Goal: Task Accomplishment & Management: Use online tool/utility

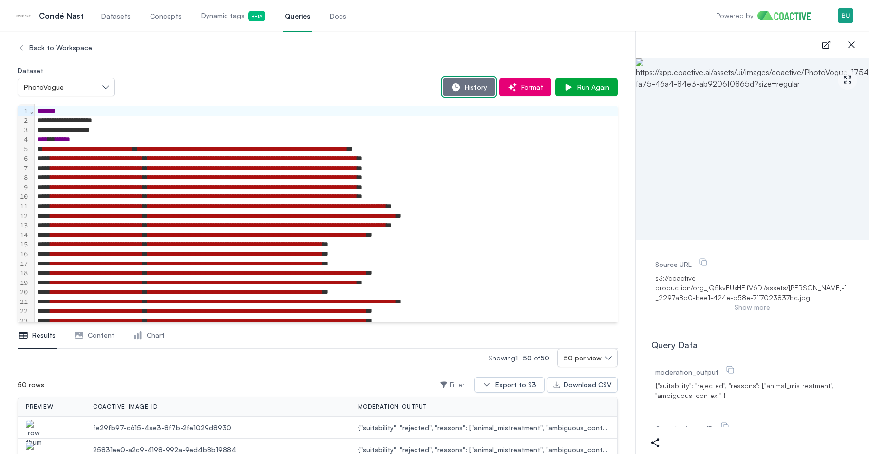
click at [477, 89] on span "History" at bounding box center [474, 87] width 26 height 10
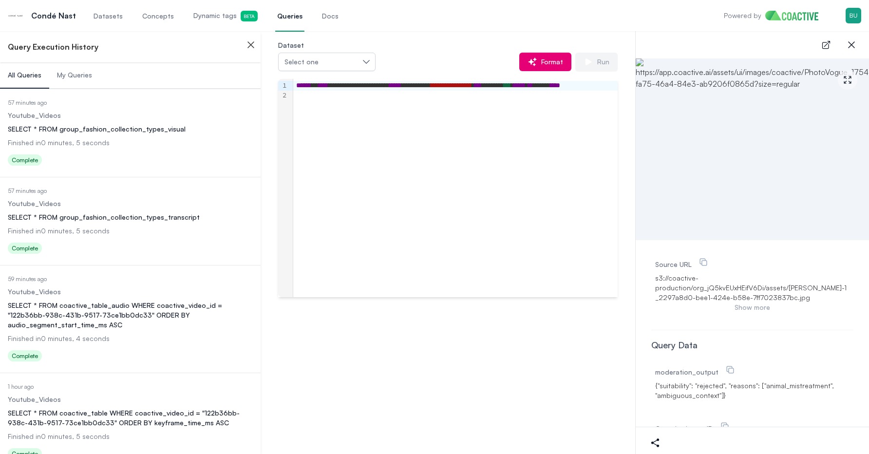
click at [80, 75] on span "My Queries" at bounding box center [74, 75] width 35 height 10
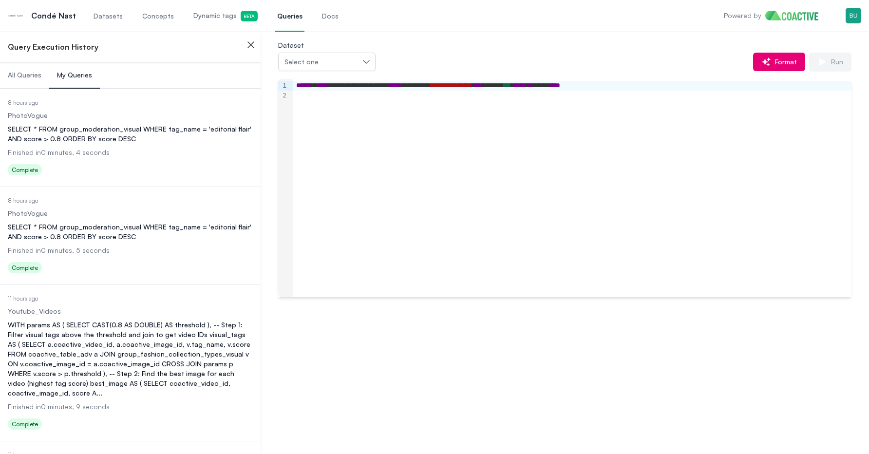
scroll to position [23, 0]
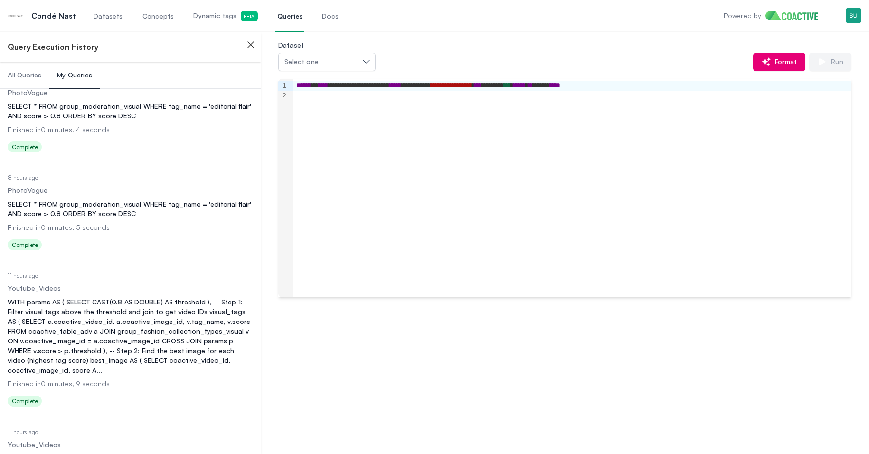
click at [34, 76] on span "All Queries" at bounding box center [25, 75] width 34 height 10
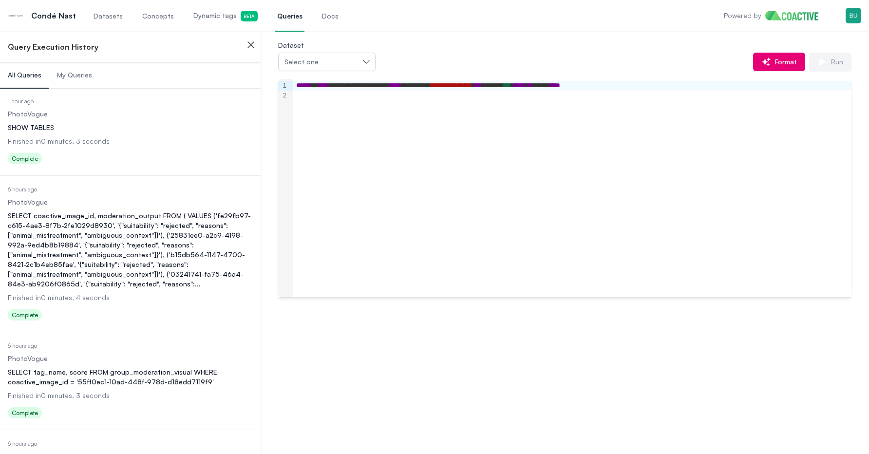
scroll to position [822, 0]
click at [80, 216] on div "SELECT coactive_image_id, moderation_output FROM ( VALUES ('fe29fb97-c615-4ae3-…" at bounding box center [130, 252] width 245 height 78
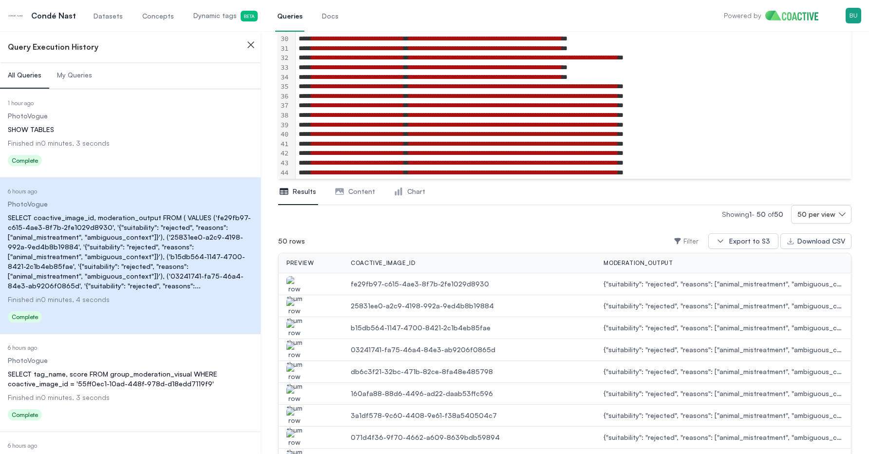
scroll to position [190, 0]
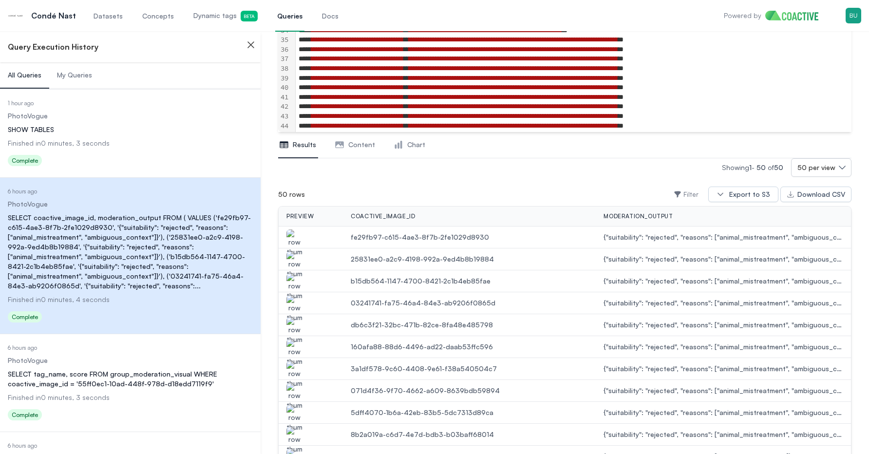
click at [296, 235] on img "button" at bounding box center [294, 242] width 16 height 27
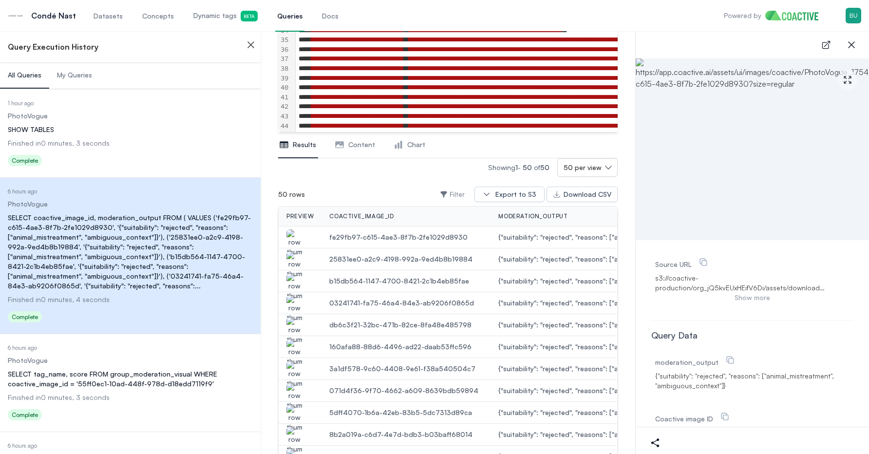
click at [298, 261] on img "button" at bounding box center [294, 264] width 16 height 27
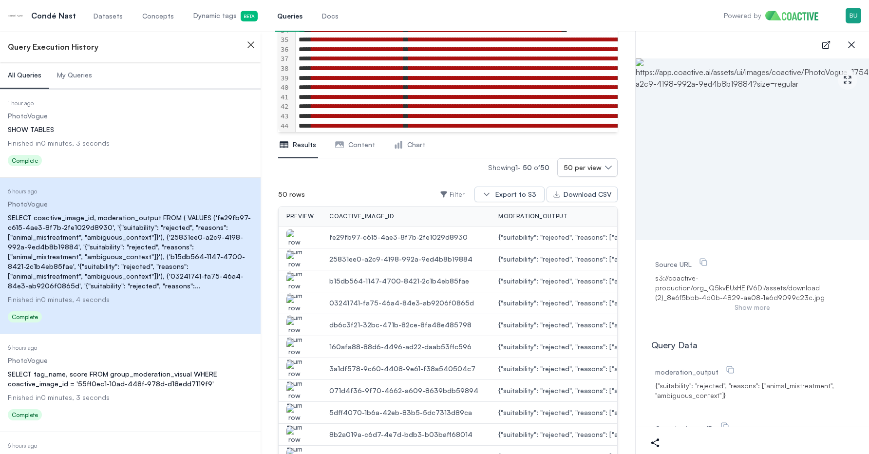
click at [295, 240] on img "button" at bounding box center [294, 242] width 16 height 27
click at [295, 260] on img "button" at bounding box center [294, 264] width 16 height 27
click at [297, 286] on img "button" at bounding box center [294, 286] width 16 height 27
click at [293, 306] on img "button" at bounding box center [294, 308] width 16 height 27
click at [293, 327] on img "button" at bounding box center [294, 330] width 16 height 27
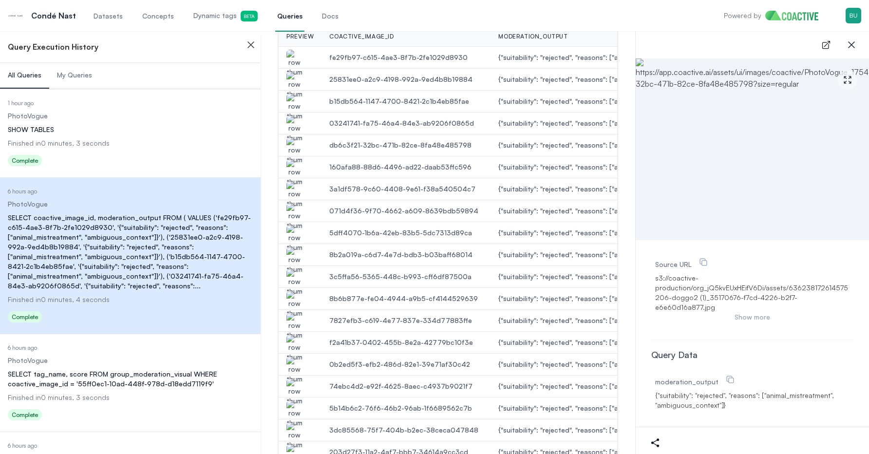
scroll to position [375, 0]
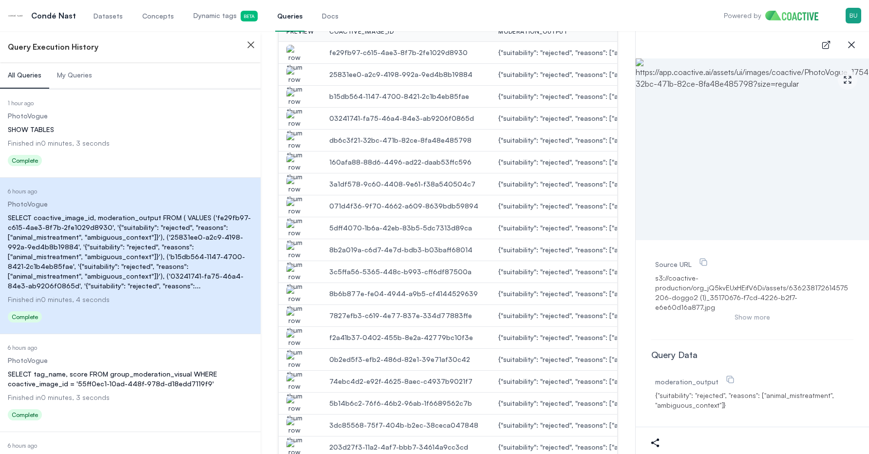
click at [293, 327] on img "button" at bounding box center [294, 321] width 16 height 27
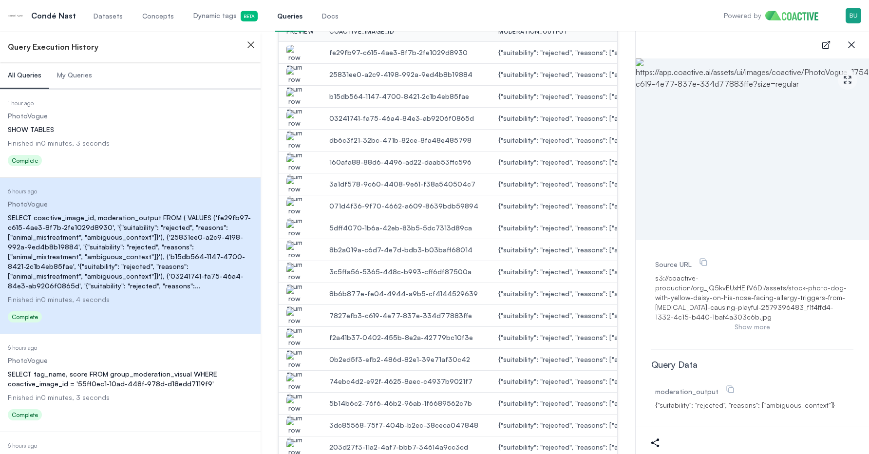
click at [298, 337] on img "button" at bounding box center [294, 343] width 16 height 27
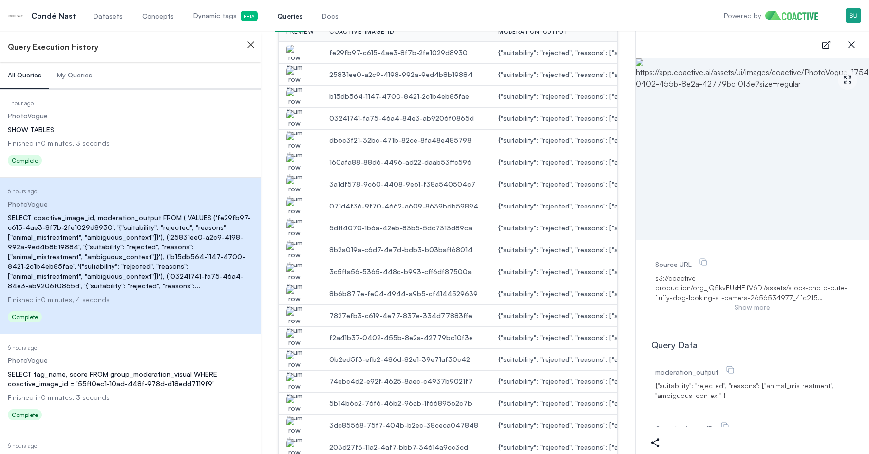
click at [296, 357] on img "button" at bounding box center [294, 365] width 16 height 27
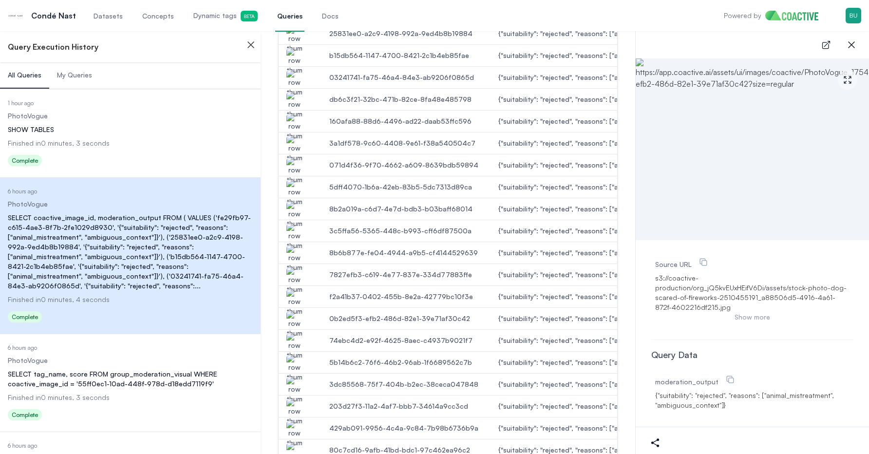
click at [293, 347] on img "button" at bounding box center [294, 346] width 16 height 27
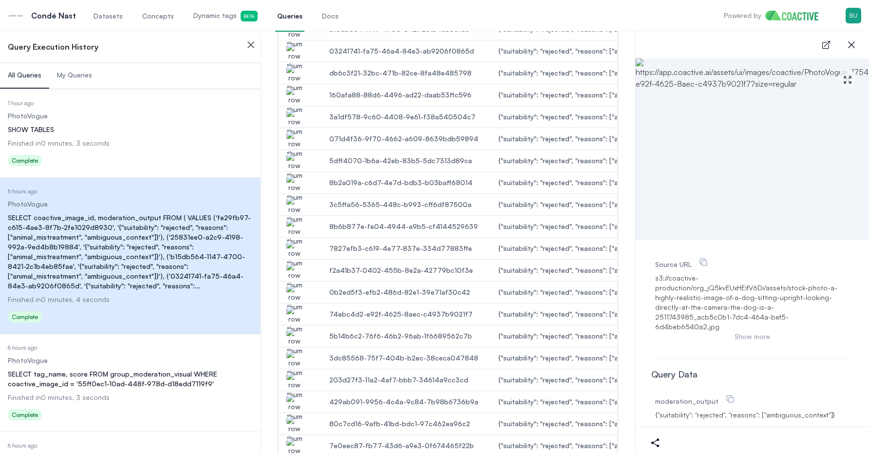
scroll to position [458, 0]
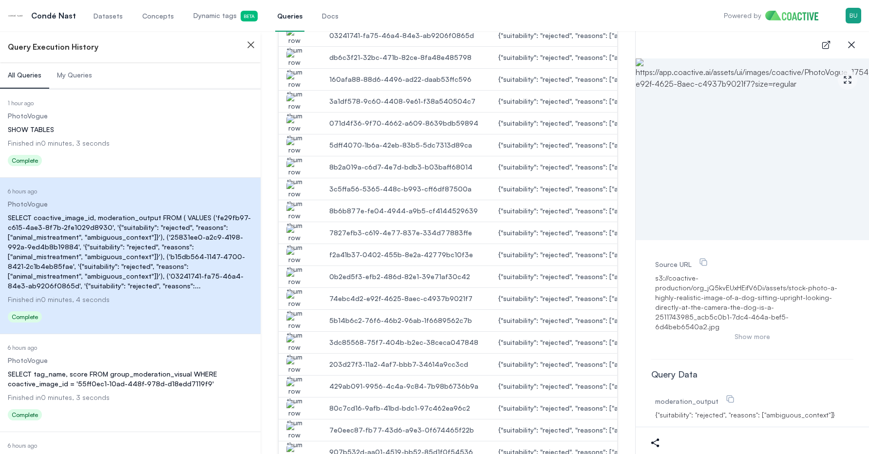
click at [291, 320] on img "button" at bounding box center [294, 326] width 16 height 27
click at [294, 305] on img "button" at bounding box center [294, 306] width 16 height 27
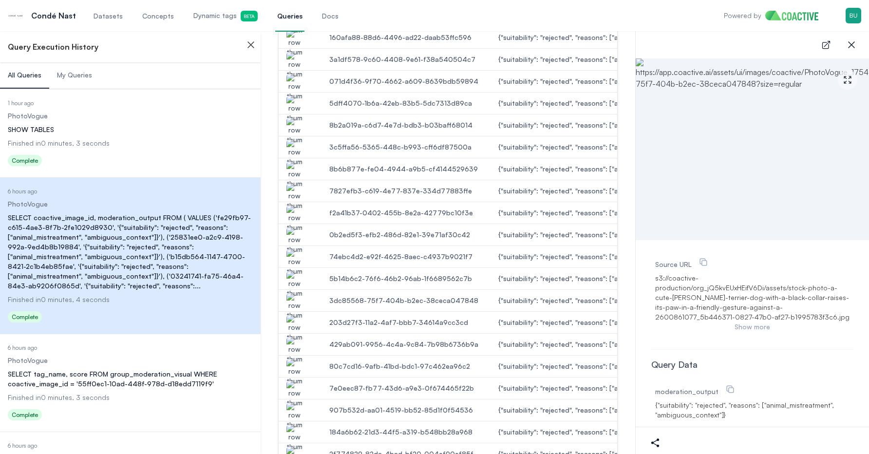
click at [294, 324] on img "button" at bounding box center [294, 328] width 16 height 27
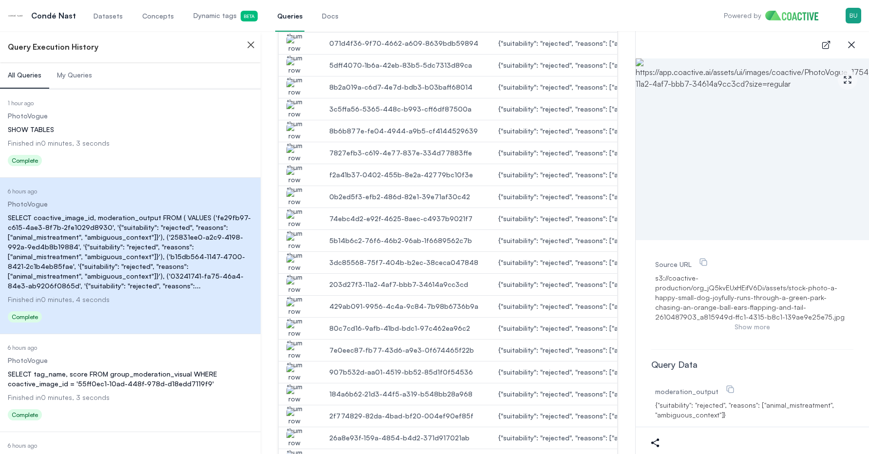
click at [292, 304] on img "button" at bounding box center [294, 312] width 16 height 27
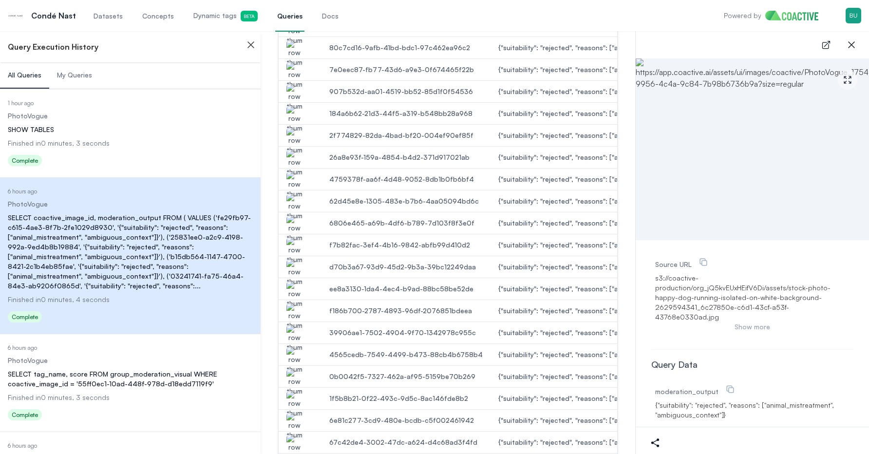
scroll to position [827, 0]
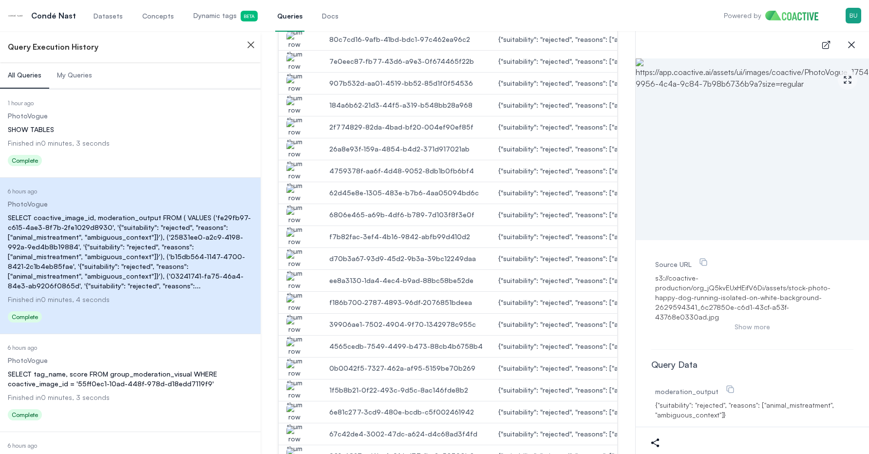
click at [292, 304] on img "button" at bounding box center [294, 308] width 16 height 27
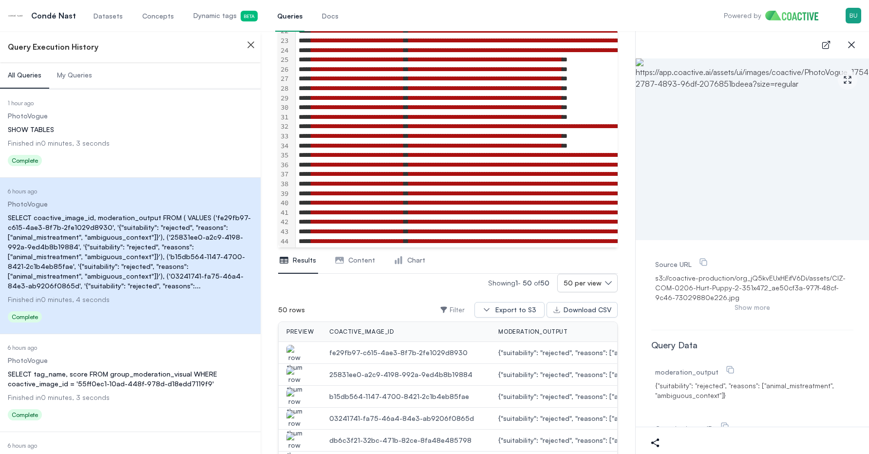
scroll to position [0, 0]
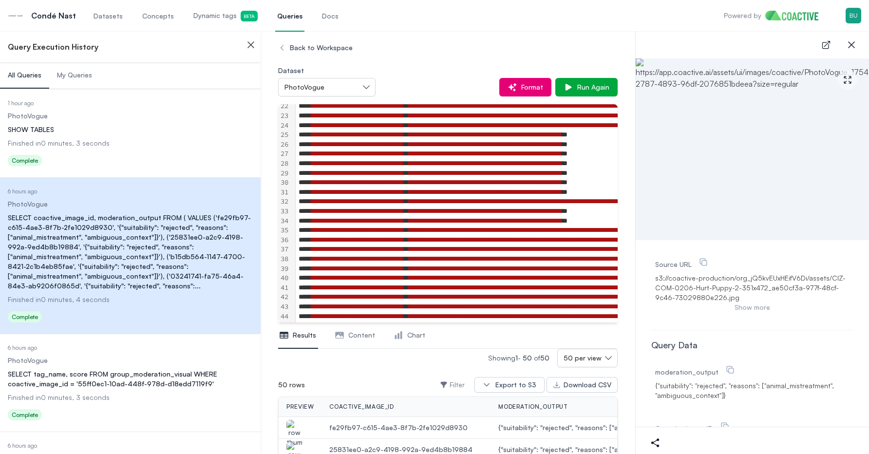
click at [285, 176] on div "29" at bounding box center [284, 174] width 12 height 10
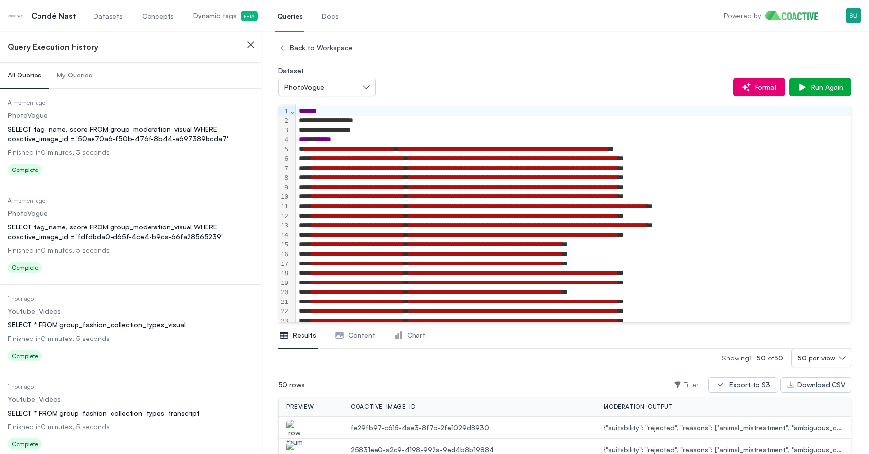
click at [59, 257] on dl "Date Executed A moment ago Dataset PhotoVogue Query SELECT tag_name, score FROM…" at bounding box center [130, 237] width 245 height 80
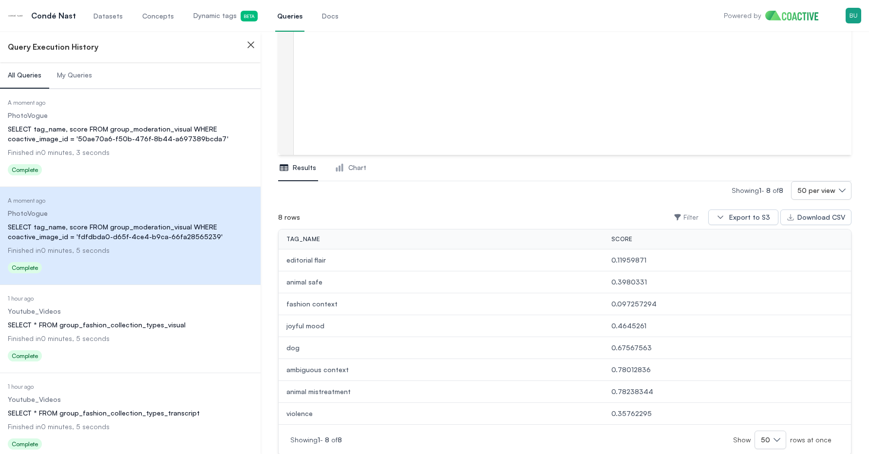
scroll to position [192, 0]
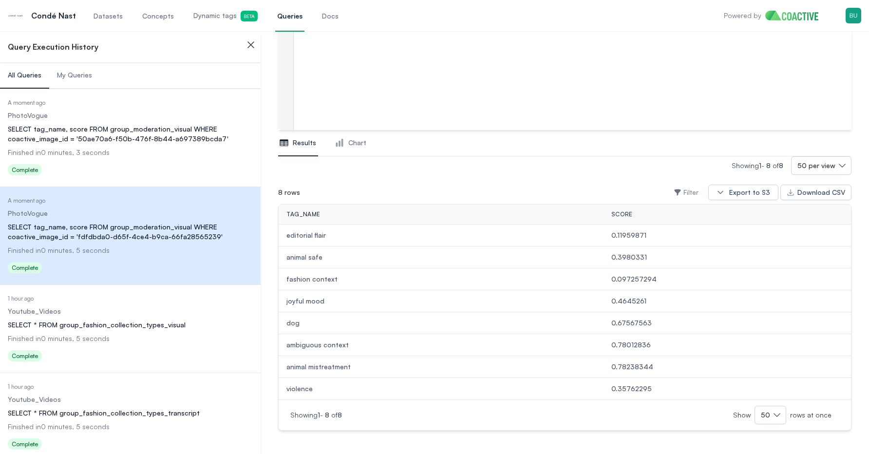
click at [189, 146] on dl "Date Executed A moment ago Dataset PhotoVogue Query SELECT tag_name, score FROM…" at bounding box center [130, 139] width 245 height 80
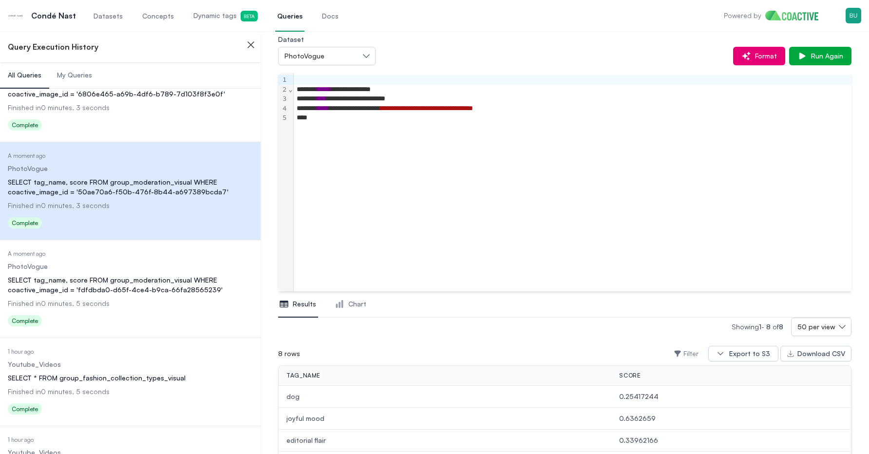
scroll to position [436, 0]
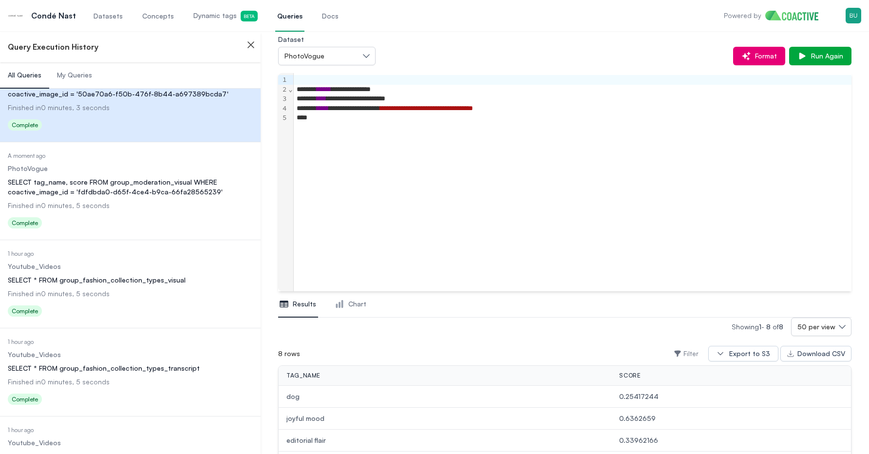
click at [124, 211] on dl "Date Executed A moment ago Dataset PhotoVogue Query SELECT tag_name, score FROM…" at bounding box center [130, 192] width 245 height 80
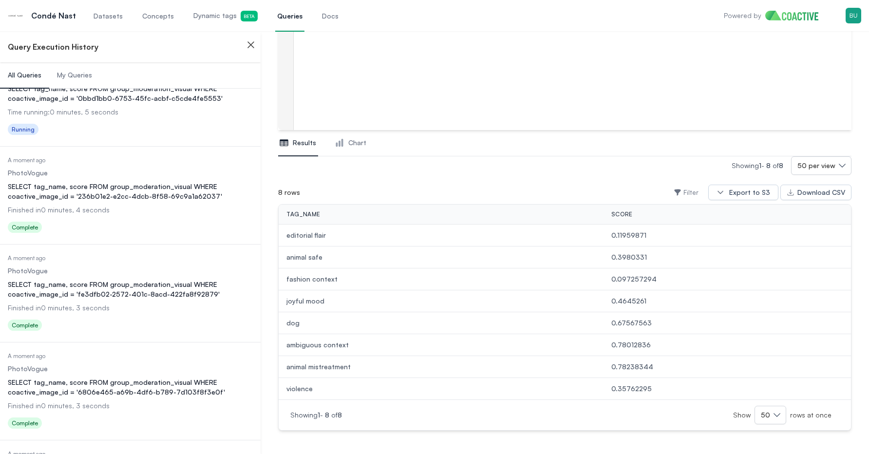
scroll to position [70, 0]
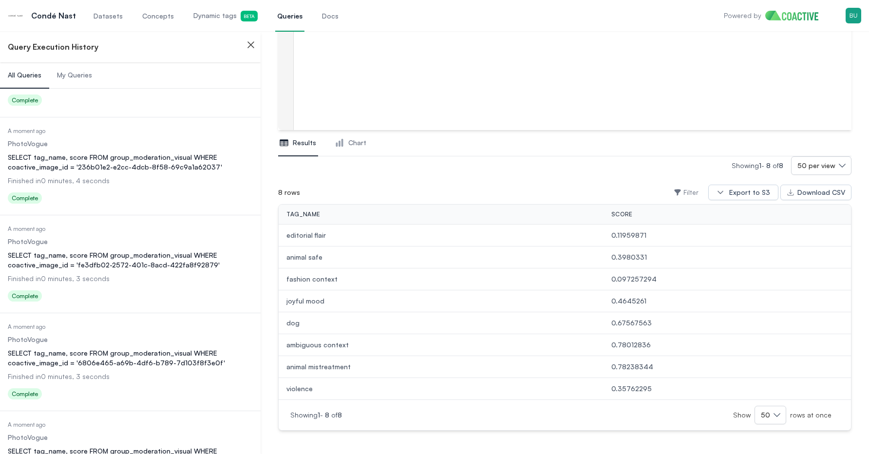
click at [139, 253] on div "SELECT tag_name, score FROM group_moderation_visual WHERE coactive_image_id = '…" at bounding box center [130, 259] width 245 height 19
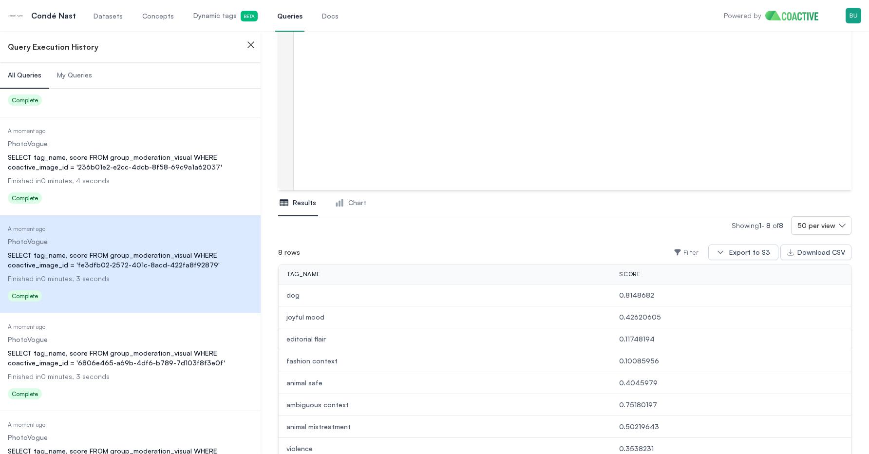
scroll to position [192, 0]
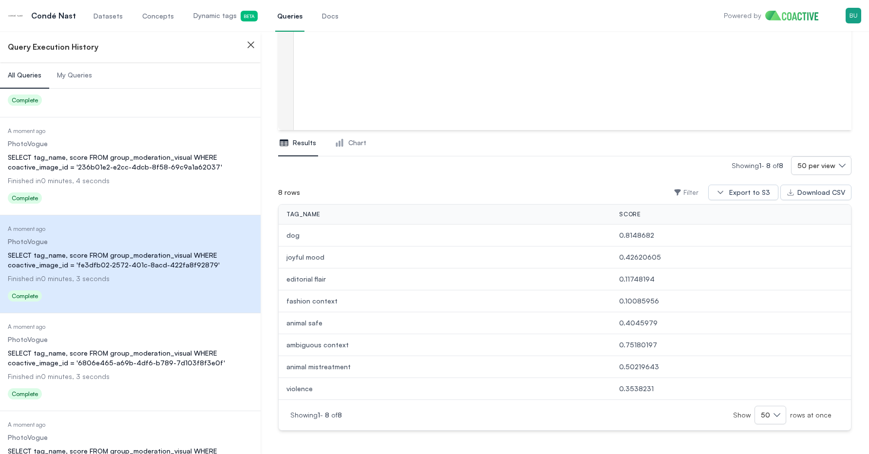
click at [170, 187] on dl "Date Executed A moment ago Dataset PhotoVogue Query SELECT tag_name, score FROM…" at bounding box center [130, 167] width 245 height 80
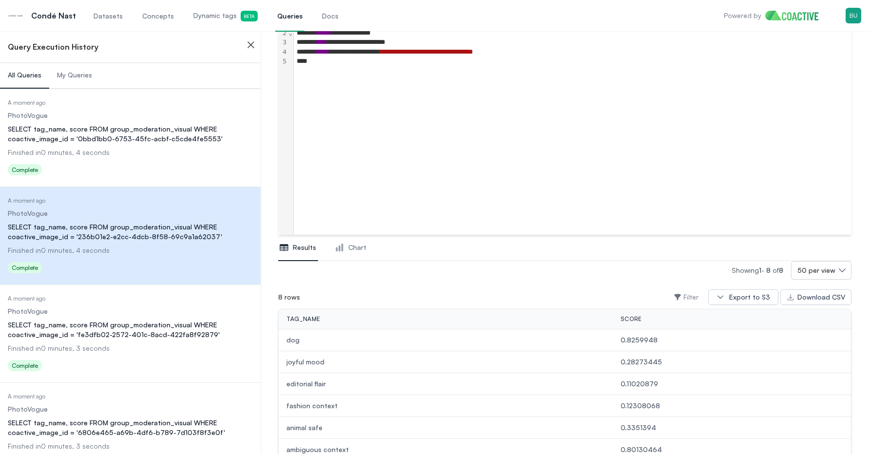
click at [160, 149] on dd "Finished in 0 minutes, 4 seconds" at bounding box center [130, 153] width 245 height 10
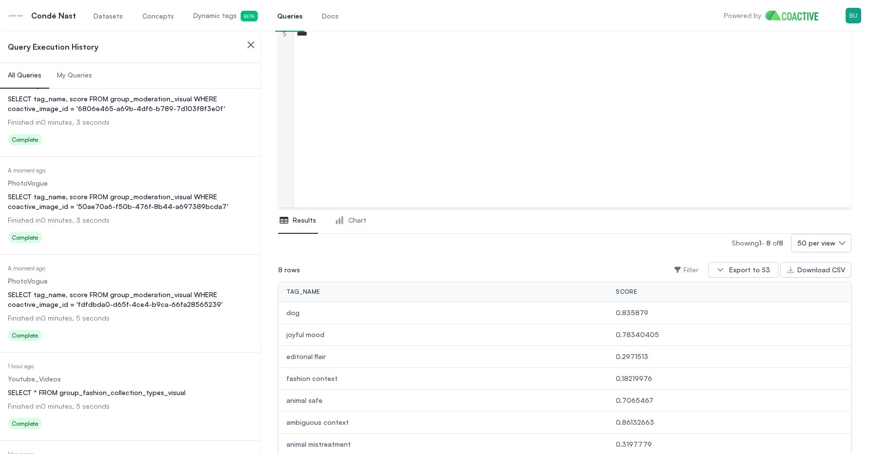
click at [154, 226] on dl "Date Executed A moment ago Dataset PhotoVogue Query SELECT tag_name, score FROM…" at bounding box center [130, 207] width 245 height 80
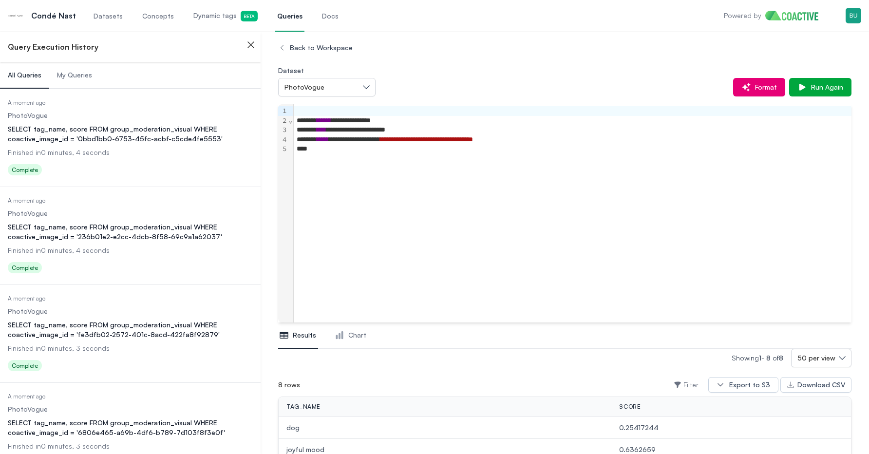
click at [160, 151] on dd "Finished in 0 minutes, 4 seconds" at bounding box center [130, 153] width 245 height 10
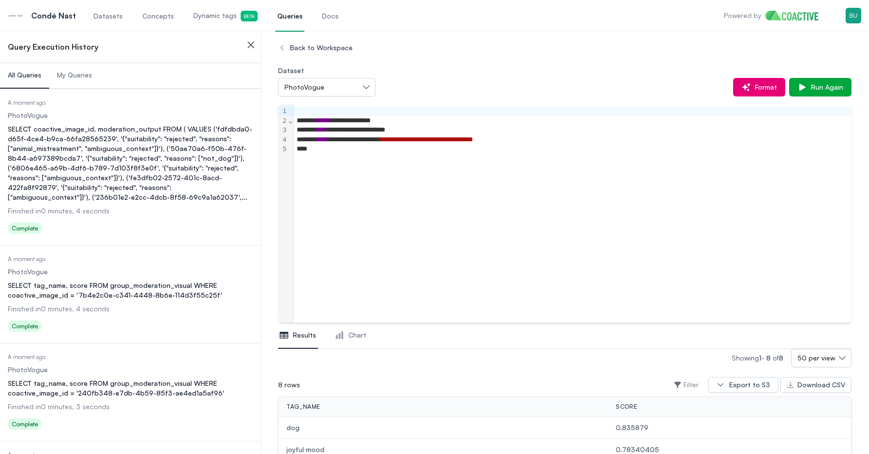
click at [64, 156] on div "SELECT coactive_image_id, moderation_output FROM ( VALUES ('fdfdbda0-d65f-4ce4-…" at bounding box center [130, 163] width 245 height 78
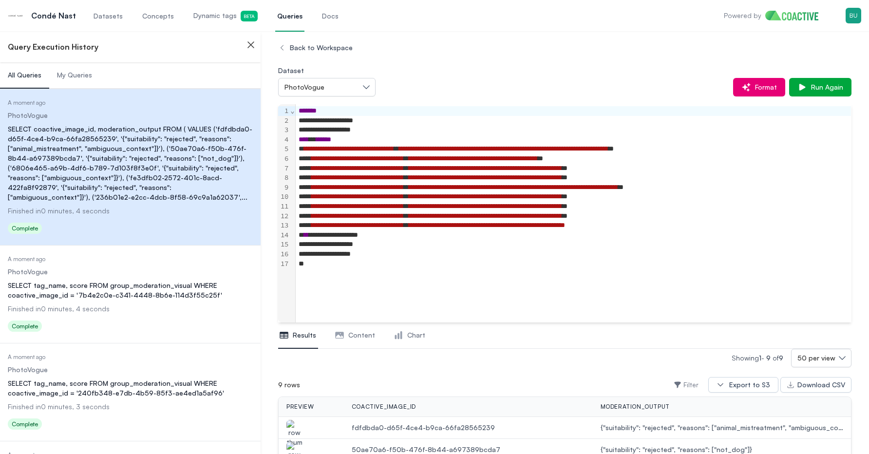
click at [250, 45] on icon "button" at bounding box center [251, 45] width 12 height 12
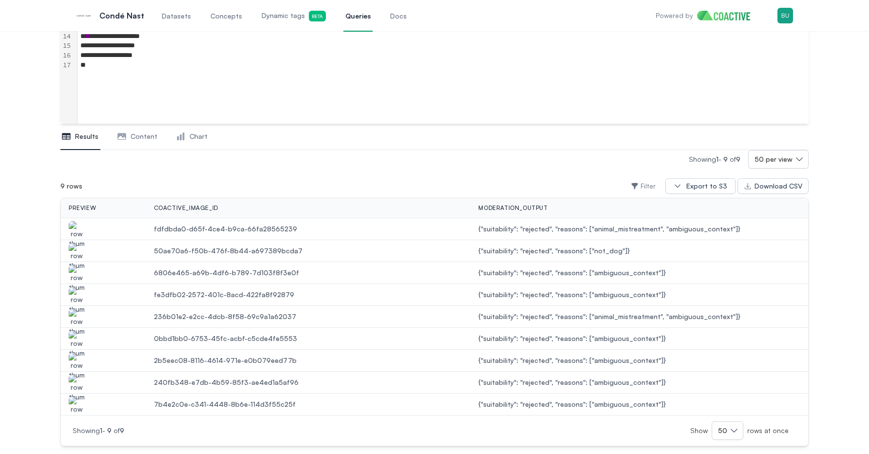
scroll to position [214, 0]
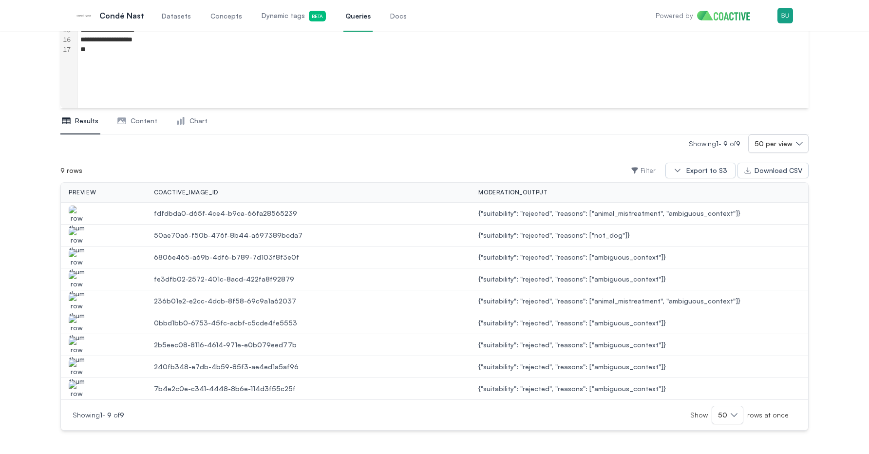
click at [80, 207] on img "button" at bounding box center [77, 219] width 16 height 27
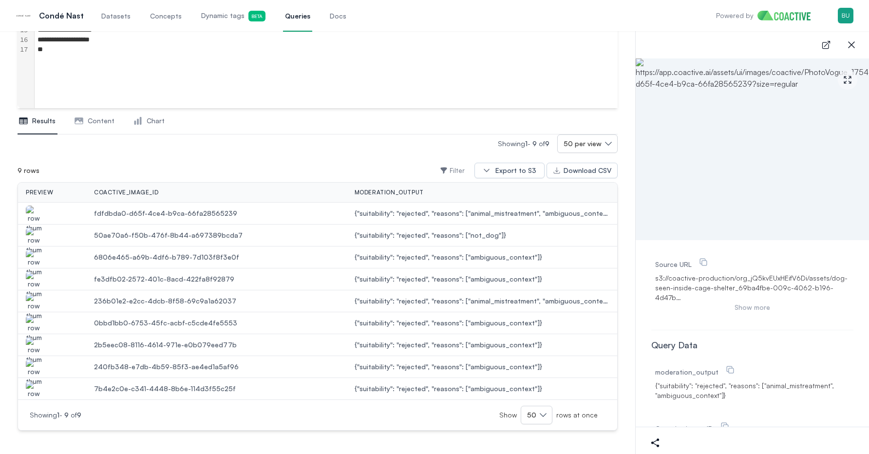
click at [38, 231] on img "button" at bounding box center [34, 240] width 16 height 27
click at [35, 255] on img "button" at bounding box center [34, 262] width 16 height 27
click at [33, 283] on img "button" at bounding box center [34, 284] width 16 height 27
click at [38, 301] on img "button" at bounding box center [34, 306] width 16 height 27
click at [34, 346] on img "button" at bounding box center [34, 350] width 16 height 27
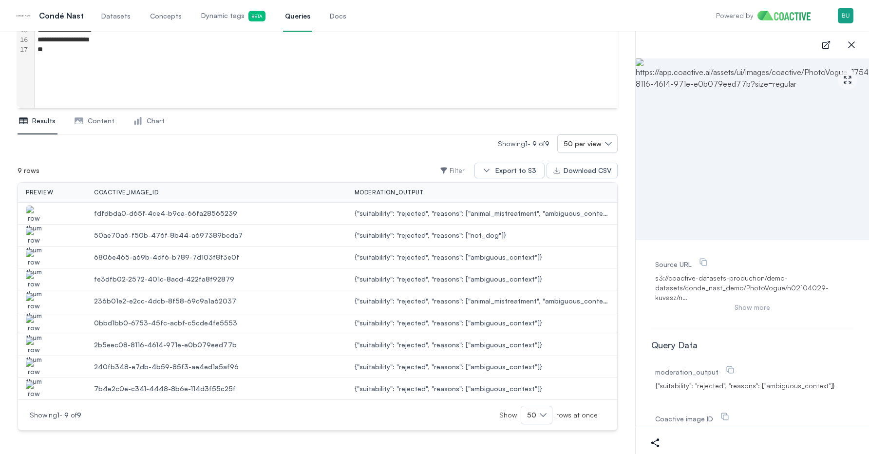
click at [36, 365] on img "button" at bounding box center [34, 372] width 16 height 27
click at [37, 384] on img "button" at bounding box center [34, 394] width 16 height 27
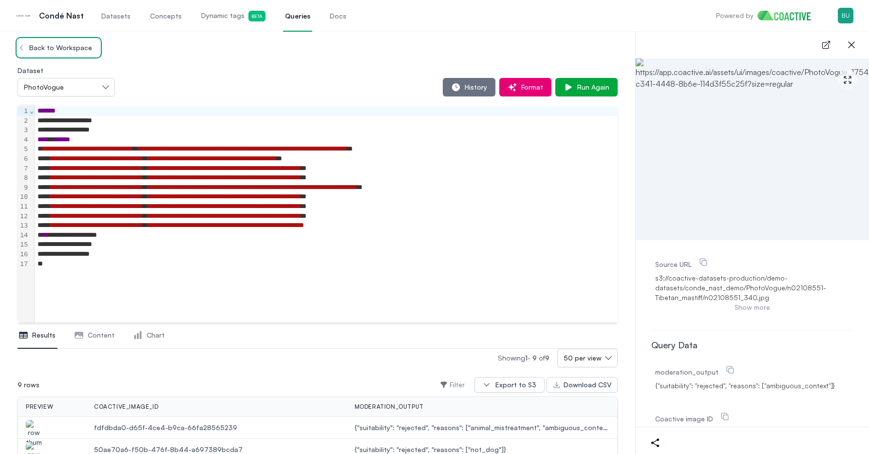
drag, startPoint x: 21, startPoint y: 48, endPoint x: 147, endPoint y: 105, distance: 138.0
click at [146, 103] on div "**********" at bounding box center [318, 350] width 600 height 622
click at [466, 81] on button "History" at bounding box center [469, 87] width 53 height 19
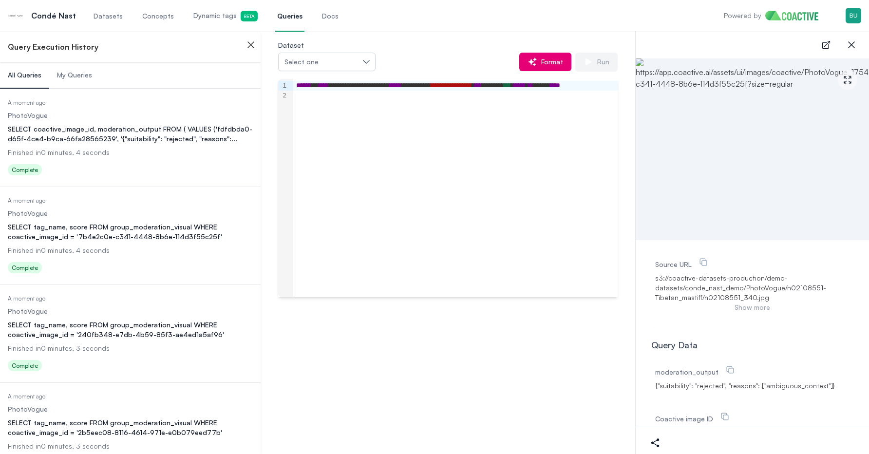
click at [130, 137] on div "SELECT coactive_image_id, moderation_output FROM ( VALUES ('fdfdbda0-d65f-4ce4-…" at bounding box center [130, 133] width 245 height 19
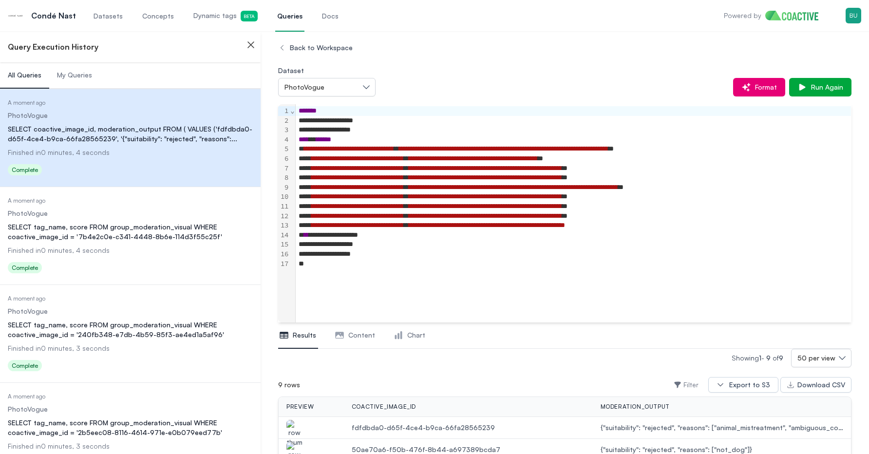
click at [217, 242] on dl "Date Executed A moment ago Dataset PhotoVogue Query SELECT tag_name, score FROM…" at bounding box center [130, 237] width 245 height 80
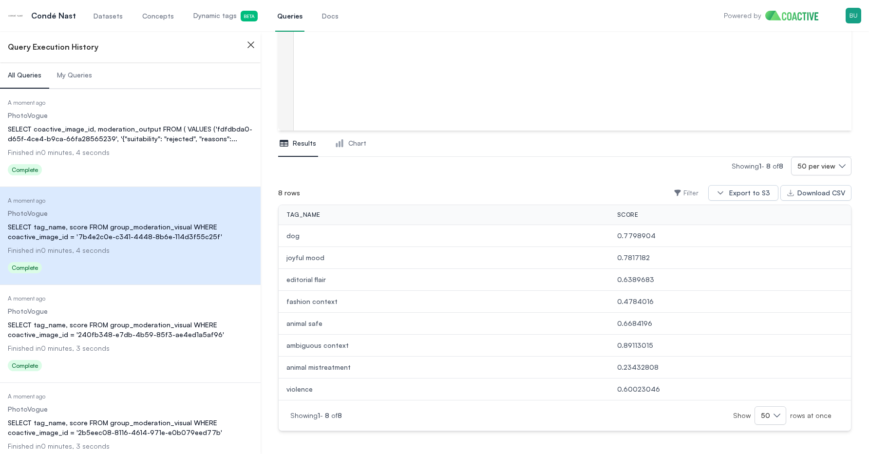
scroll to position [192, 0]
click at [193, 318] on dl "Date Executed A moment ago Dataset PhotoVogue Query SELECT tag_name, score FROM…" at bounding box center [130, 335] width 245 height 80
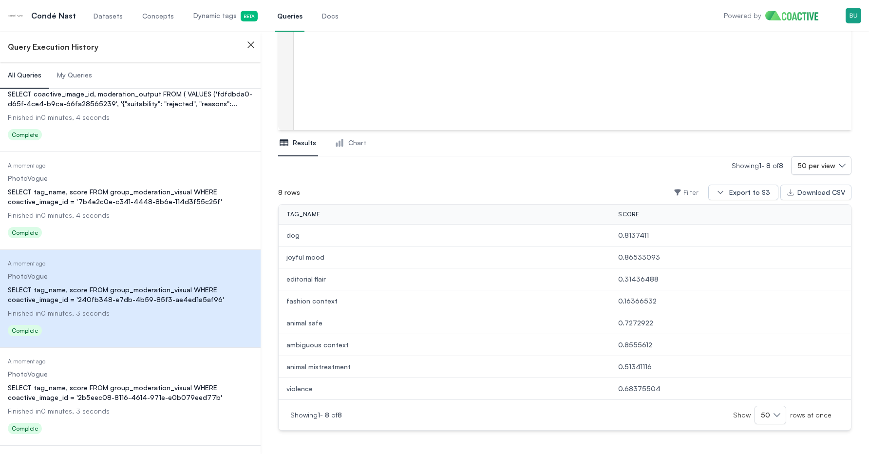
scroll to position [144, 0]
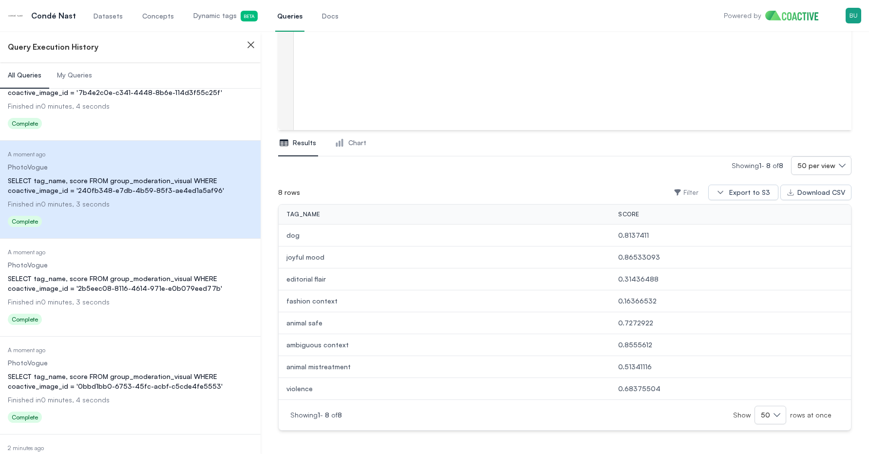
click at [190, 314] on div "Status Complete" at bounding box center [130, 321] width 245 height 16
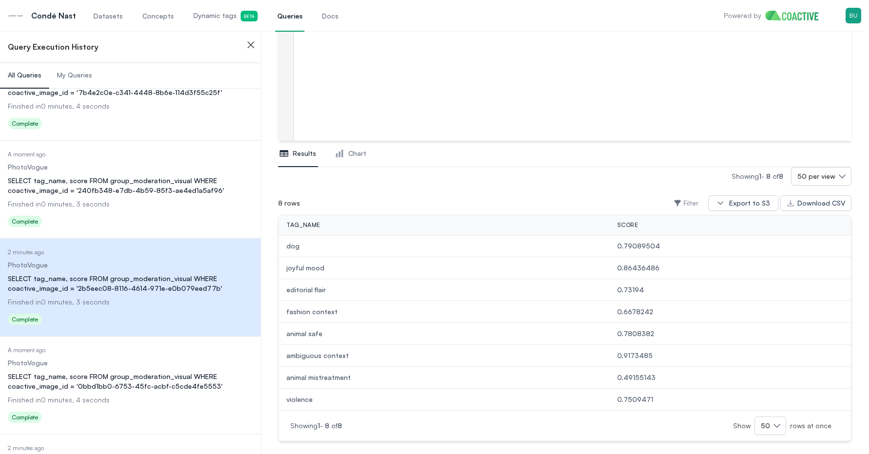
scroll to position [192, 0]
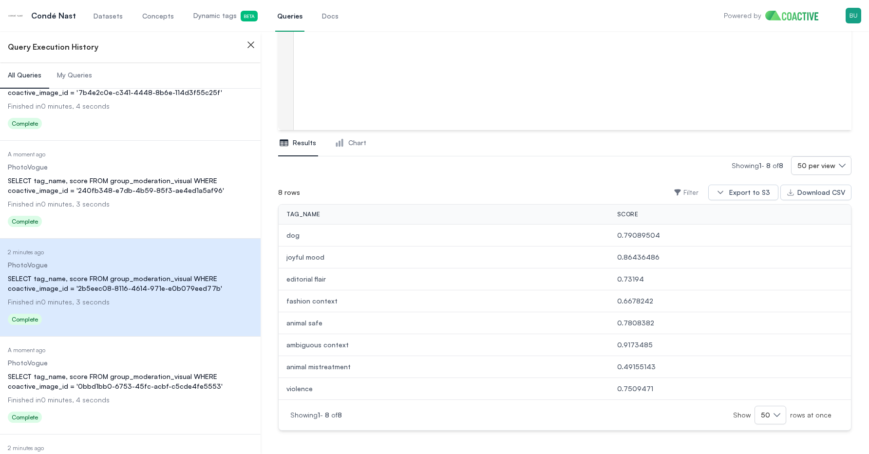
click at [175, 370] on dl "Date Executed A moment ago Dataset PhotoVogue Query SELECT tag_name, score FROM…" at bounding box center [130, 386] width 245 height 80
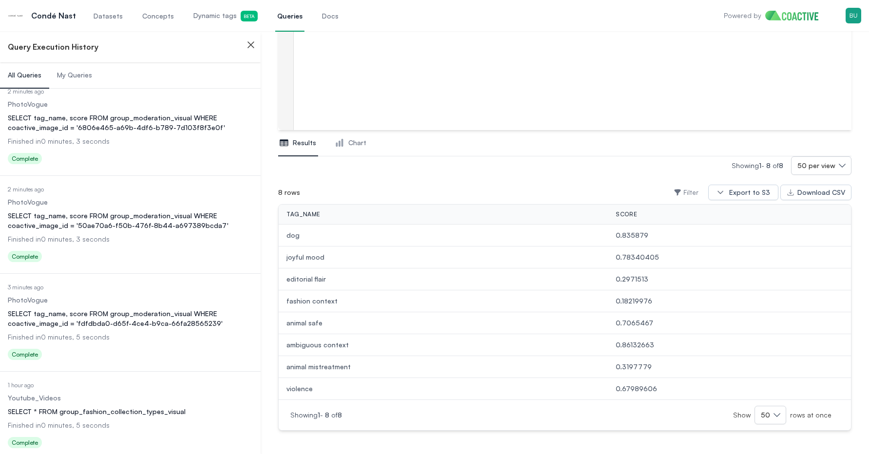
scroll to position [675, 0]
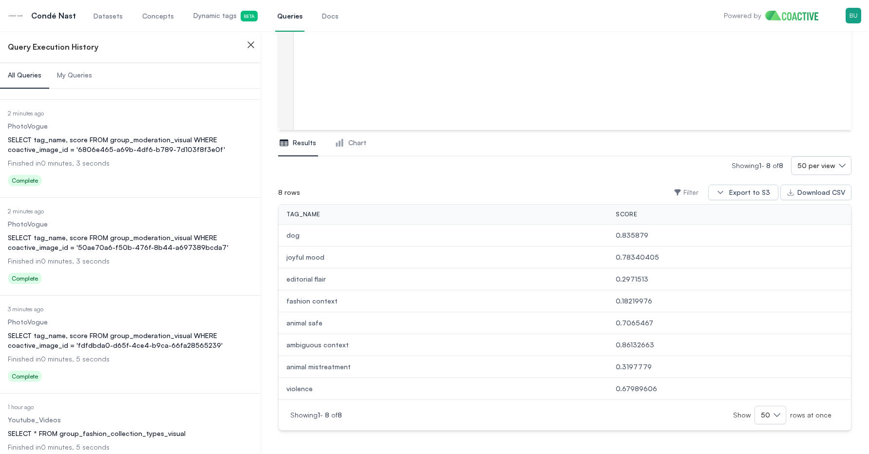
click at [159, 331] on div "SELECT tag_name, score FROM group_moderation_visual WHERE coactive_image_id = '…" at bounding box center [130, 340] width 245 height 19
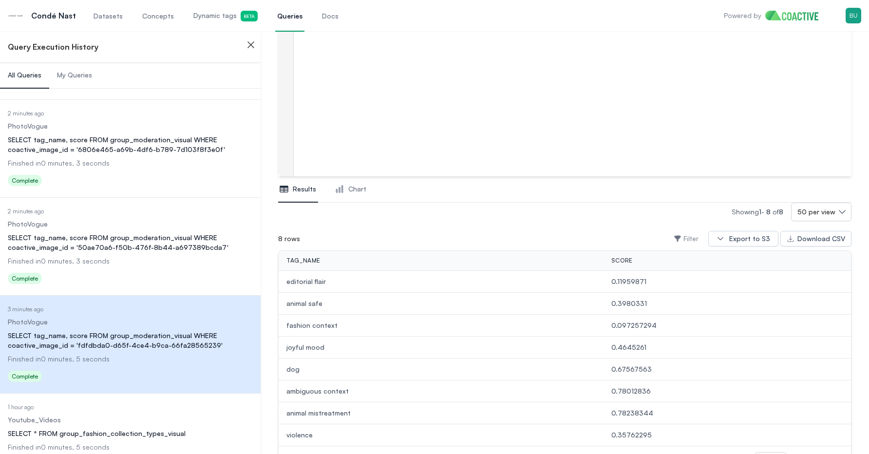
scroll to position [150, 0]
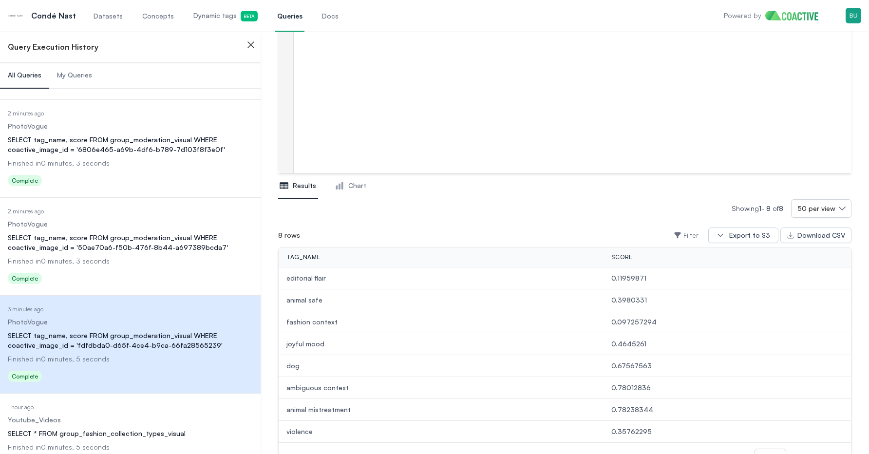
click at [168, 272] on div "Status Complete" at bounding box center [130, 280] width 245 height 16
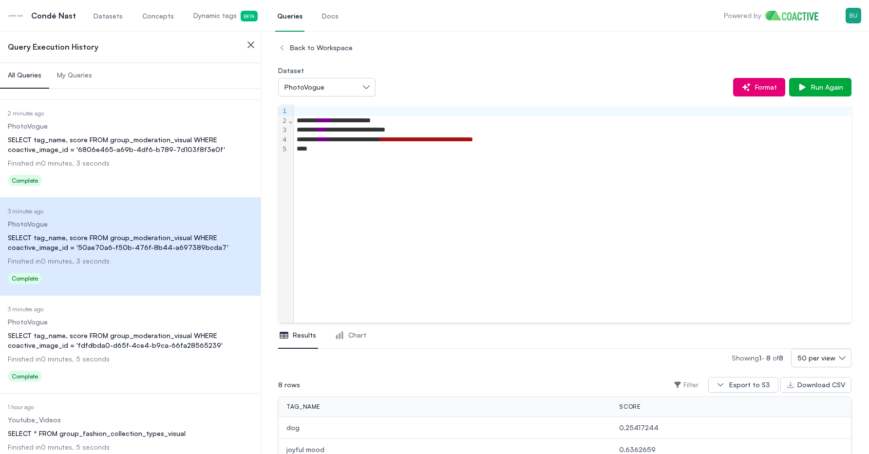
click at [221, 19] on span "Dynamic tags Beta" at bounding box center [225, 16] width 64 height 11
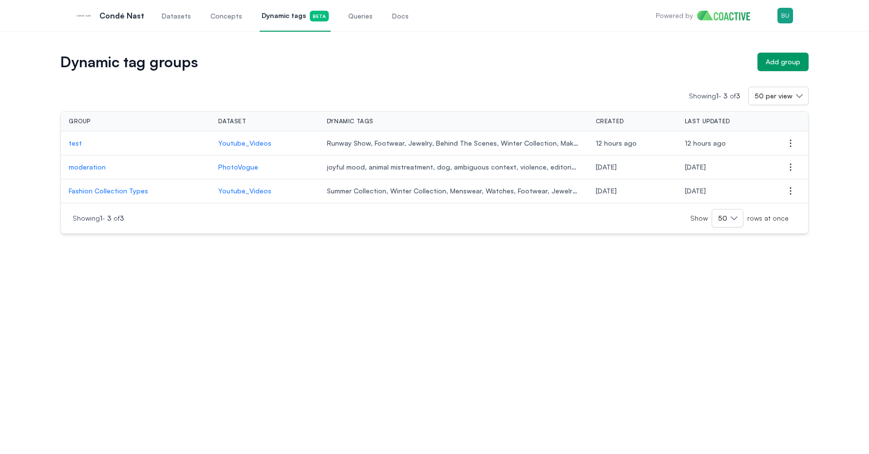
click at [94, 165] on p "moderation" at bounding box center [136, 167] width 134 height 10
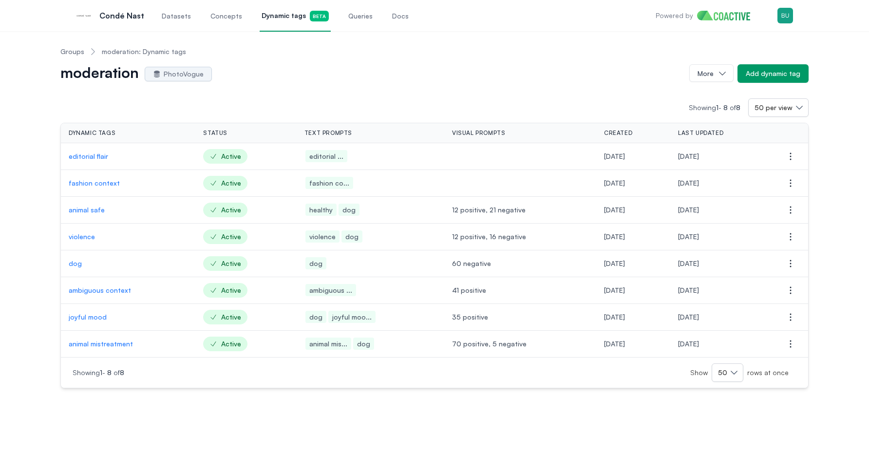
click at [120, 288] on p "ambiguous context" at bounding box center [128, 290] width 119 height 10
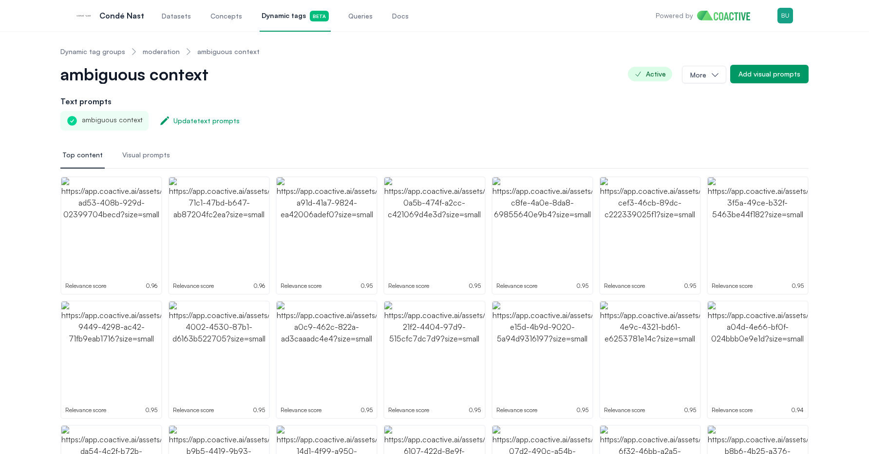
click at [146, 151] on span "Visual prompts" at bounding box center [146, 155] width 48 height 10
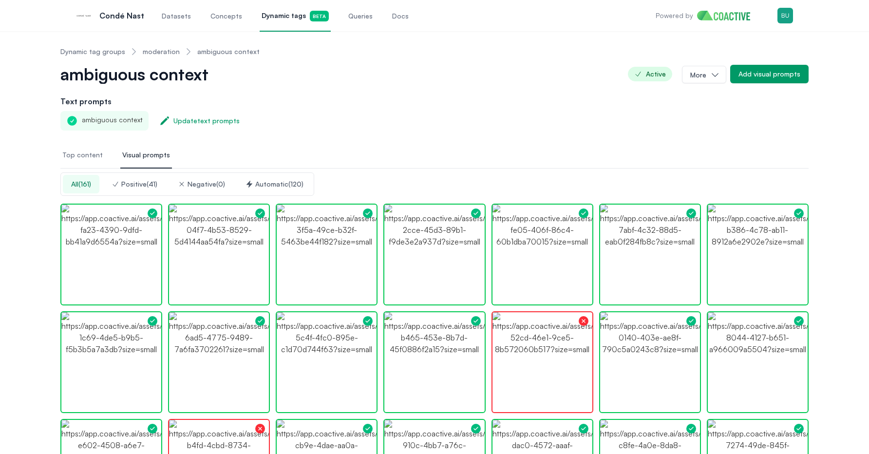
click at [219, 187] on div "Negative ( 0 )" at bounding box center [201, 184] width 47 height 10
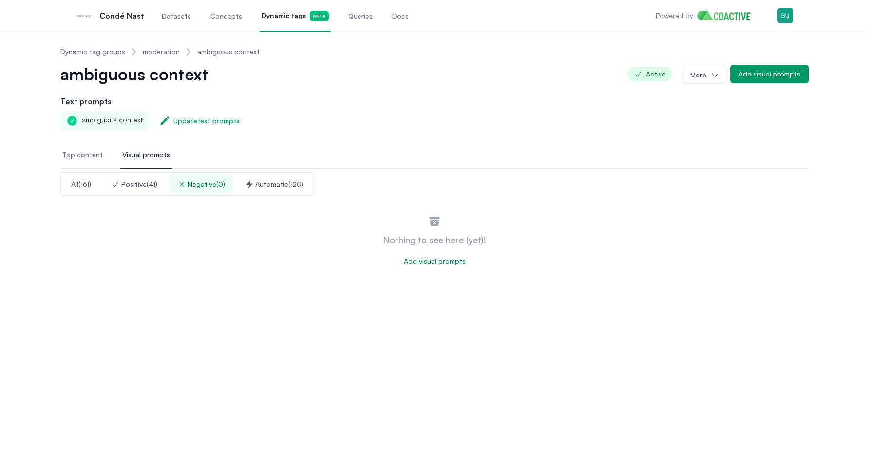
click at [207, 185] on div "Negative ( 0 )" at bounding box center [201, 184] width 47 height 10
click at [281, 189] on button "Automatic ( 120 )" at bounding box center [274, 184] width 75 height 19
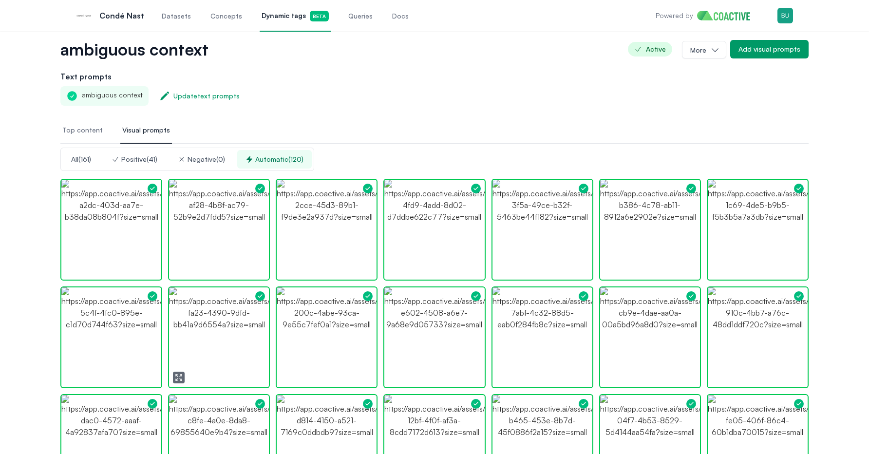
scroll to position [36, 0]
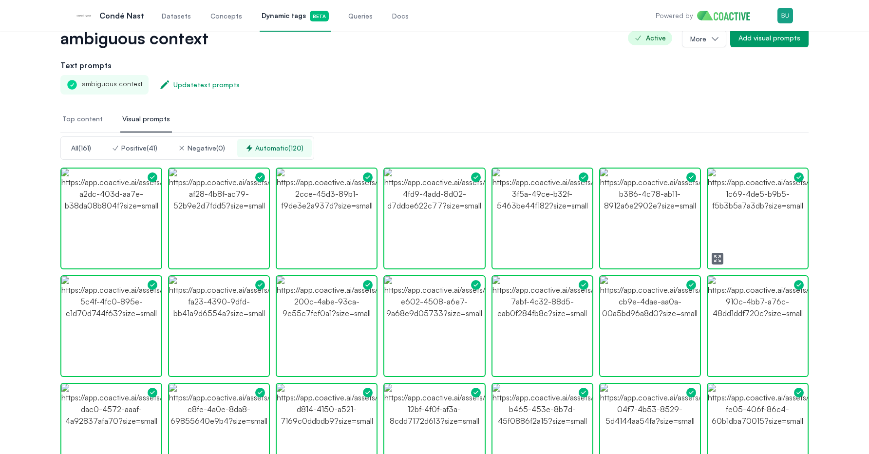
click at [718, 260] on icon "button" at bounding box center [719, 261] width 2 height 2
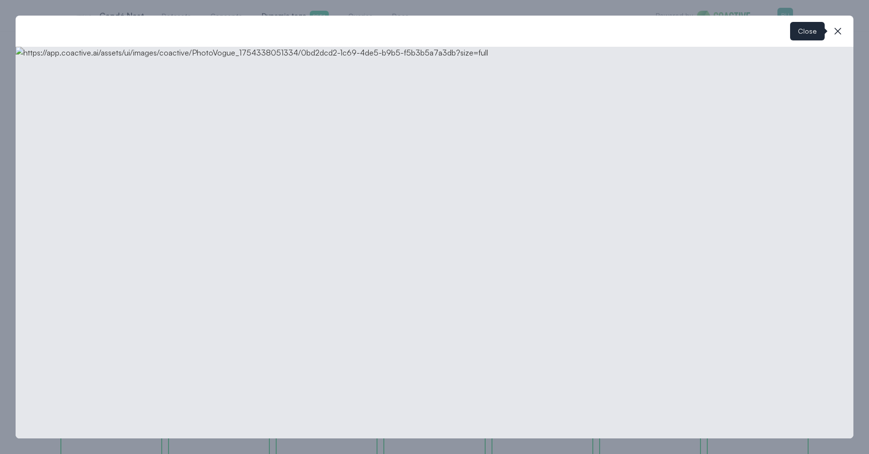
click at [843, 31] on icon "button" at bounding box center [838, 31] width 12 height 12
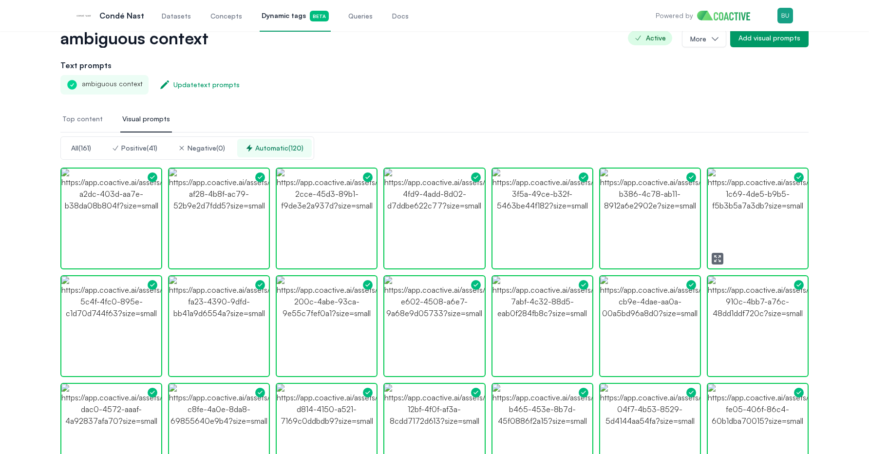
click at [767, 208] on img "button" at bounding box center [758, 219] width 100 height 100
click at [611, 255] on icon "button" at bounding box center [610, 259] width 8 height 8
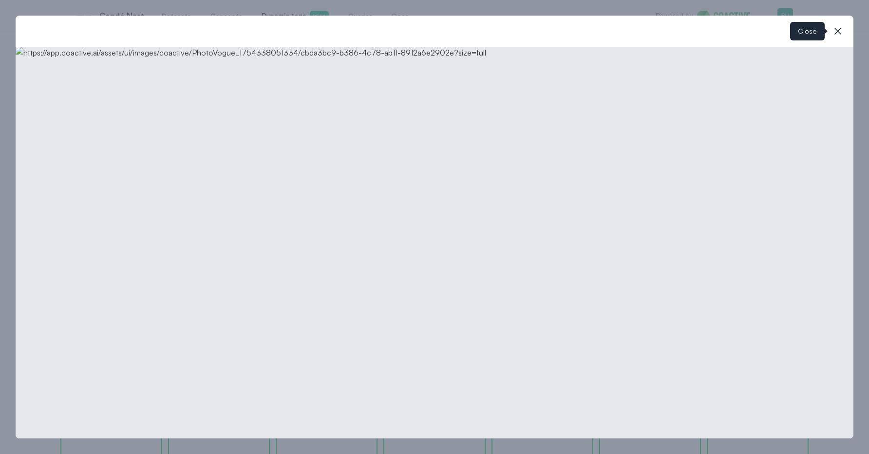
click at [841, 32] on icon "button" at bounding box center [838, 31] width 12 height 12
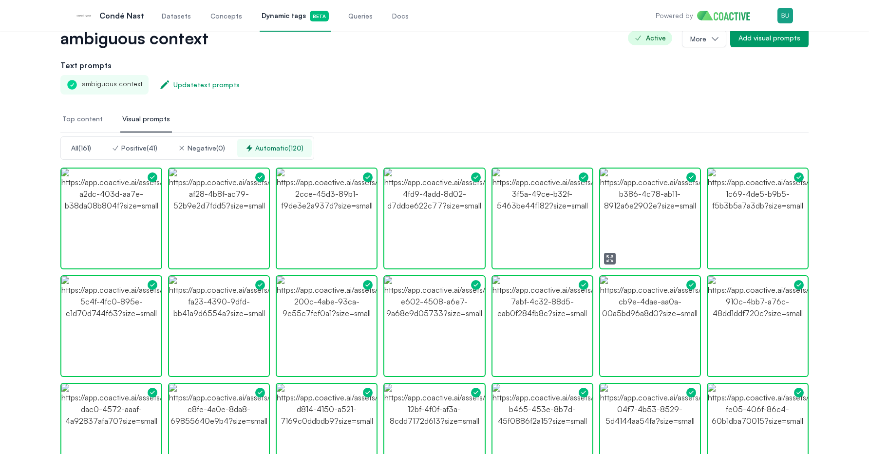
click at [643, 216] on img "button" at bounding box center [650, 219] width 100 height 100
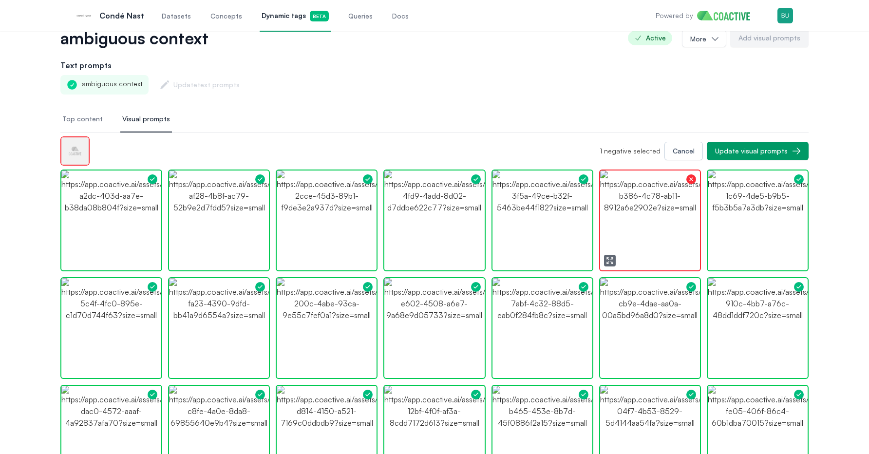
click at [643, 216] on img "button" at bounding box center [650, 220] width 100 height 100
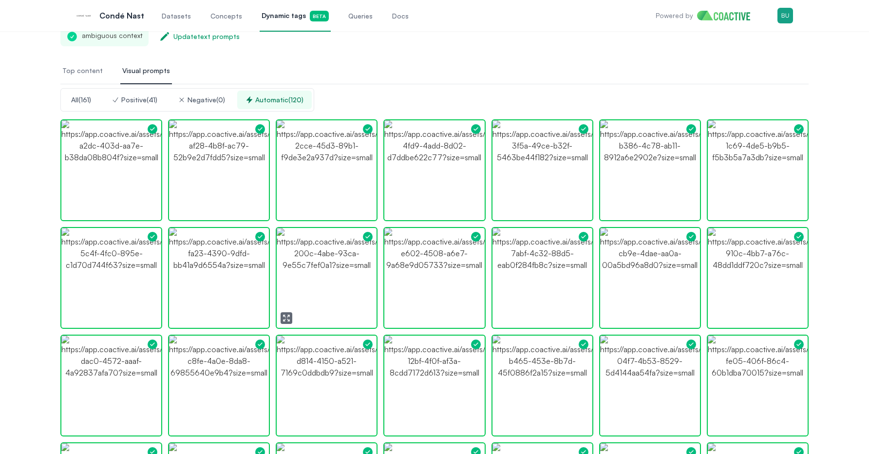
scroll to position [172, 0]
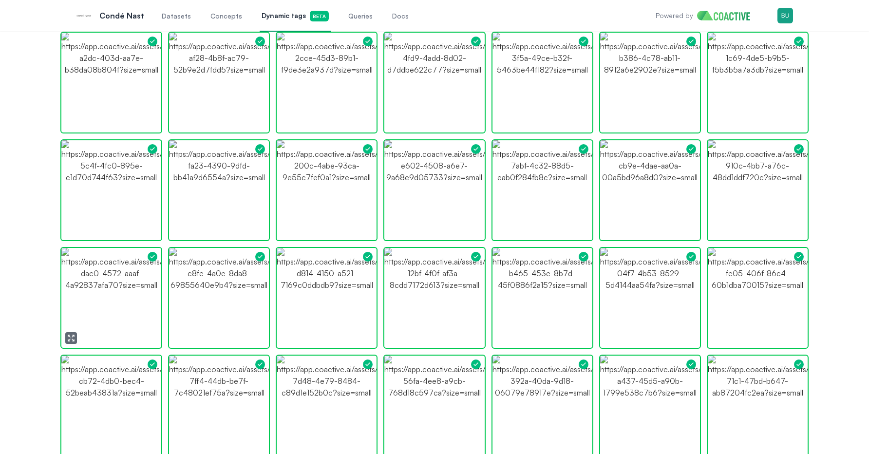
click at [72, 335] on icon "button" at bounding box center [71, 338] width 8 height 8
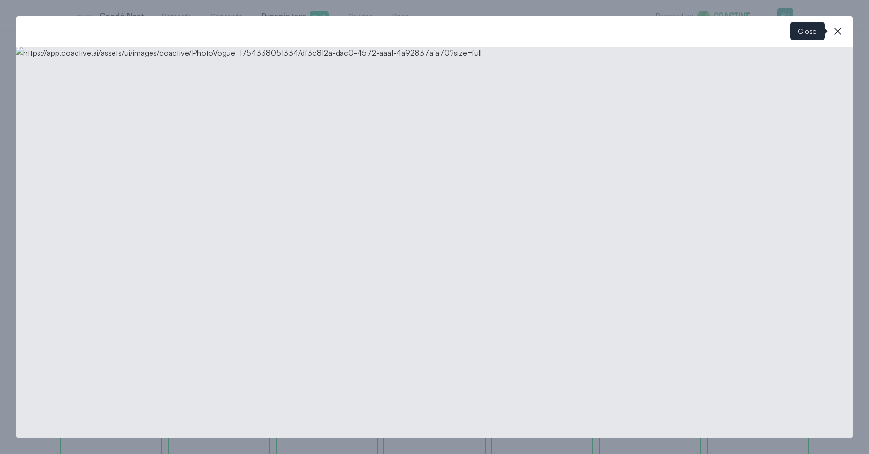
click at [839, 32] on icon "button" at bounding box center [837, 31] width 7 height 7
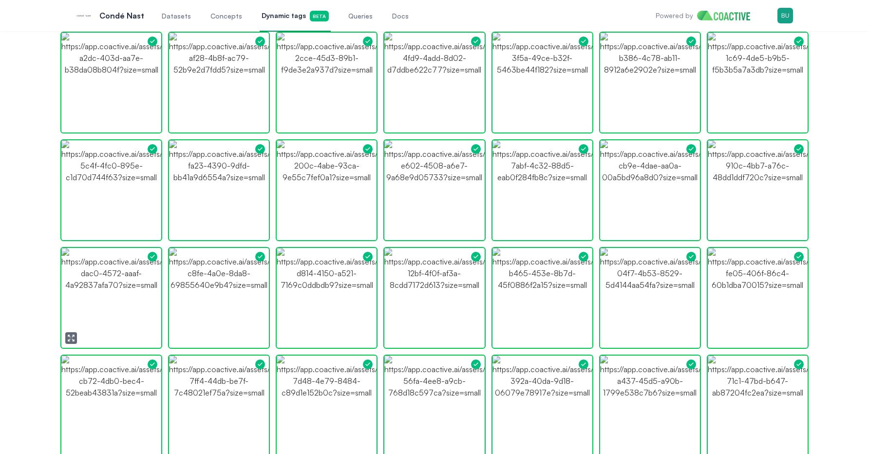
click at [112, 283] on img "button" at bounding box center [111, 298] width 100 height 100
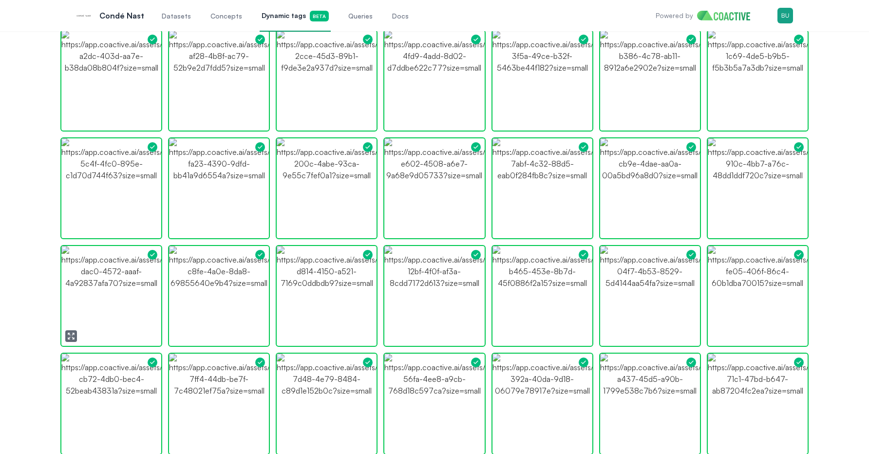
click at [112, 283] on img "button" at bounding box center [111, 296] width 100 height 100
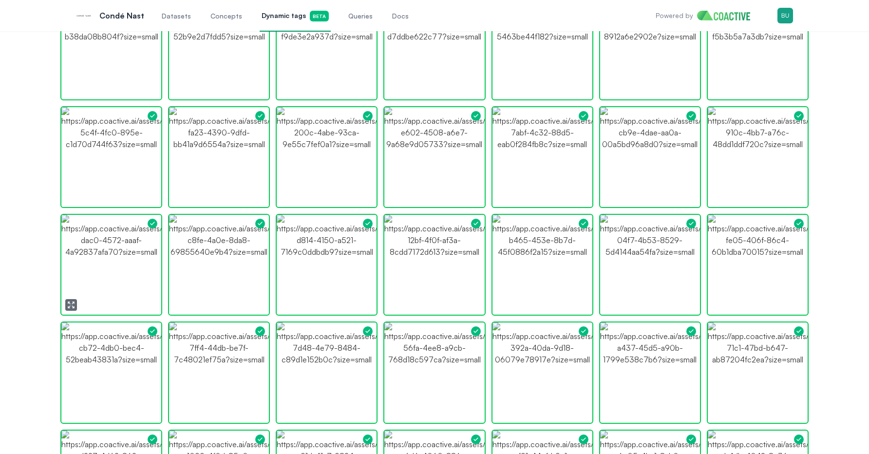
click at [118, 269] on img "button" at bounding box center [111, 265] width 100 height 100
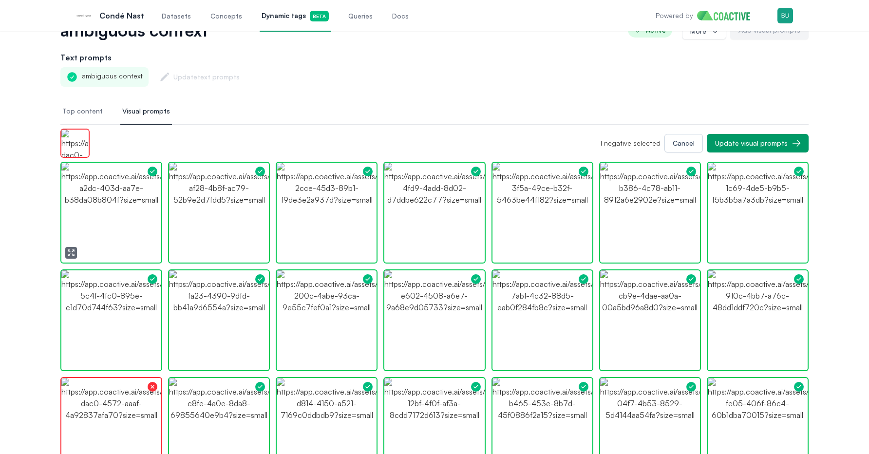
scroll to position [40, 0]
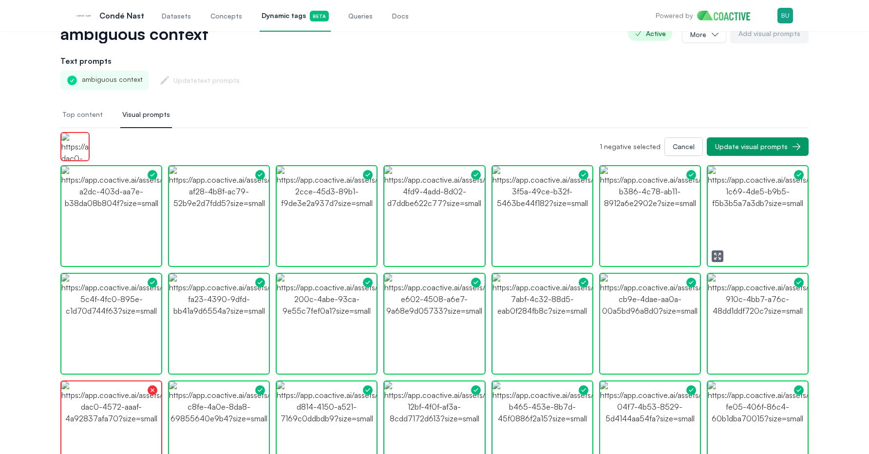
click at [763, 202] on img "button" at bounding box center [758, 216] width 100 height 100
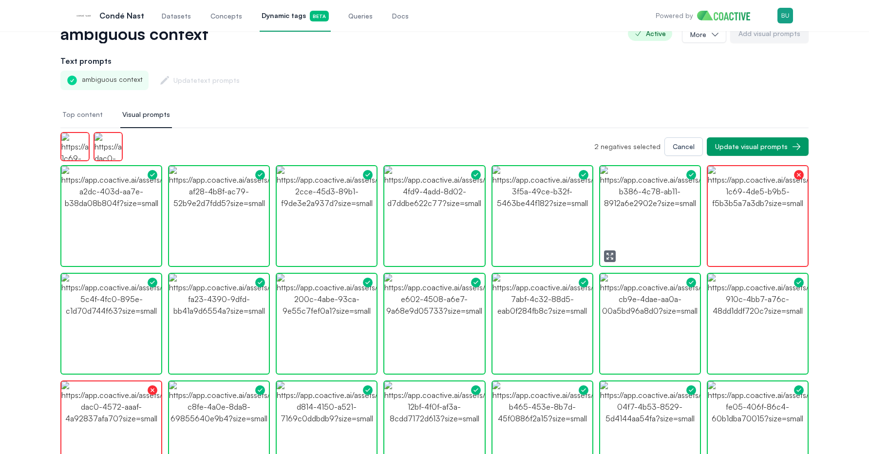
click at [671, 205] on img "button" at bounding box center [650, 216] width 100 height 100
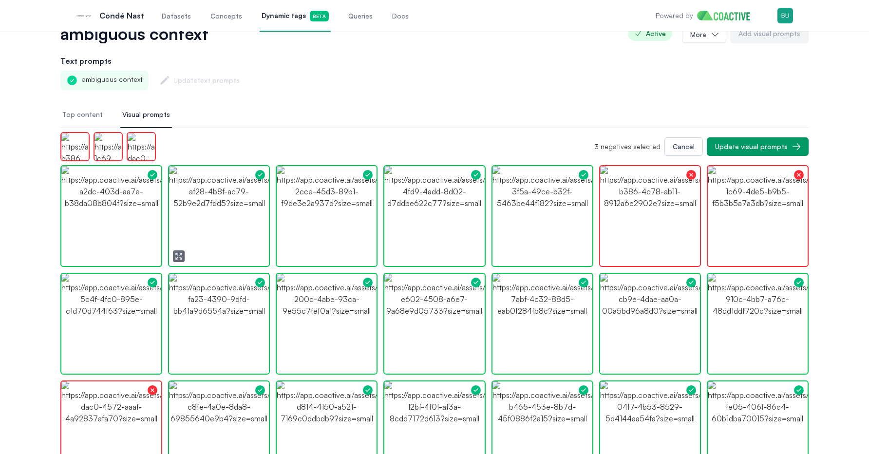
click at [177, 256] on icon "button" at bounding box center [179, 256] width 8 height 8
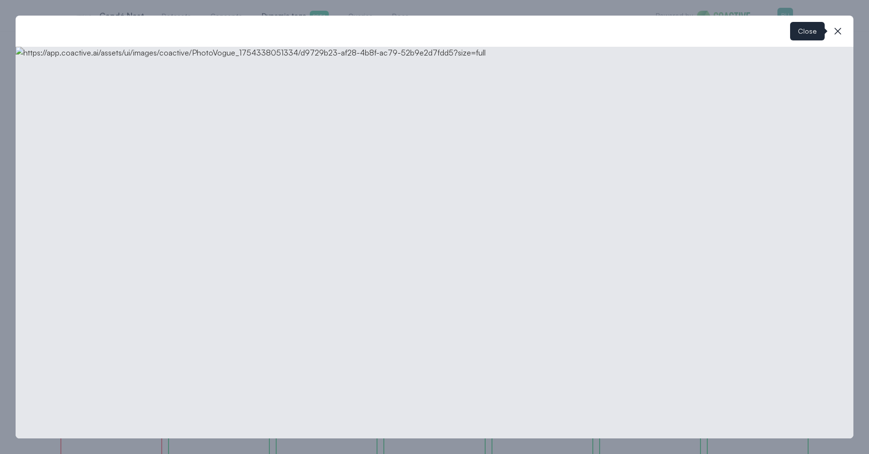
click at [838, 30] on icon "button" at bounding box center [838, 31] width 12 height 12
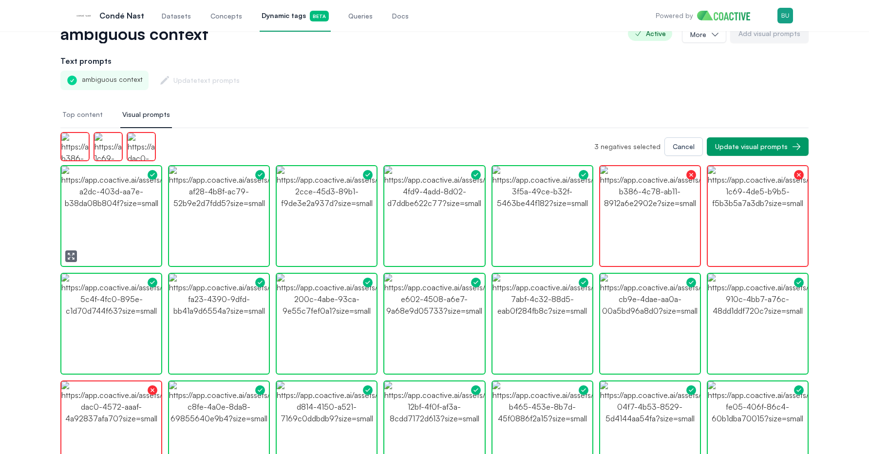
click at [71, 255] on icon "button" at bounding box center [71, 256] width 8 height 8
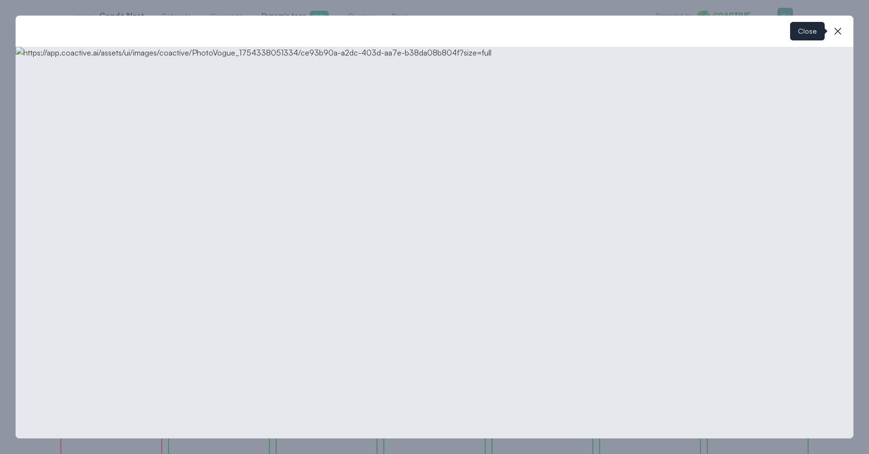
click at [838, 34] on icon "button" at bounding box center [838, 31] width 12 height 12
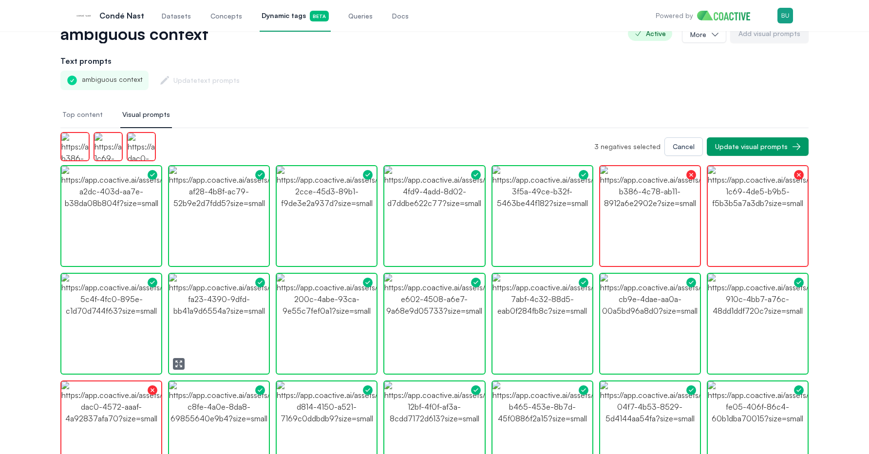
scroll to position [129, 0]
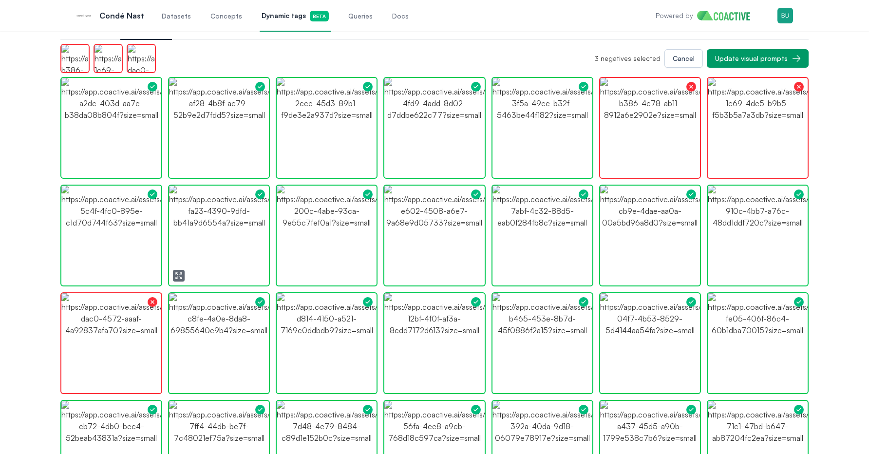
click at [181, 277] on icon "button" at bounding box center [179, 276] width 8 height 8
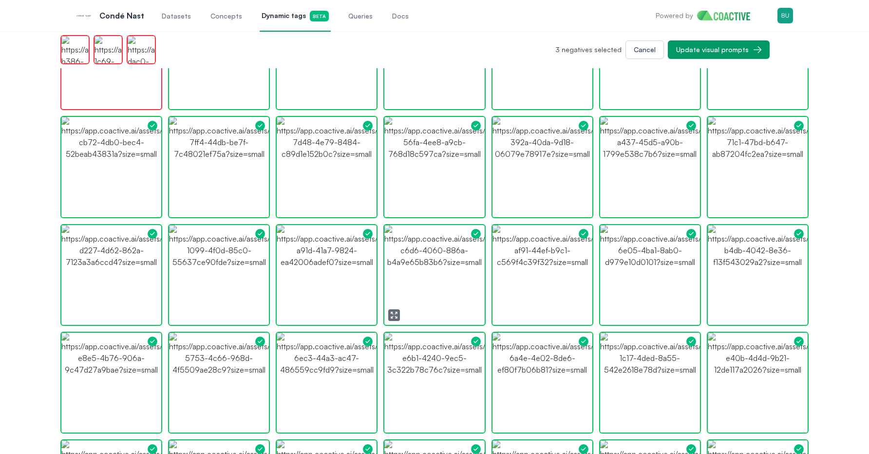
scroll to position [390, 0]
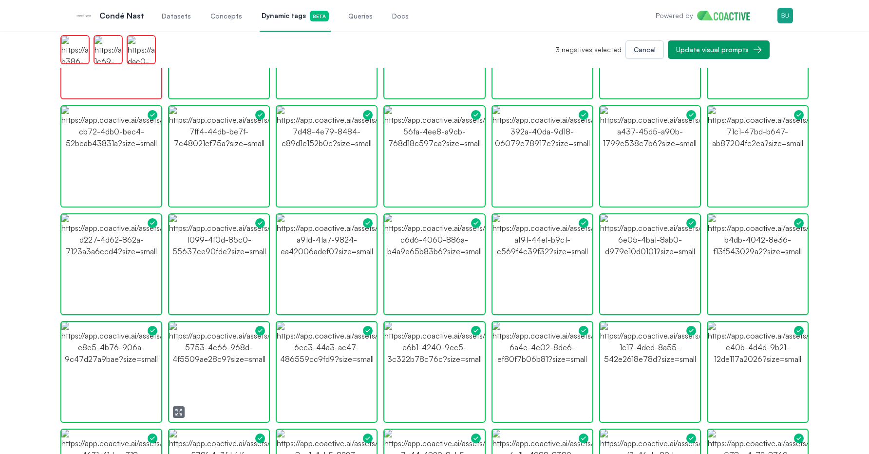
click at [176, 410] on icon "button" at bounding box center [176, 409] width 1 height 1
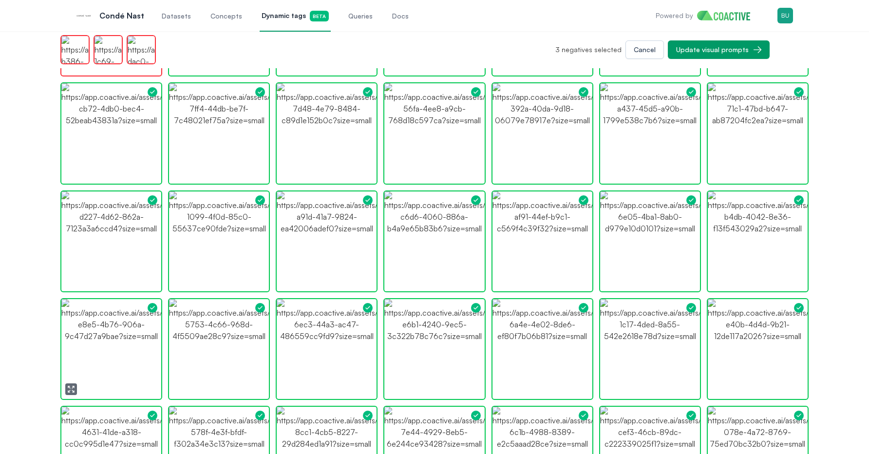
scroll to position [419, 0]
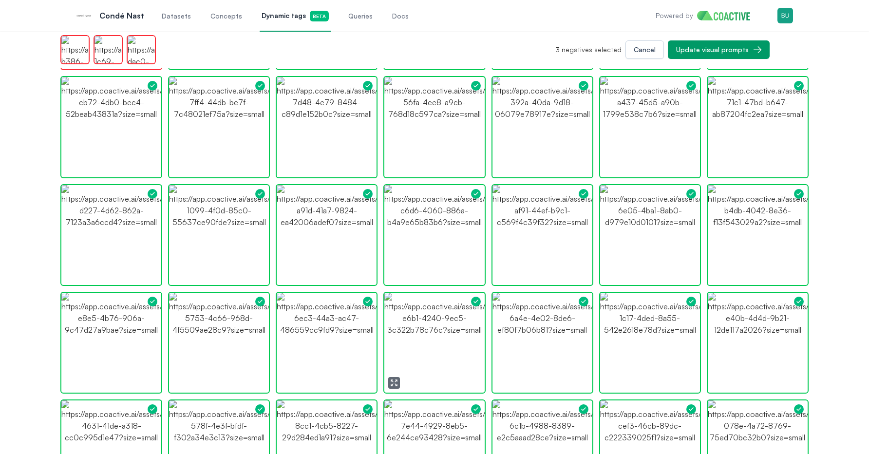
click at [395, 384] on icon "button" at bounding box center [396, 385] width 2 height 2
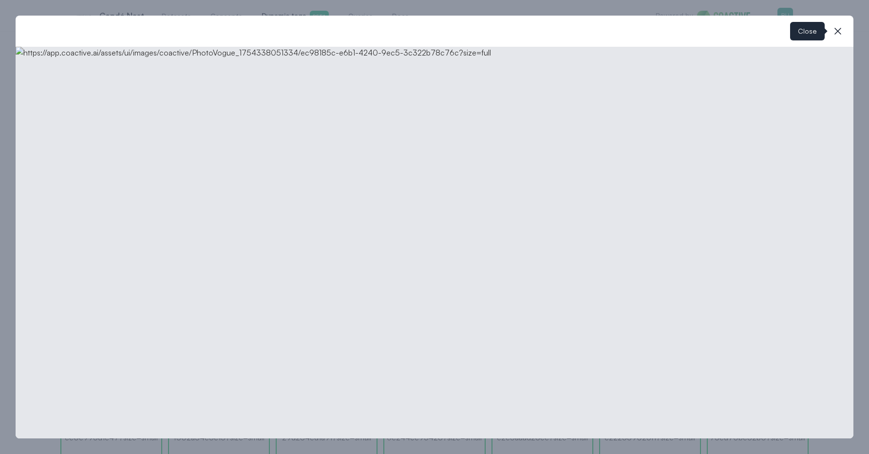
click at [837, 27] on icon "button" at bounding box center [838, 31] width 12 height 12
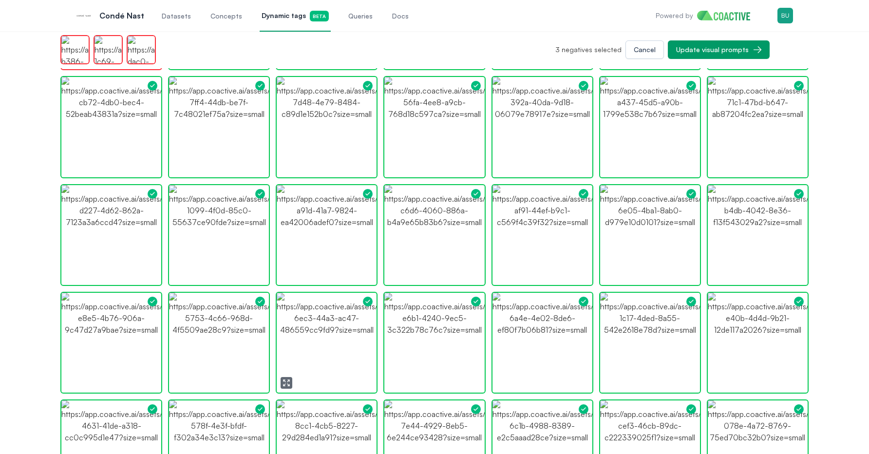
click at [287, 382] on icon "button" at bounding box center [287, 383] width 8 height 8
click at [320, 329] on img "button" at bounding box center [327, 343] width 100 height 100
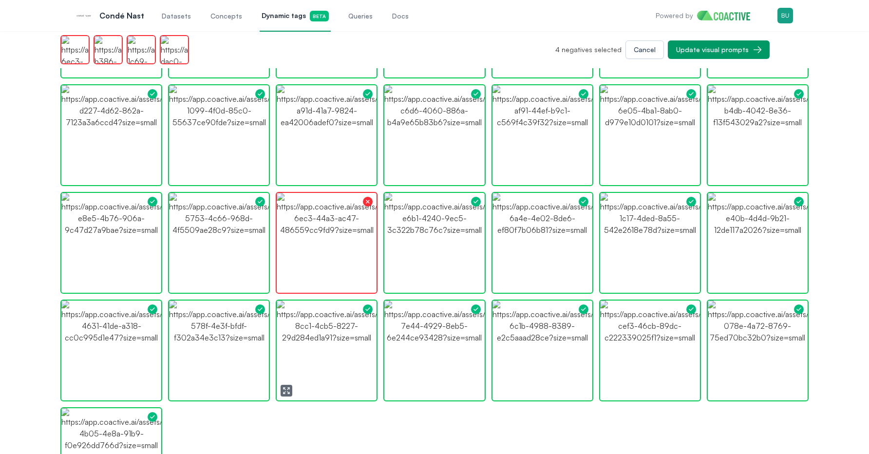
scroll to position [548, 0]
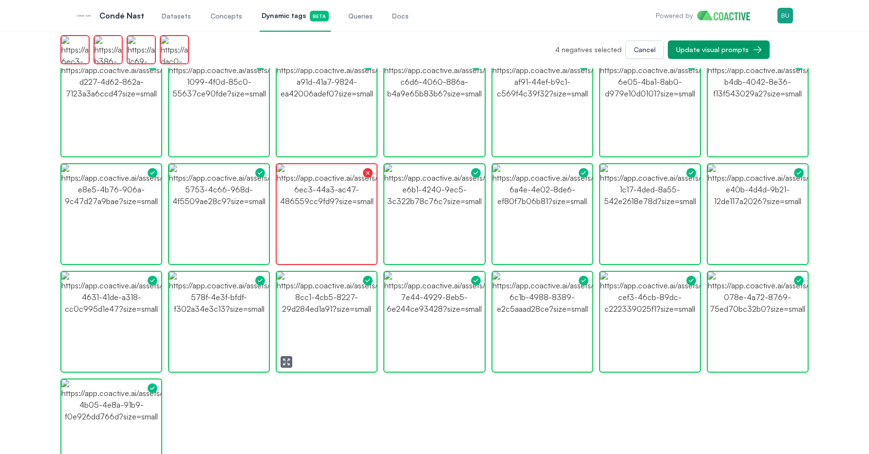
click at [283, 364] on icon "button" at bounding box center [287, 362] width 8 height 8
click at [319, 320] on img "button" at bounding box center [327, 322] width 100 height 100
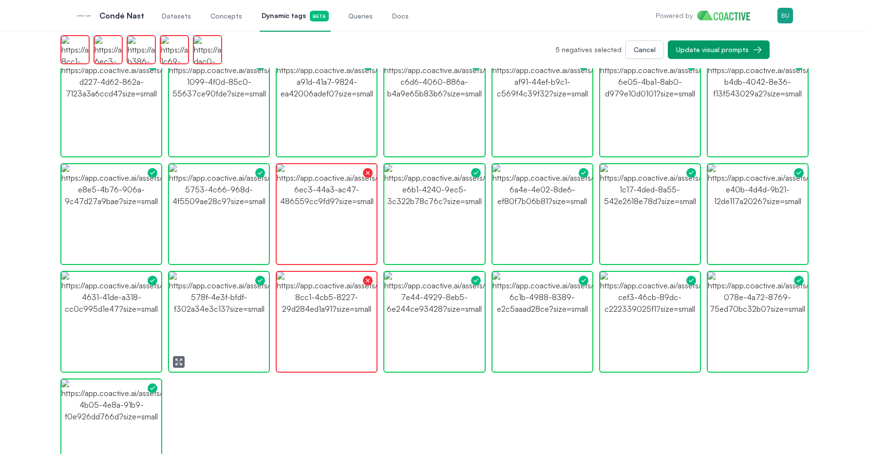
click at [177, 360] on icon "button" at bounding box center [179, 362] width 8 height 8
click at [239, 320] on img "button" at bounding box center [219, 322] width 100 height 100
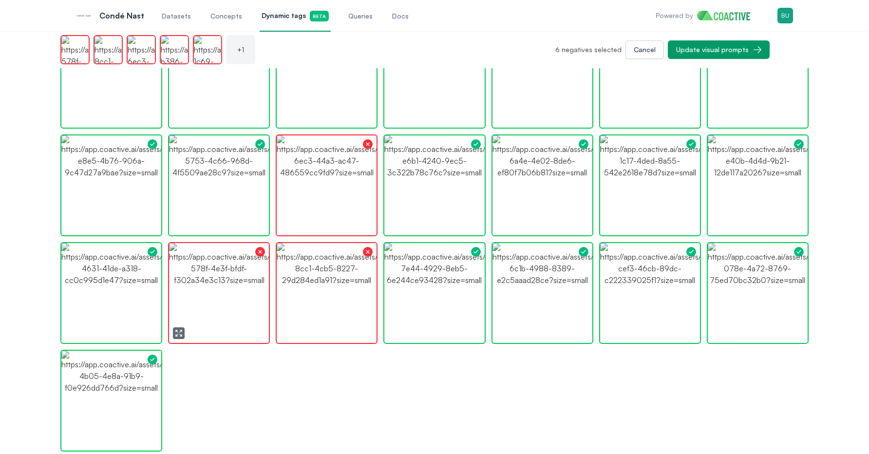
scroll to position [612, 0]
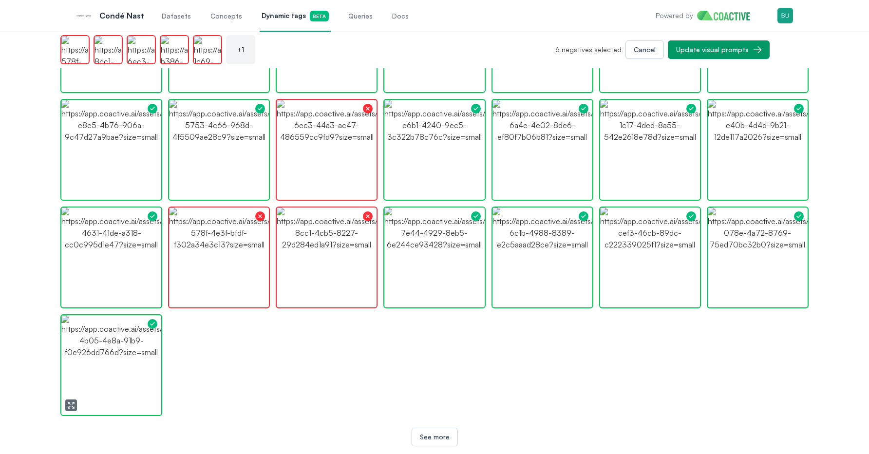
click at [72, 405] on icon "button" at bounding box center [71, 405] width 8 height 8
click at [717, 295] on icon "button" at bounding box center [718, 298] width 8 height 8
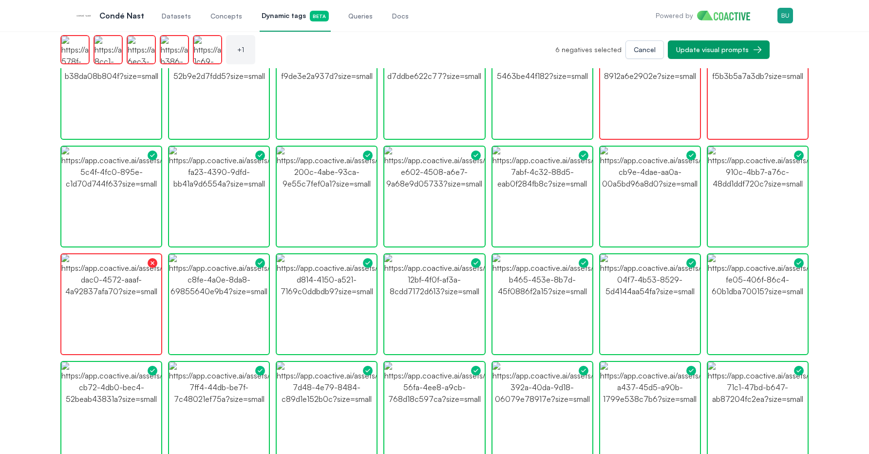
scroll to position [0, 0]
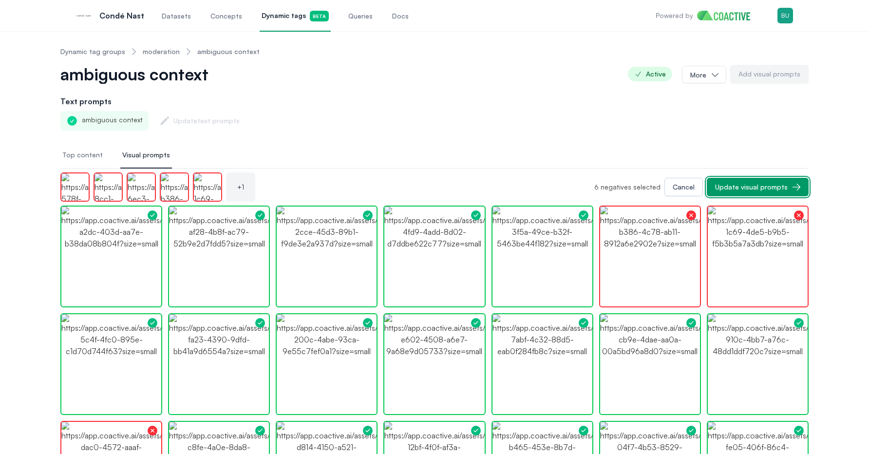
click at [775, 184] on div "Update visual prompts" at bounding box center [751, 187] width 73 height 10
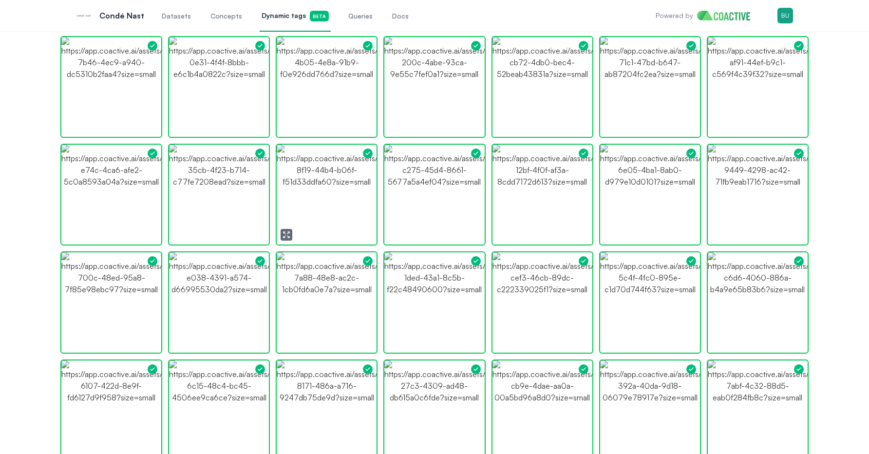
scroll to position [270, 0]
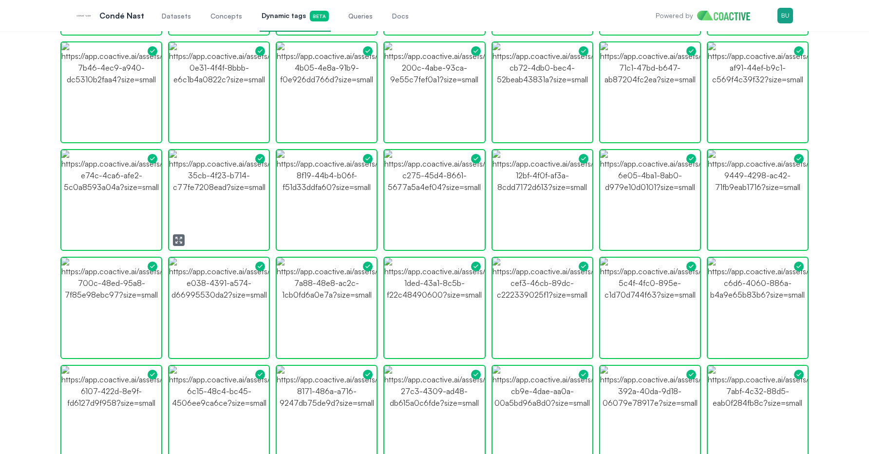
click at [181, 235] on button "button" at bounding box center [179, 240] width 12 height 12
click at [75, 342] on button "button" at bounding box center [71, 348] width 12 height 12
click at [74, 236] on icon "button" at bounding box center [71, 240] width 8 height 8
click at [154, 175] on img "button" at bounding box center [111, 200] width 100 height 100
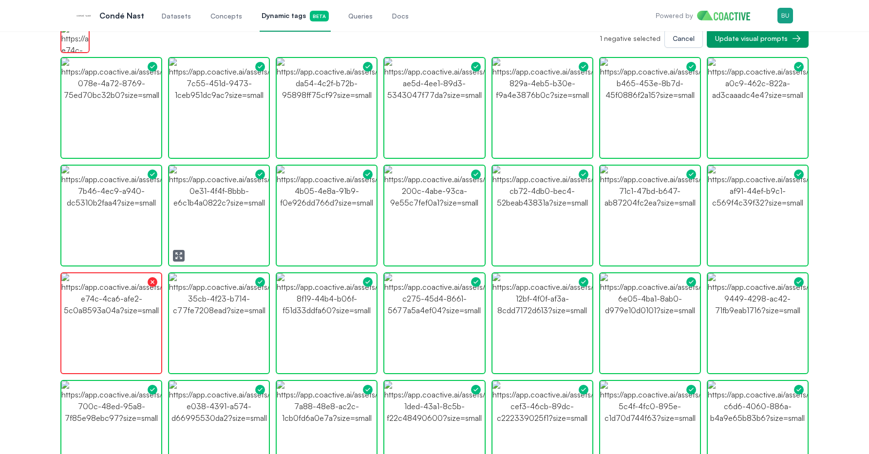
scroll to position [140, 0]
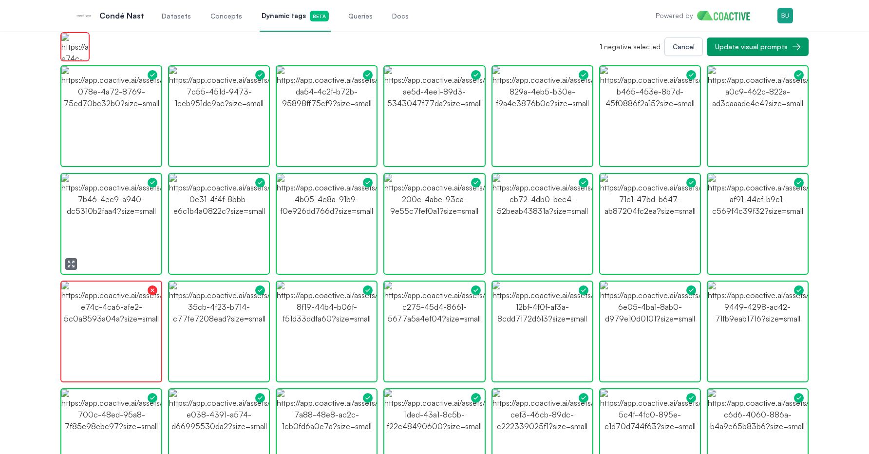
click at [74, 264] on icon "button" at bounding box center [71, 264] width 8 height 8
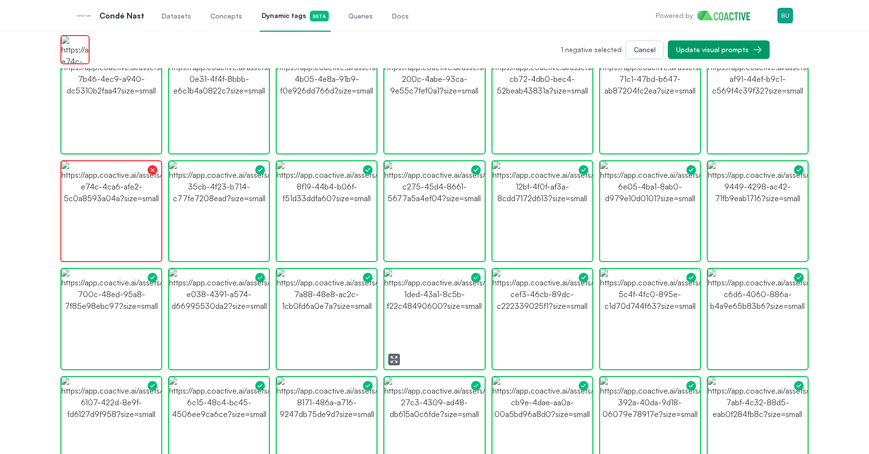
scroll to position [228, 0]
click at [395, 253] on icon "button" at bounding box center [394, 251] width 8 height 8
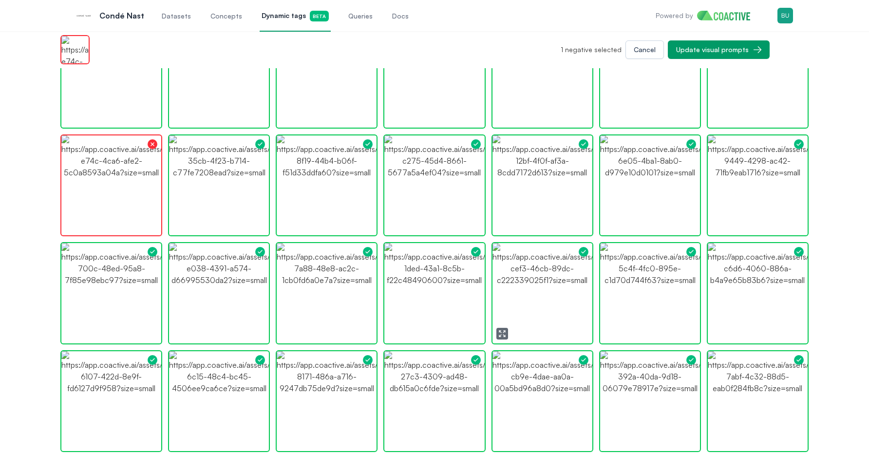
scroll to position [254, 0]
click at [610, 327] on button "button" at bounding box center [610, 333] width 12 height 12
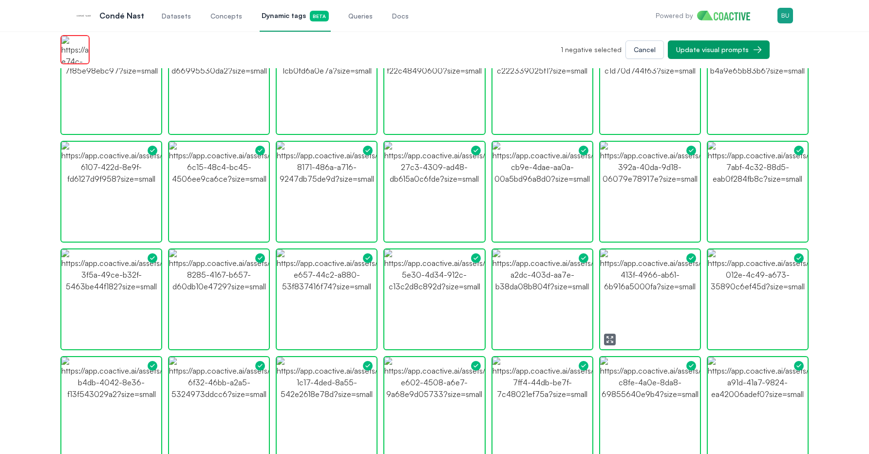
scroll to position [530, 0]
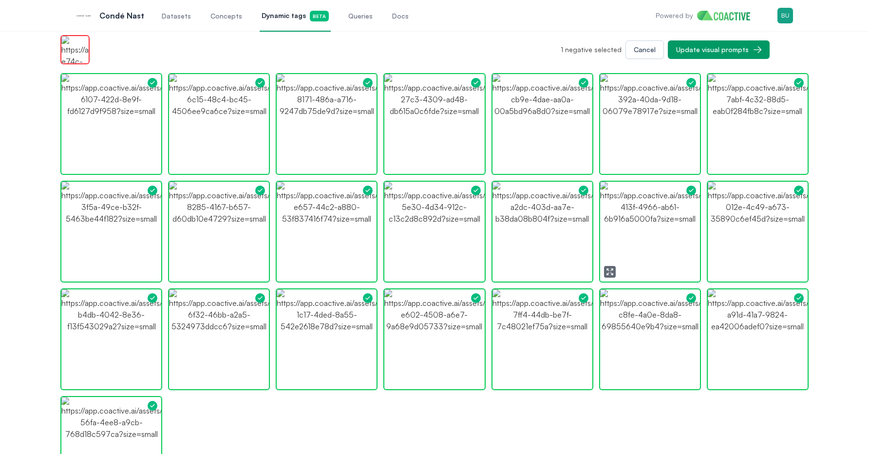
click at [611, 271] on icon "button" at bounding box center [610, 272] width 8 height 8
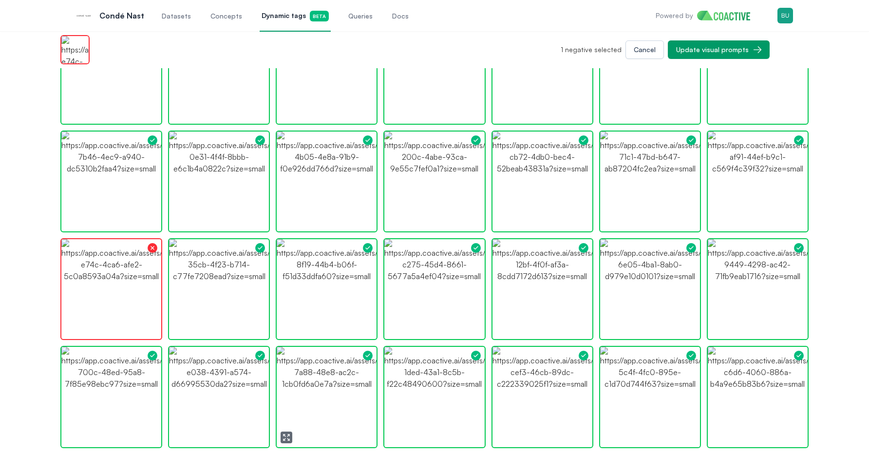
scroll to position [0, 0]
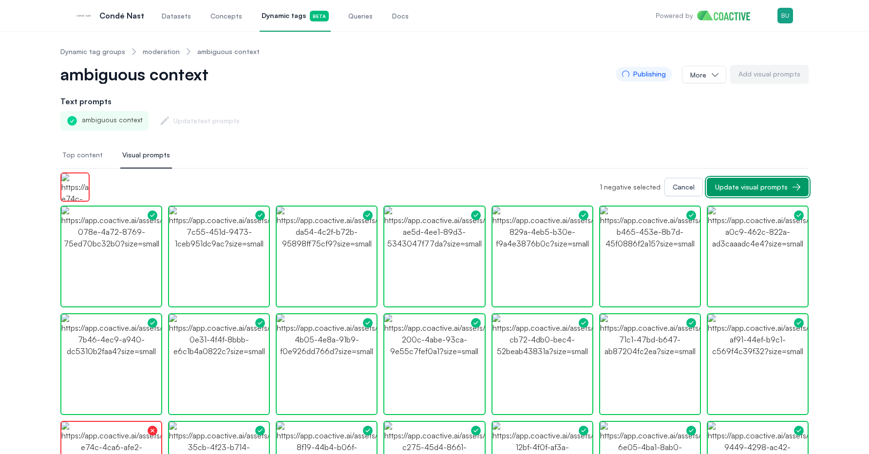
click at [751, 180] on button "Update visual prompts" at bounding box center [758, 187] width 102 height 19
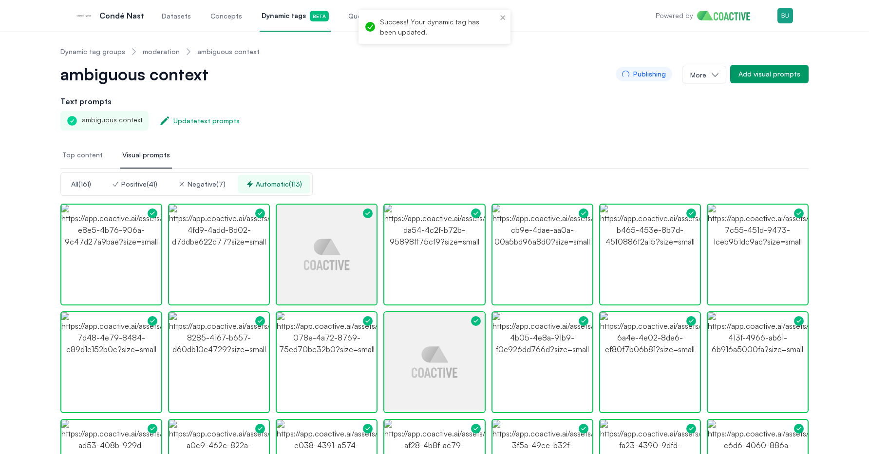
click at [75, 155] on span "Top content" at bounding box center [82, 155] width 40 height 10
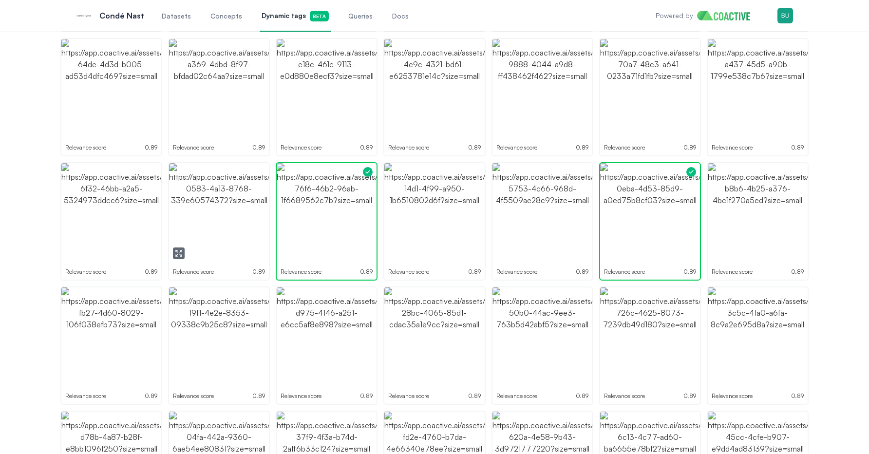
scroll to position [888, 0]
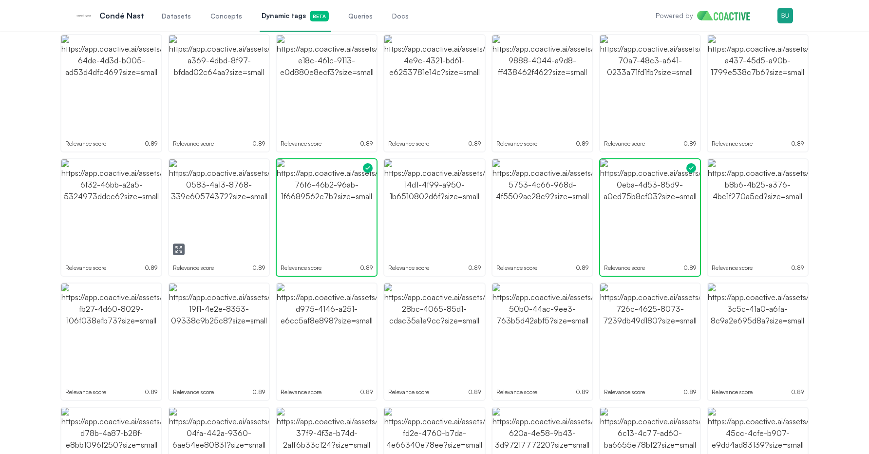
click at [184, 248] on button "button" at bounding box center [179, 250] width 12 height 12
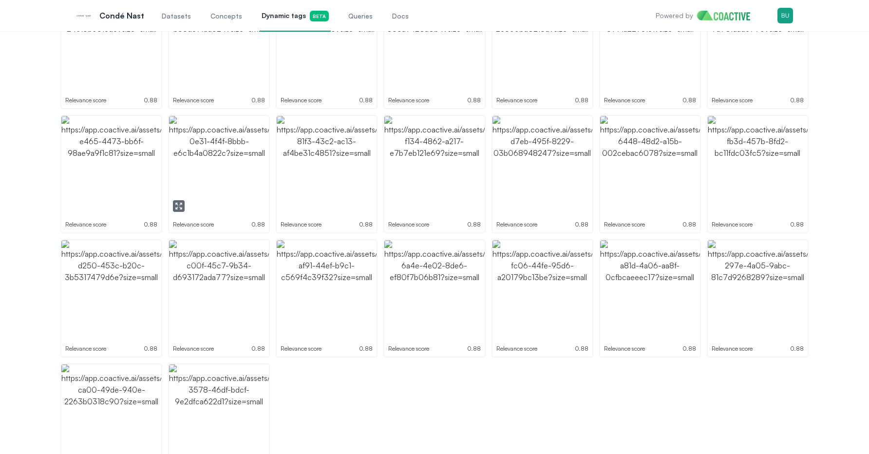
scroll to position [1588, 0]
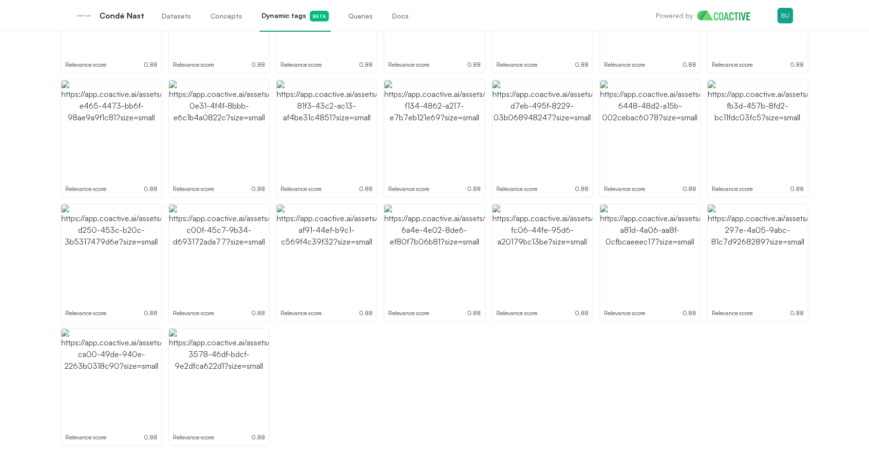
click at [348, 20] on span "Queries" at bounding box center [360, 16] width 24 height 10
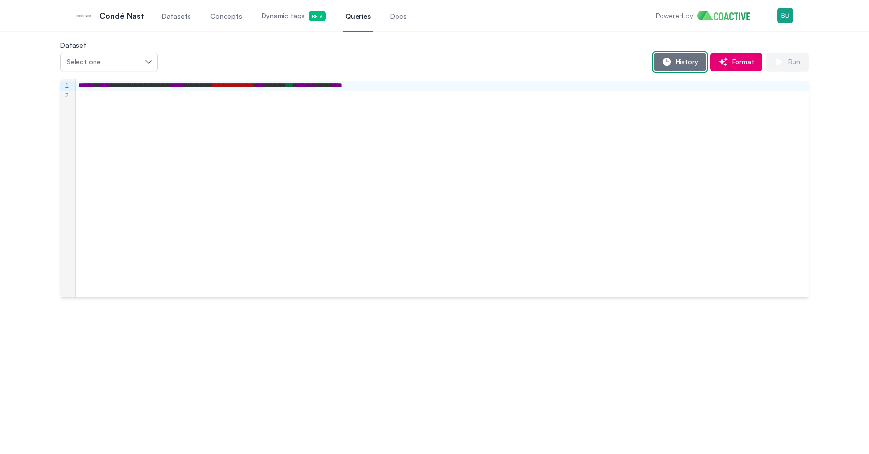
click at [676, 53] on button "History" at bounding box center [680, 62] width 53 height 19
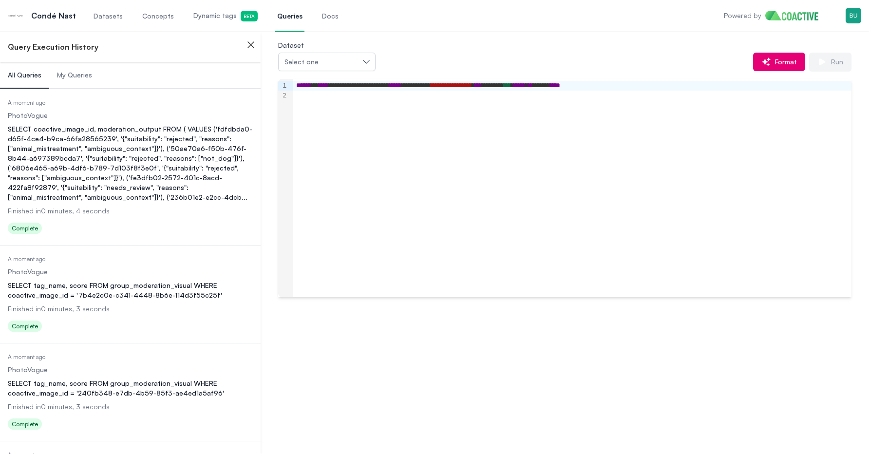
click at [117, 149] on div "SELECT coactive_image_id, moderation_output FROM ( VALUES ('fdfdbda0-d65f-4ce4-…" at bounding box center [130, 163] width 245 height 78
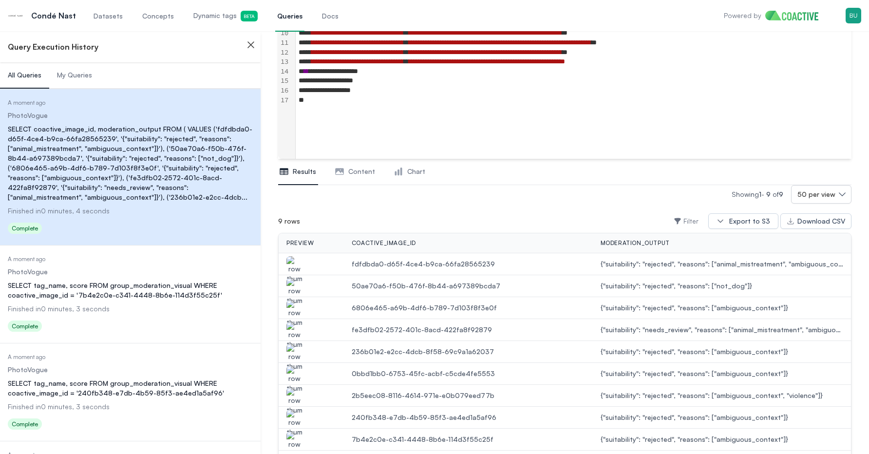
scroll to position [214, 0]
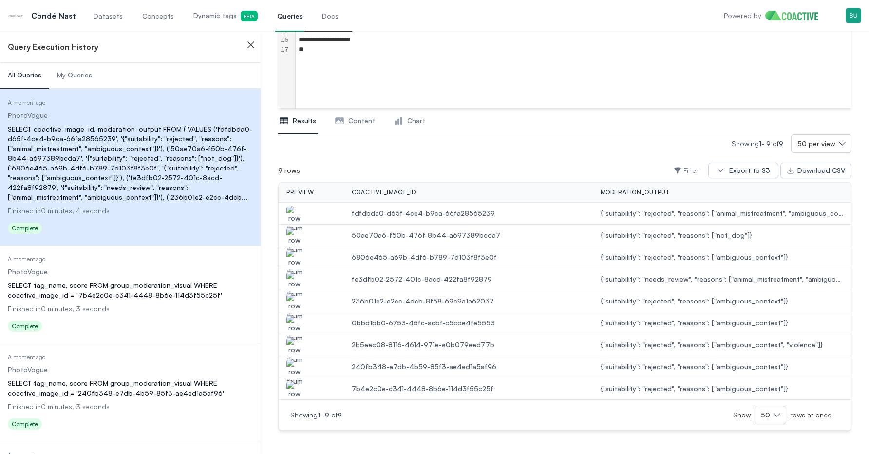
click at [300, 347] on img "button" at bounding box center [294, 350] width 16 height 27
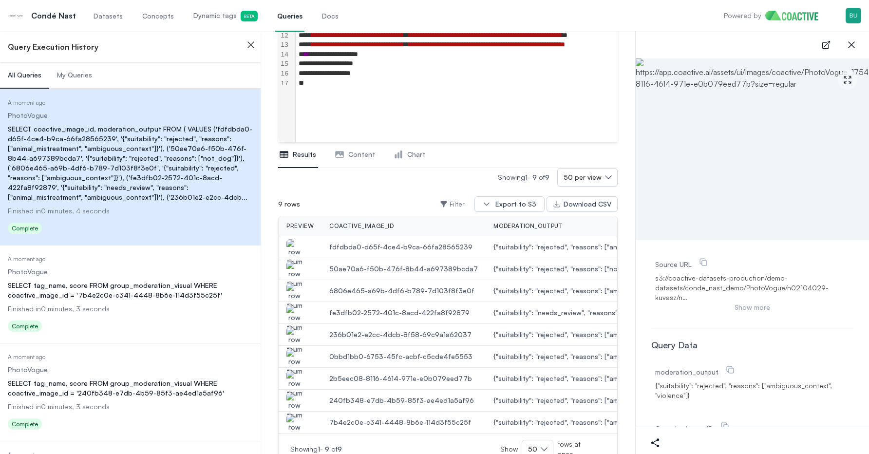
scroll to position [166, 0]
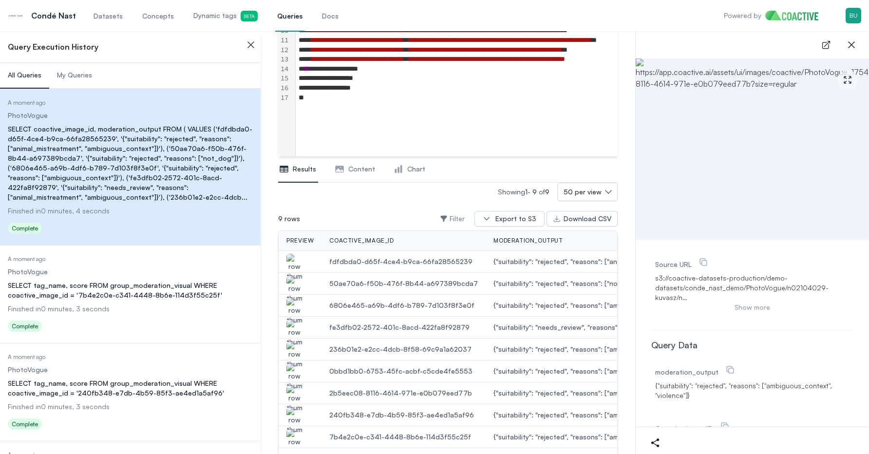
click at [185, 297] on div "SELECT tag_name, score FROM group_moderation_visual WHERE coactive_image_id = '…" at bounding box center [130, 290] width 245 height 19
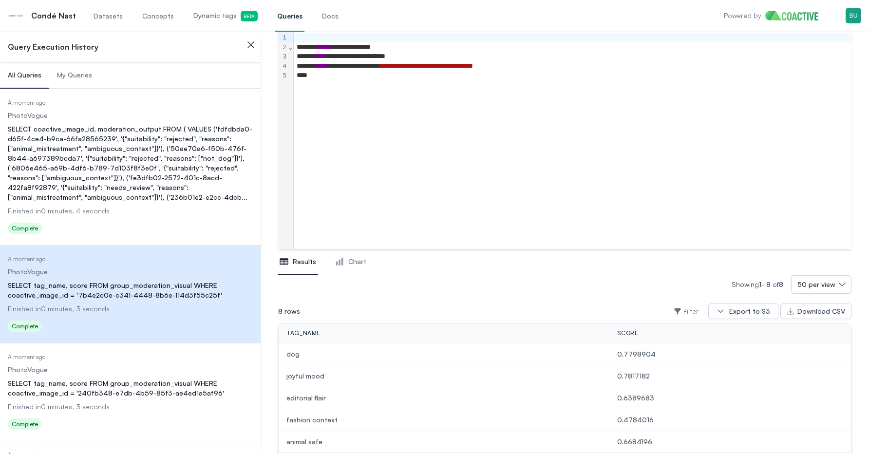
scroll to position [192, 0]
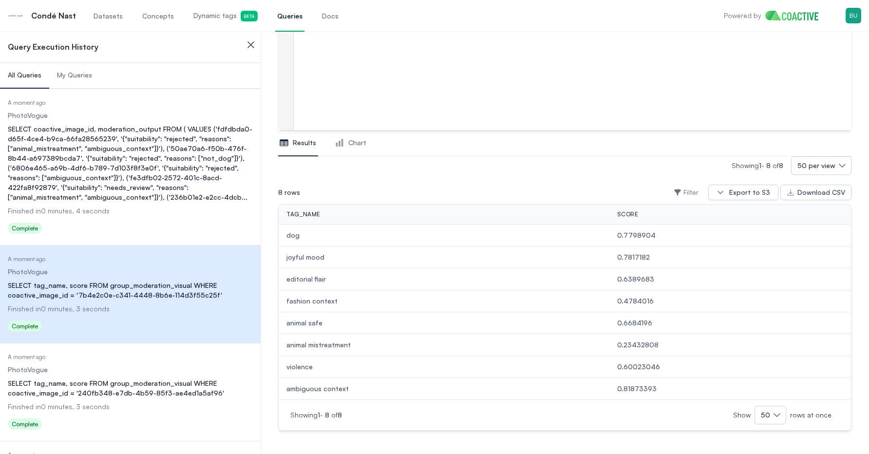
click at [191, 380] on div "SELECT tag_name, score FROM group_moderation_visual WHERE coactive_image_id = '…" at bounding box center [130, 387] width 245 height 19
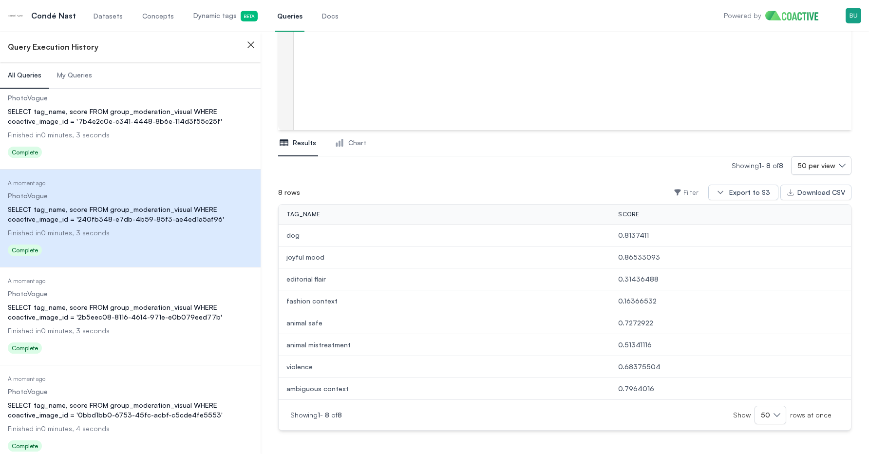
scroll to position [192, 0]
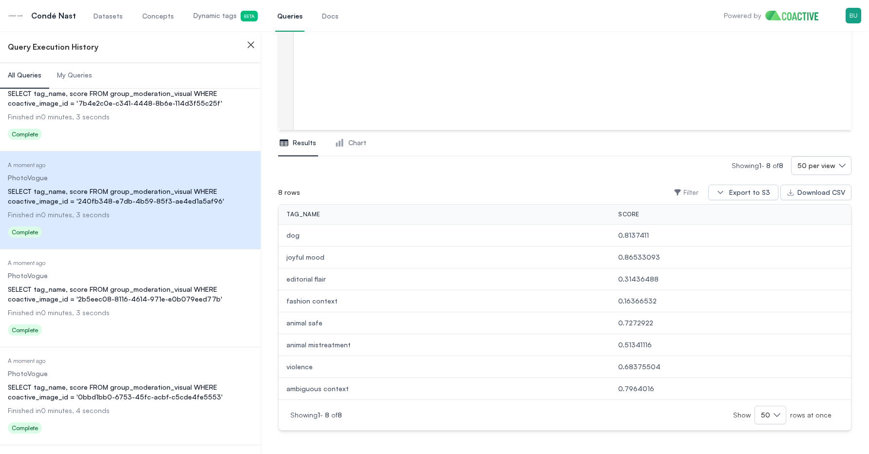
click at [188, 324] on div "Status Complete" at bounding box center [130, 331] width 245 height 16
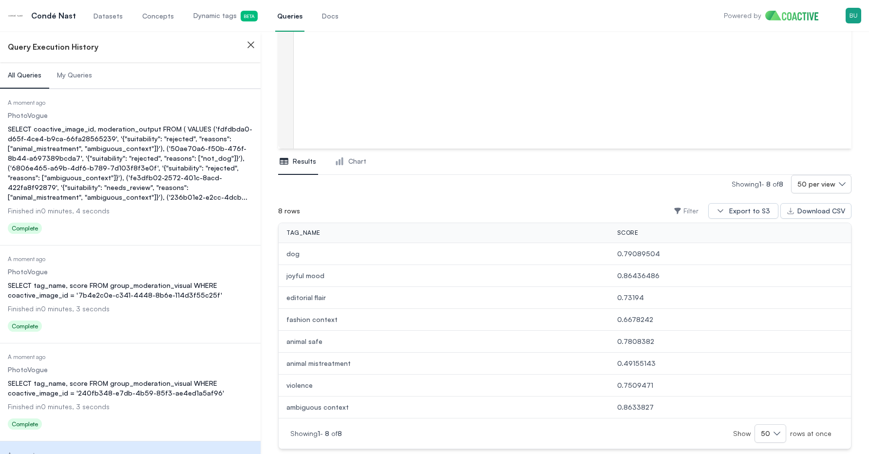
click at [179, 173] on div "SELECT coactive_image_id, moderation_output FROM ( VALUES ('fdfdbda0-d65f-4ce4-…" at bounding box center [130, 163] width 245 height 78
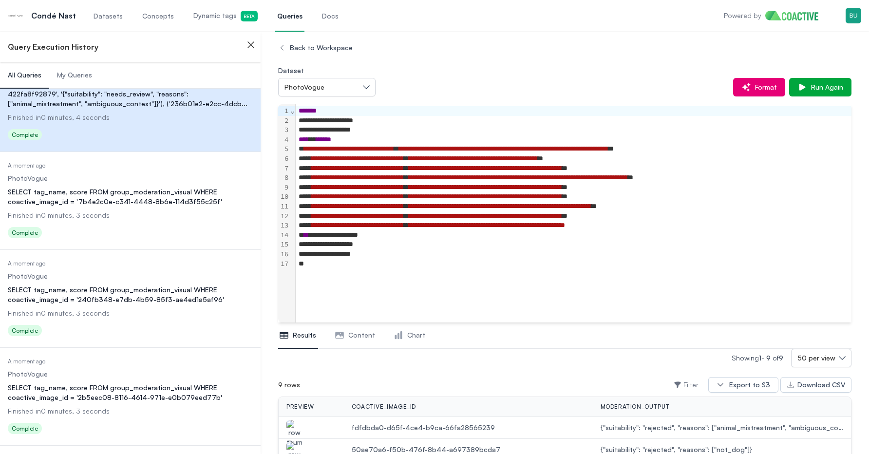
scroll to position [146, 0]
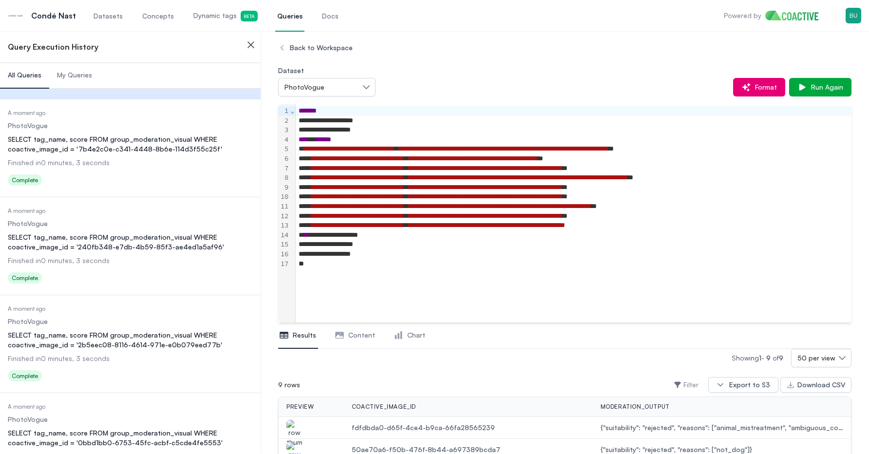
click at [175, 325] on dd "PhotoVogue" at bounding box center [130, 322] width 245 height 10
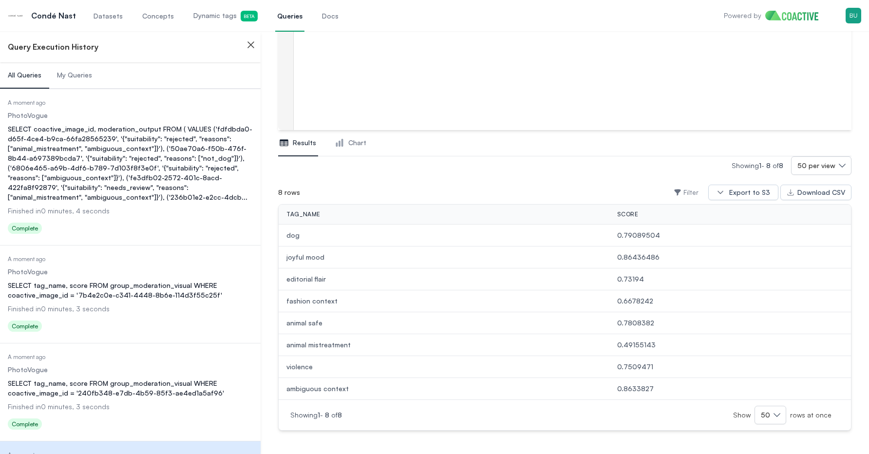
click at [184, 225] on div "Status Complete" at bounding box center [130, 230] width 245 height 16
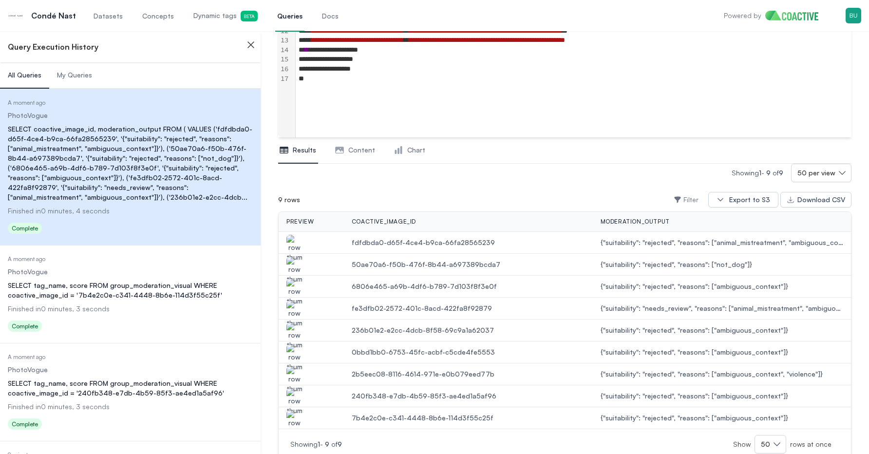
click at [290, 287] on img "button" at bounding box center [294, 292] width 16 height 27
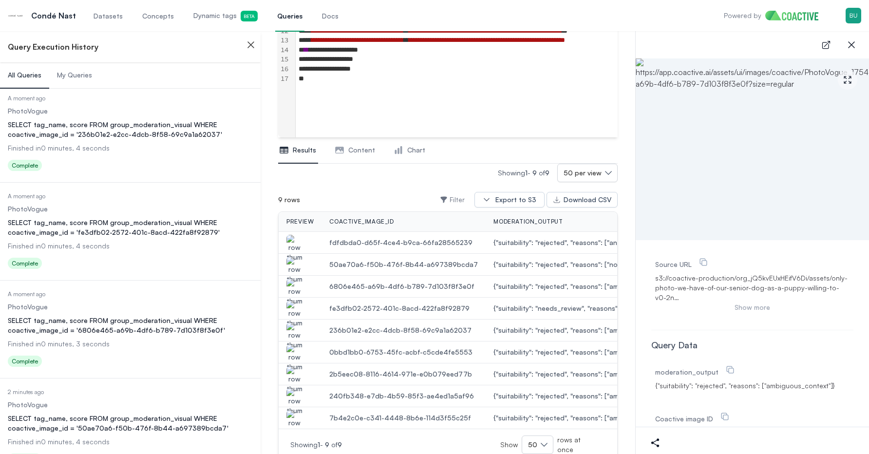
scroll to position [566, 0]
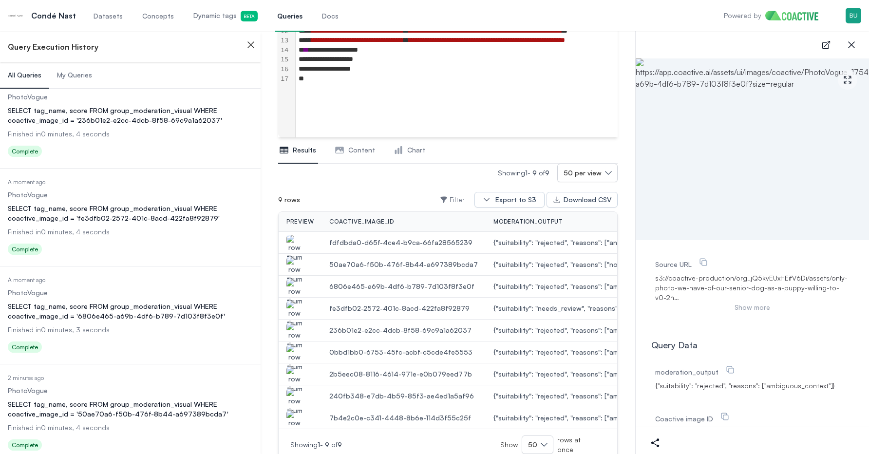
click at [188, 305] on div "SELECT tag_name, score FROM group_moderation_visual WHERE coactive_image_id = '…" at bounding box center [130, 311] width 245 height 19
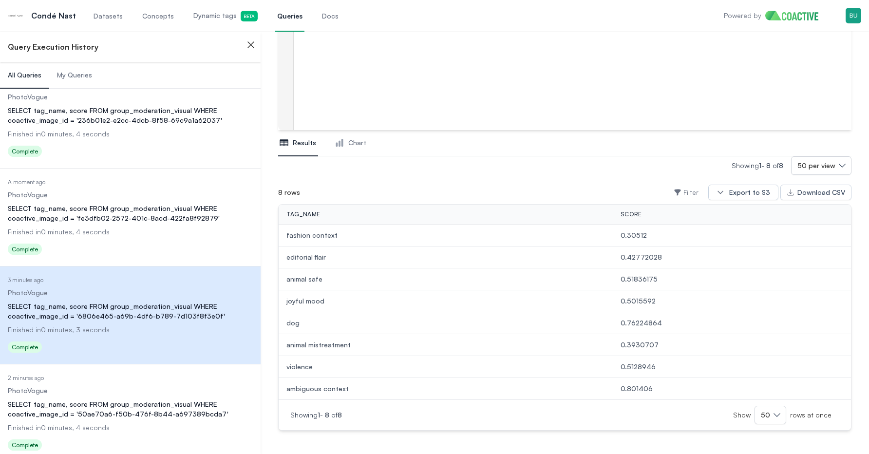
click at [221, 9] on link "Dynamic tags Beta" at bounding box center [225, 16] width 68 height 32
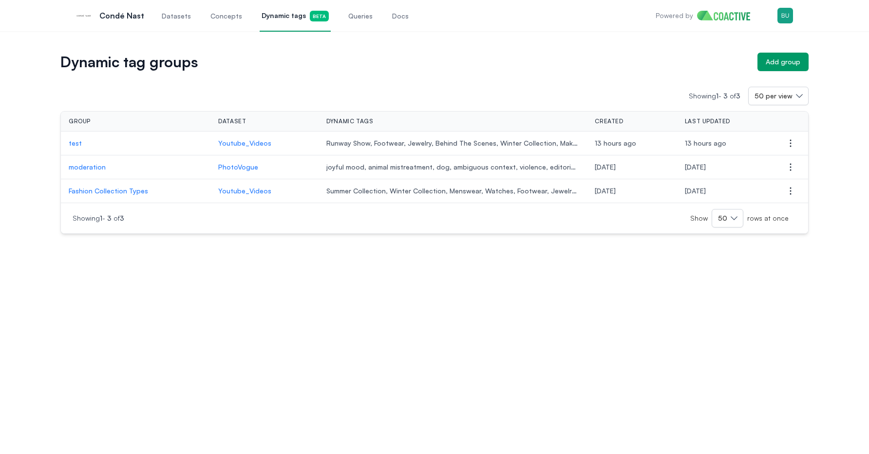
click at [103, 167] on p "moderation" at bounding box center [136, 167] width 134 height 10
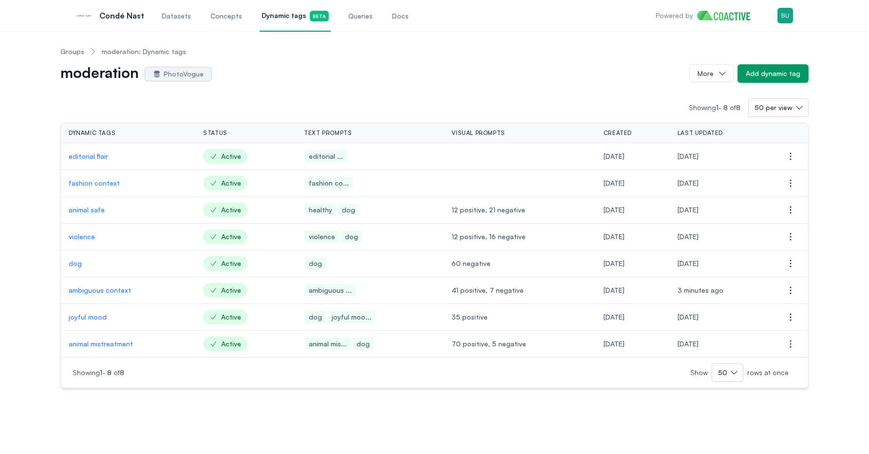
click at [111, 292] on p "ambiguous context" at bounding box center [128, 290] width 119 height 10
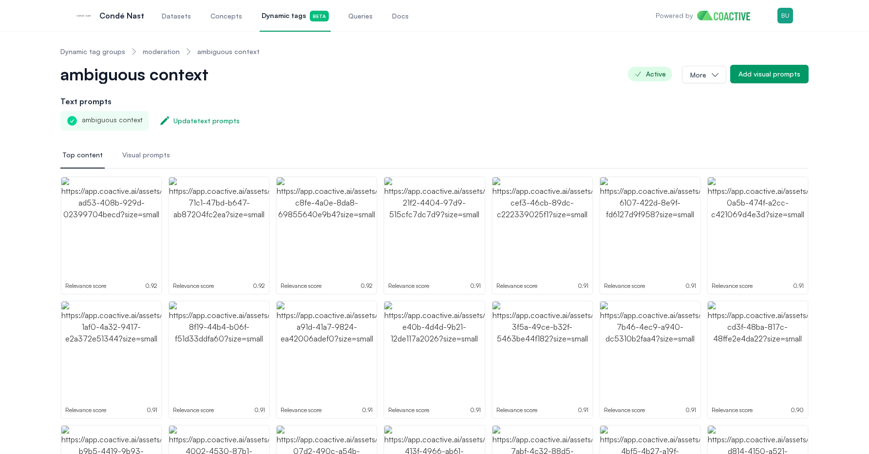
click at [146, 153] on span "Visual prompts" at bounding box center [146, 155] width 48 height 10
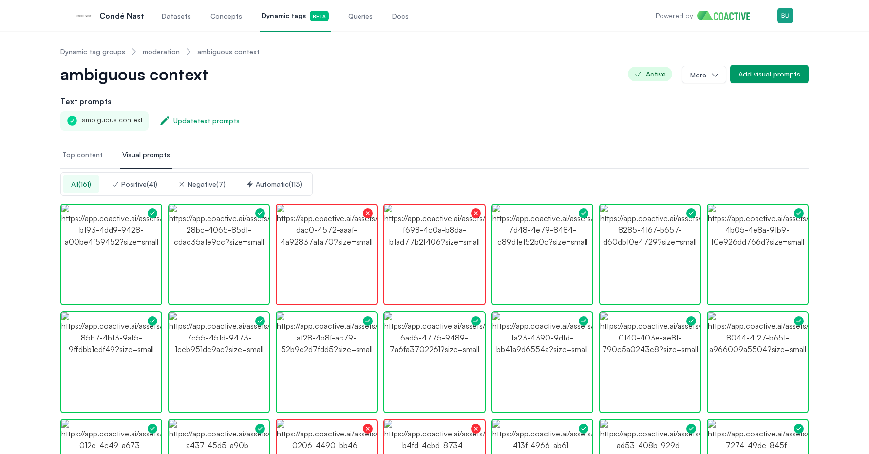
click at [148, 188] on div "Positive ( 41 )" at bounding box center [135, 184] width 46 height 10
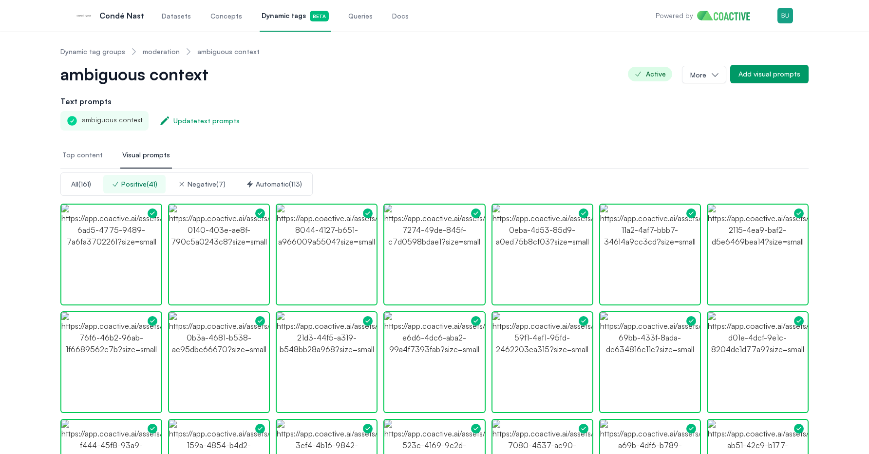
click at [745, 108] on div "Text prompts ambiguous context Update text prompts" at bounding box center [434, 112] width 748 height 35
click at [756, 75] on div "Add visual prompts" at bounding box center [769, 74] width 62 height 10
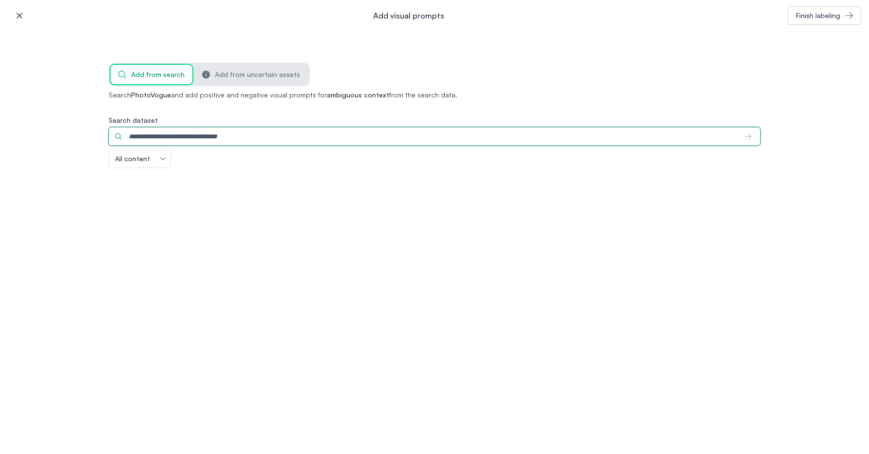
click at [448, 139] on input "Search dataset" at bounding box center [423, 136] width 628 height 19
type input "**********"
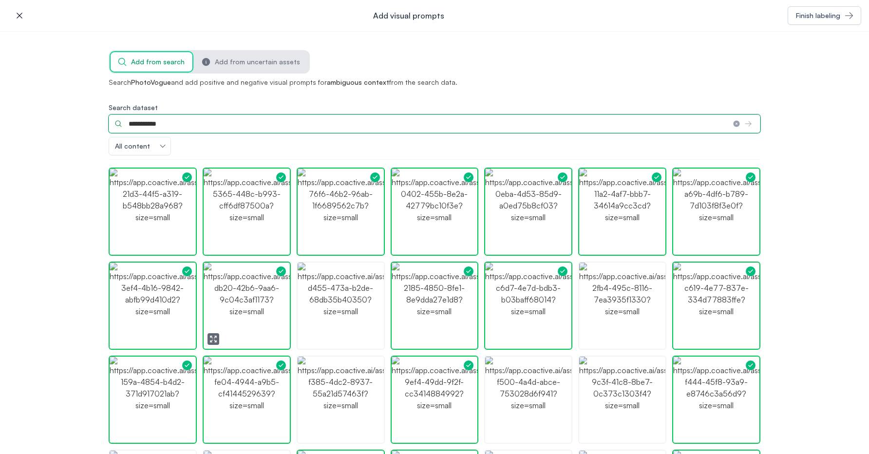
scroll to position [22, 0]
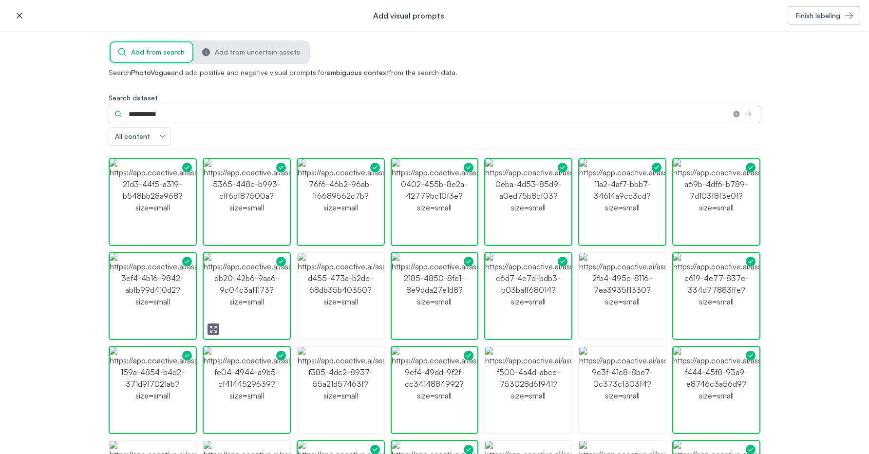
click at [339, 300] on img "button" at bounding box center [341, 296] width 86 height 86
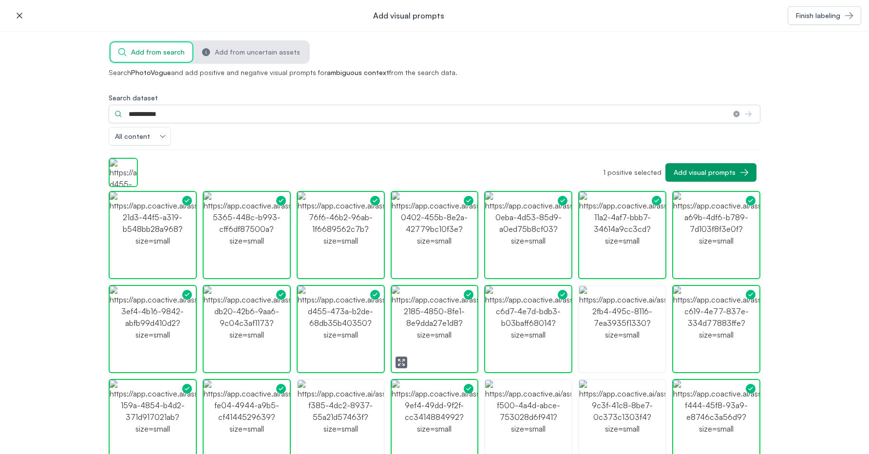
click at [420, 339] on img "button" at bounding box center [435, 329] width 86 height 86
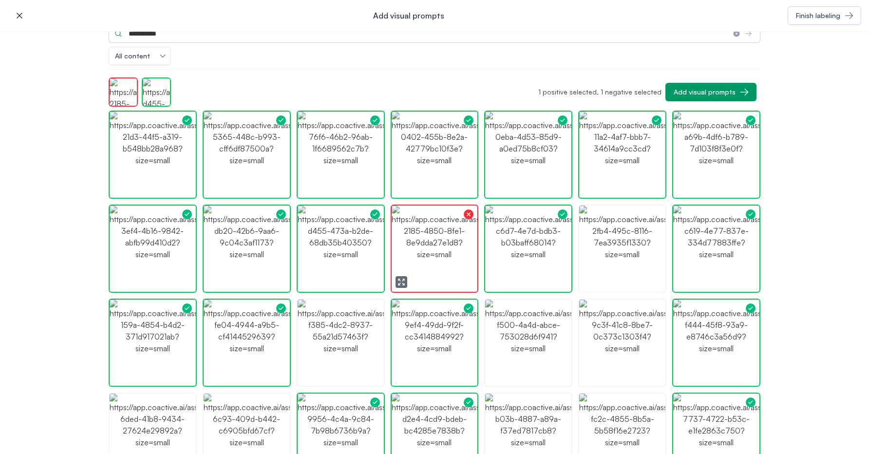
scroll to position [111, 0]
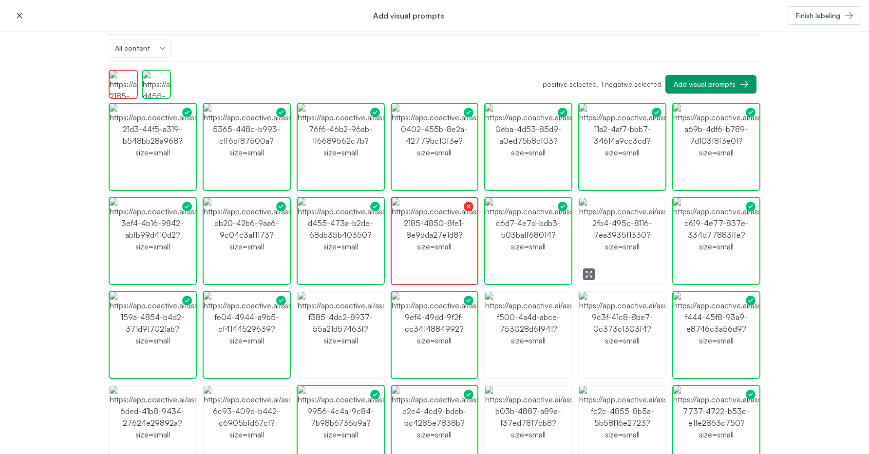
click at [612, 244] on img "button" at bounding box center [622, 241] width 86 height 86
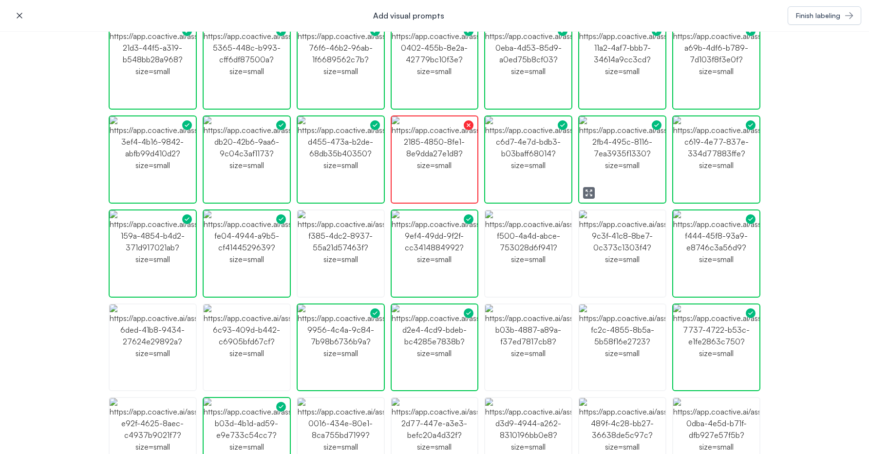
scroll to position [204, 0]
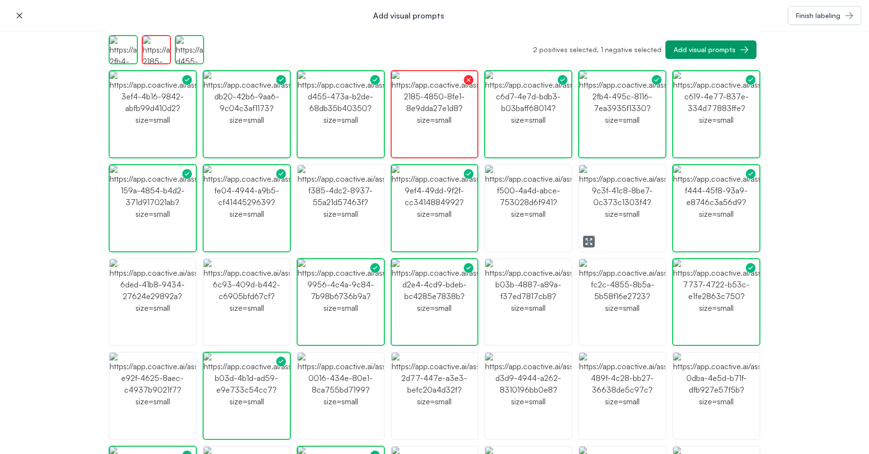
click at [592, 239] on icon "button" at bounding box center [590, 239] width 1 height 1
click at [620, 227] on img "button" at bounding box center [622, 208] width 86 height 86
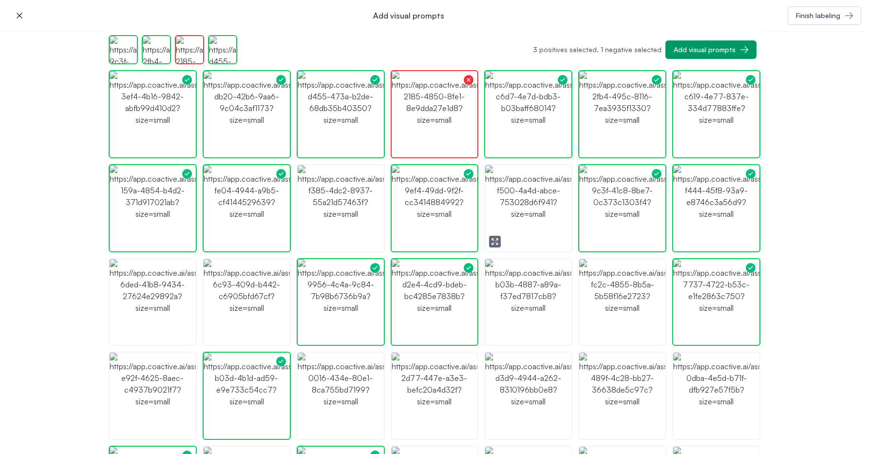
click at [491, 241] on icon "button" at bounding box center [495, 242] width 8 height 8
click at [520, 201] on img "button" at bounding box center [528, 208] width 86 height 86
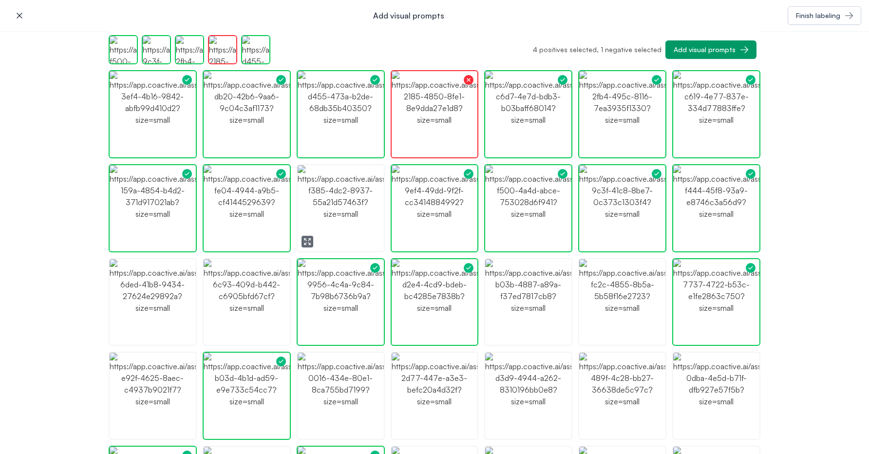
click at [307, 239] on icon "button" at bounding box center [307, 242] width 8 height 8
click at [347, 203] on img "button" at bounding box center [341, 208] width 86 height 86
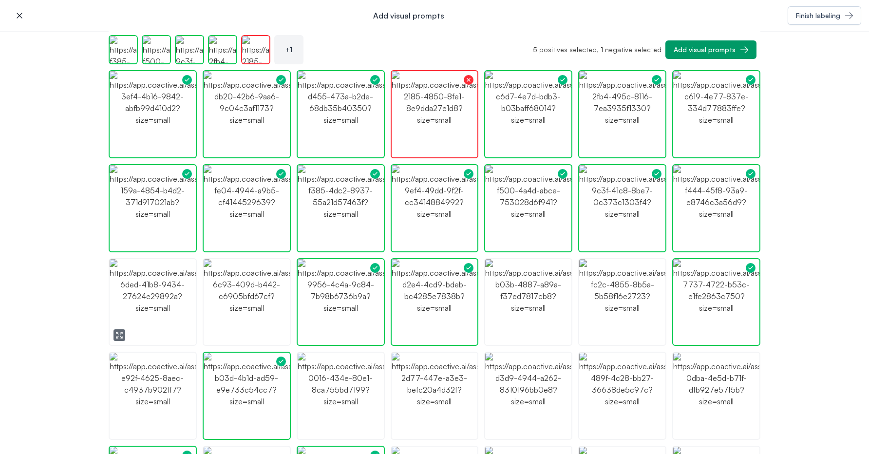
click at [118, 336] on icon "button" at bounding box center [119, 335] width 8 height 8
click at [161, 291] on img "button" at bounding box center [153, 302] width 86 height 86
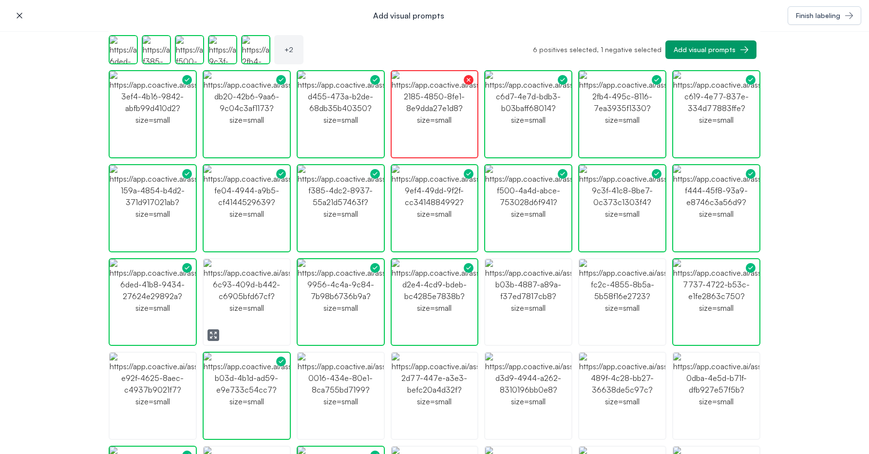
click at [235, 315] on img "button" at bounding box center [247, 302] width 86 height 86
click at [496, 331] on icon "button" at bounding box center [495, 335] width 8 height 8
click at [516, 295] on img "button" at bounding box center [528, 302] width 86 height 86
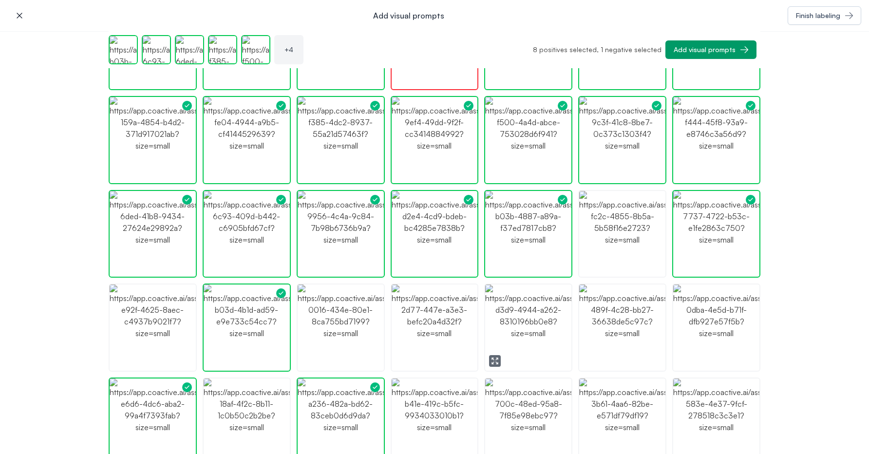
scroll to position [284, 0]
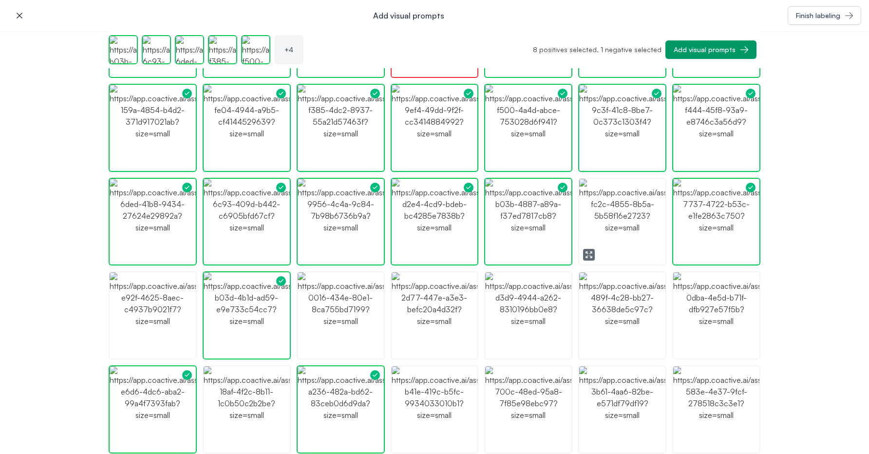
click at [593, 249] on button "button" at bounding box center [589, 255] width 12 height 12
click at [636, 244] on img "button" at bounding box center [622, 222] width 86 height 86
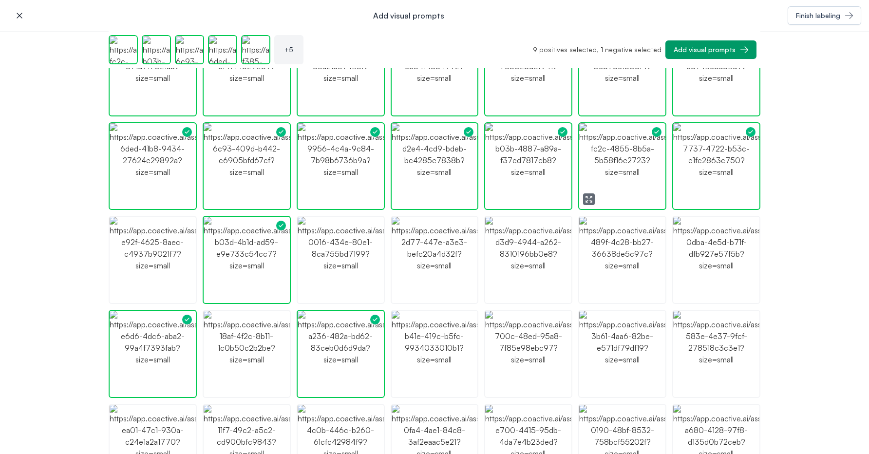
scroll to position [345, 0]
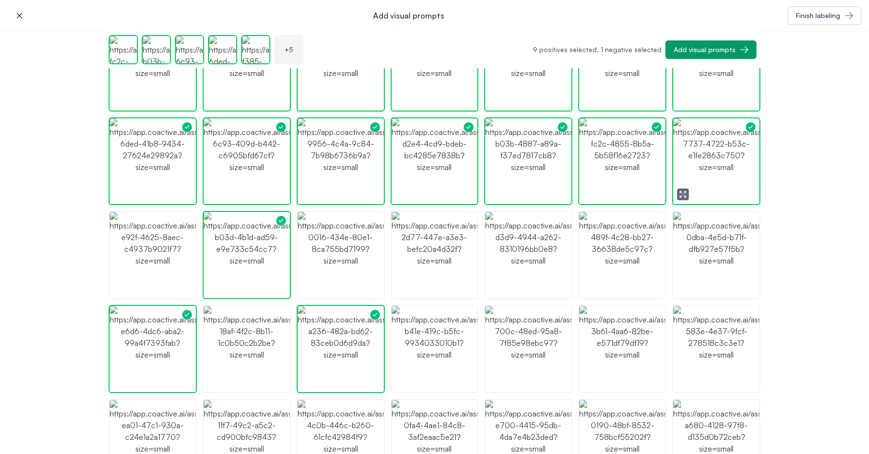
click at [708, 197] on img "button" at bounding box center [716, 161] width 86 height 86
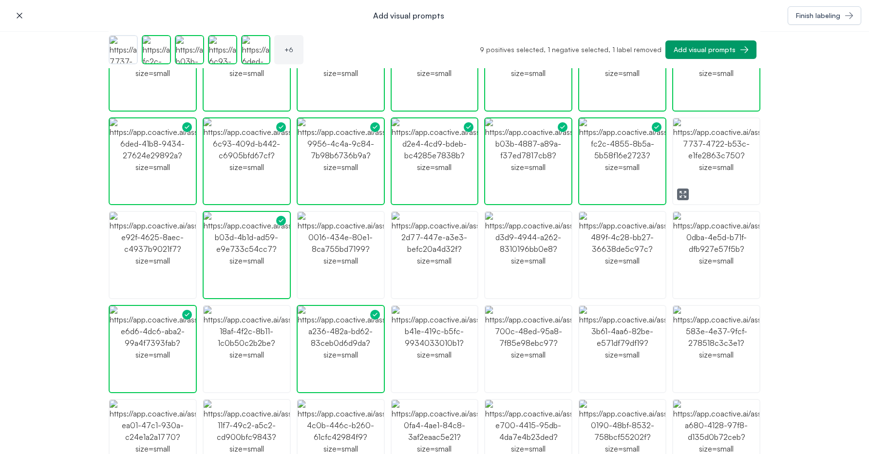
click at [708, 191] on img "button" at bounding box center [716, 161] width 86 height 86
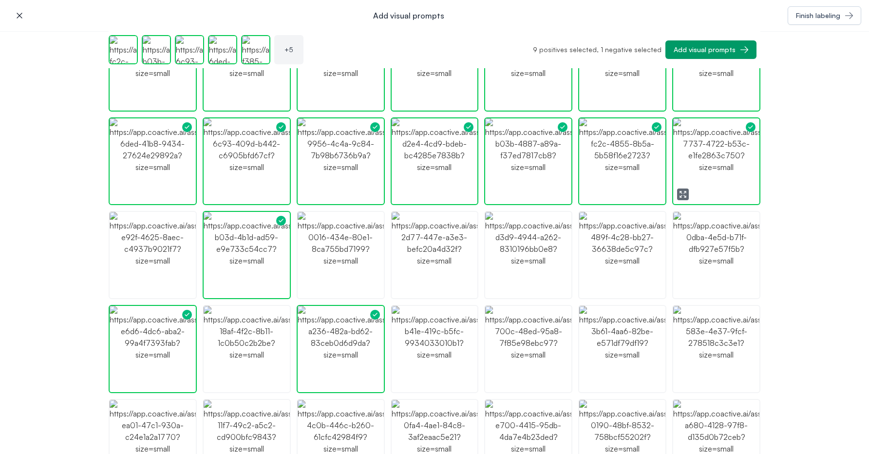
click at [688, 194] on button "button" at bounding box center [683, 195] width 12 height 12
click at [715, 258] on img "button" at bounding box center [716, 255] width 86 height 86
click at [715, 257] on img "button" at bounding box center [716, 255] width 86 height 86
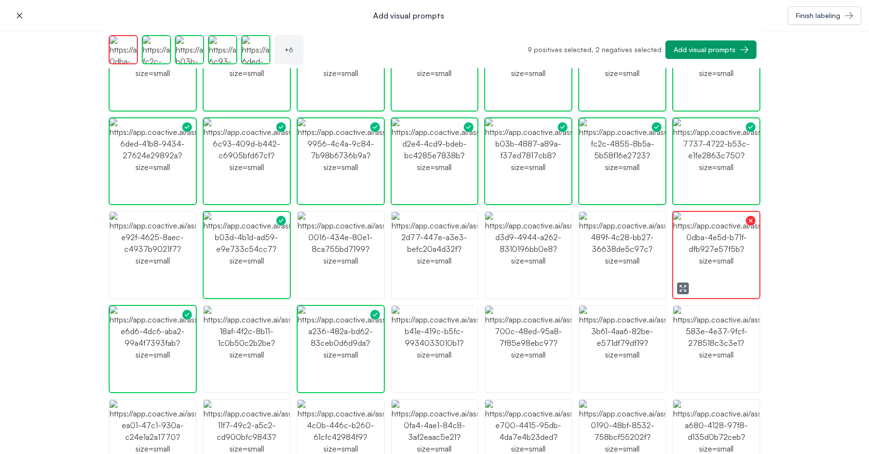
click at [715, 257] on img "button" at bounding box center [716, 255] width 86 height 86
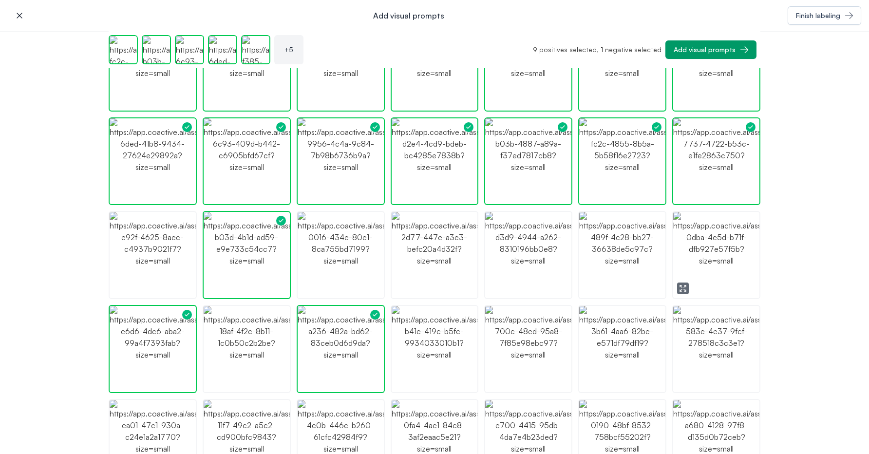
click at [686, 281] on img "button" at bounding box center [716, 255] width 86 height 86
click at [686, 287] on icon "button" at bounding box center [683, 288] width 8 height 8
click at [589, 285] on icon "button" at bounding box center [589, 288] width 8 height 8
click at [607, 283] on img "button" at bounding box center [622, 255] width 86 height 86
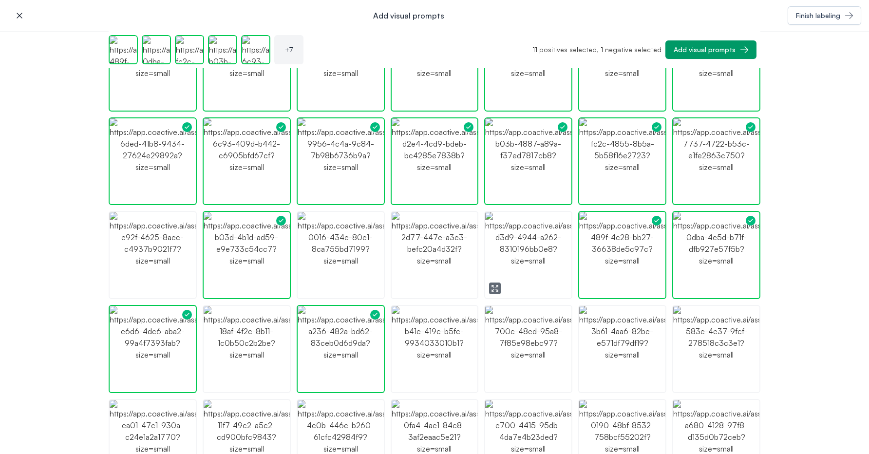
click at [500, 289] on button "button" at bounding box center [495, 289] width 12 height 12
click at [519, 283] on img "button" at bounding box center [528, 255] width 86 height 86
click at [404, 288] on icon "button" at bounding box center [401, 288] width 8 height 8
click at [405, 283] on button "button" at bounding box center [402, 289] width 12 height 12
click at [430, 264] on img "button" at bounding box center [435, 255] width 86 height 86
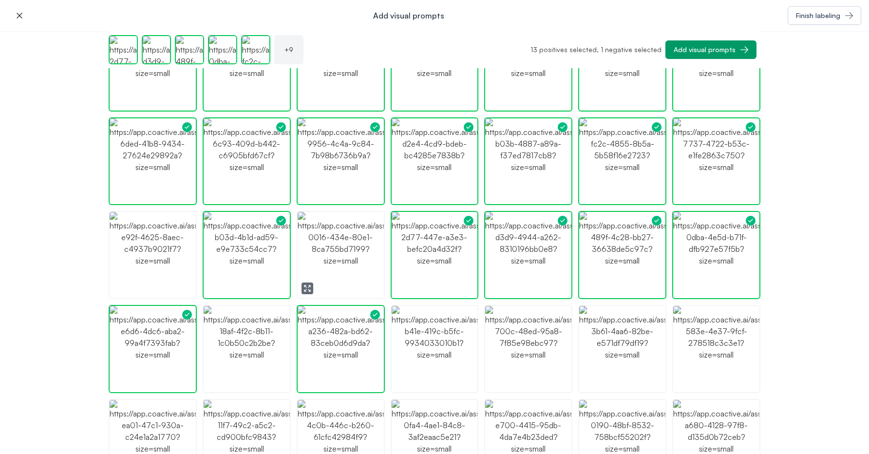
click at [309, 288] on icon "button" at bounding box center [307, 288] width 8 height 8
click at [358, 276] on img "button" at bounding box center [341, 255] width 86 height 86
click at [235, 268] on img "button" at bounding box center [247, 255] width 86 height 86
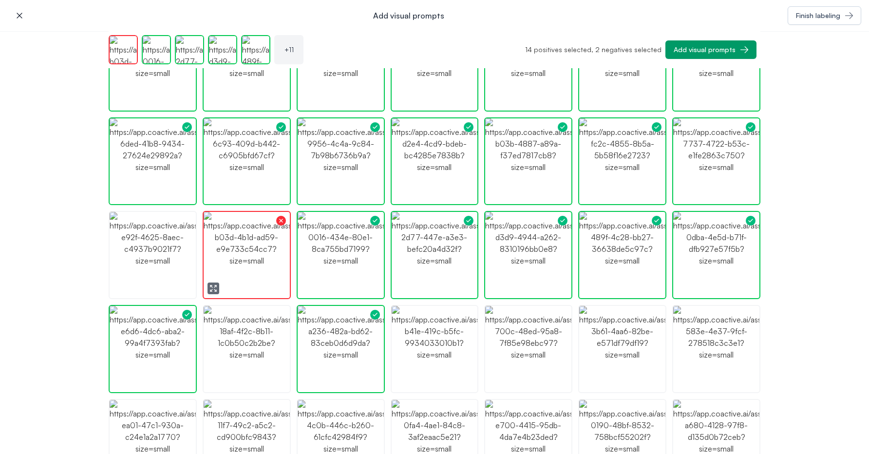
click at [216, 268] on img "button" at bounding box center [247, 255] width 86 height 86
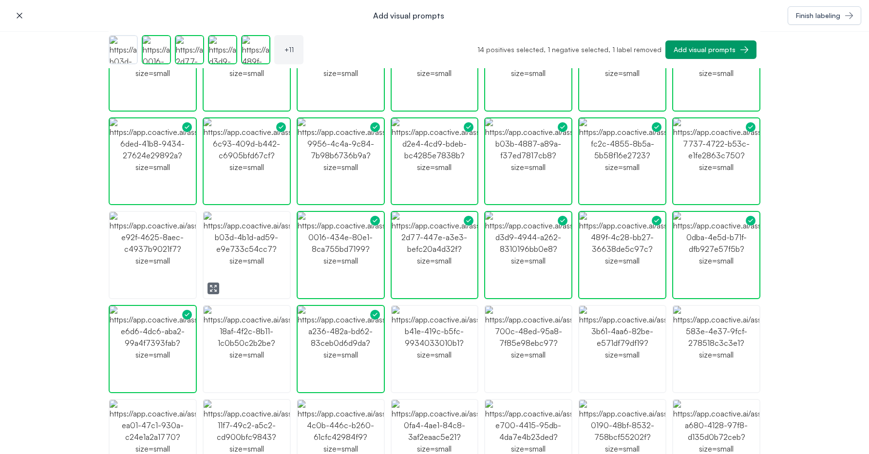
click at [243, 261] on img "button" at bounding box center [247, 255] width 86 height 86
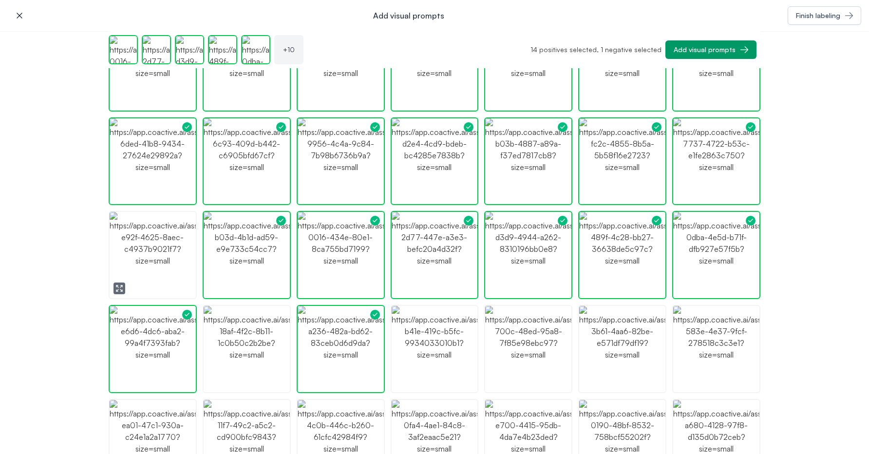
click at [170, 264] on img "button" at bounding box center [153, 255] width 86 height 86
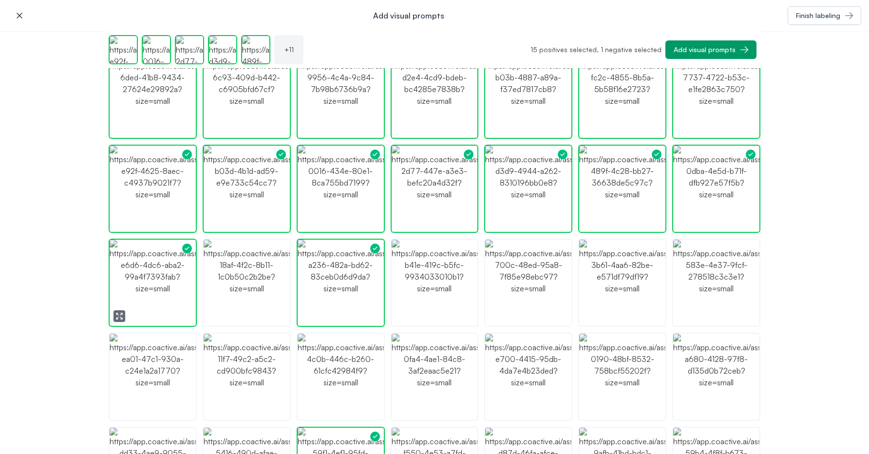
scroll to position [421, 0]
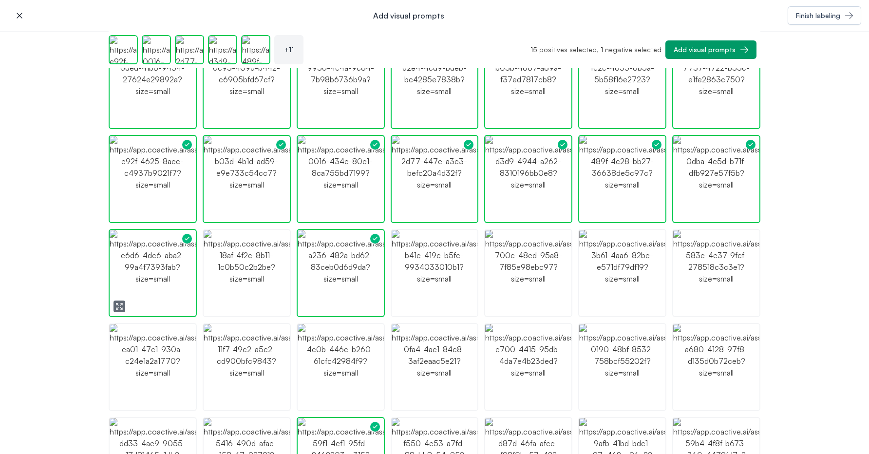
click at [119, 307] on icon "button" at bounding box center [119, 306] width 8 height 8
click at [199, 287] on ul at bounding box center [435, 460] width 652 height 1403
click at [235, 293] on img "button" at bounding box center [247, 273] width 86 height 86
click at [304, 291] on img "button" at bounding box center [341, 273] width 86 height 86
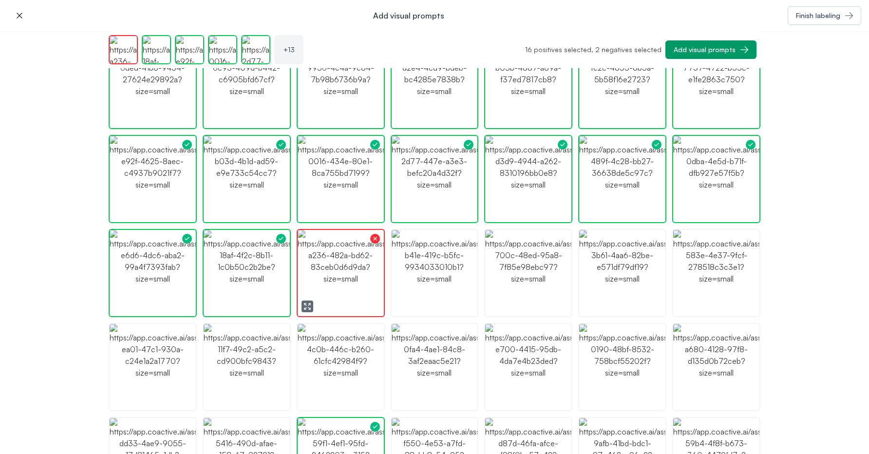
click at [342, 290] on img "button" at bounding box center [341, 273] width 86 height 86
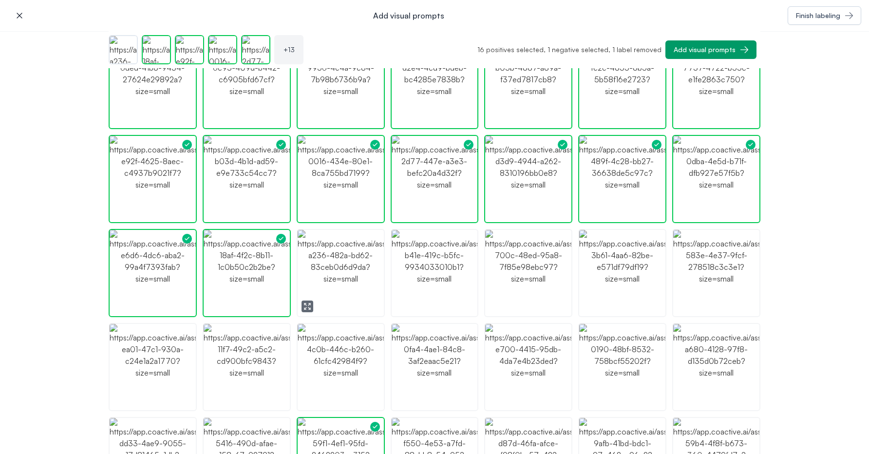
click at [361, 285] on img "button" at bounding box center [341, 273] width 86 height 86
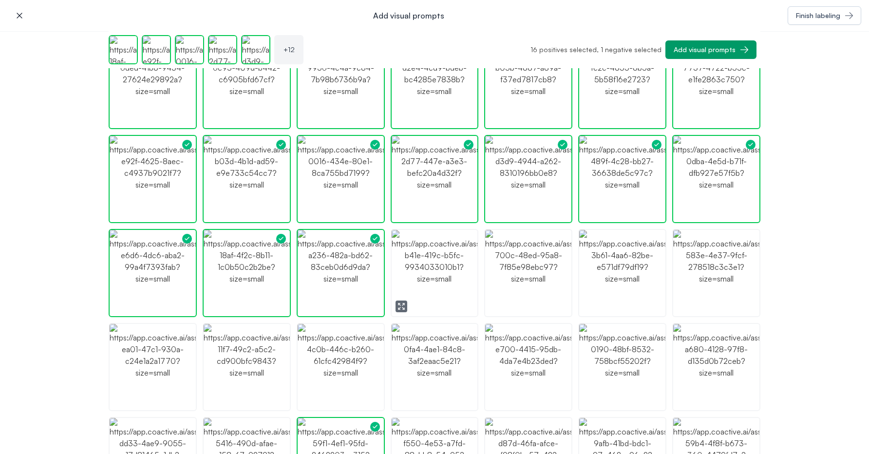
click at [408, 302] on img "button" at bounding box center [435, 273] width 86 height 86
click at [406, 305] on button "button" at bounding box center [402, 307] width 12 height 12
click at [429, 287] on img "button" at bounding box center [435, 273] width 86 height 86
click at [444, 282] on img "button" at bounding box center [435, 273] width 86 height 86
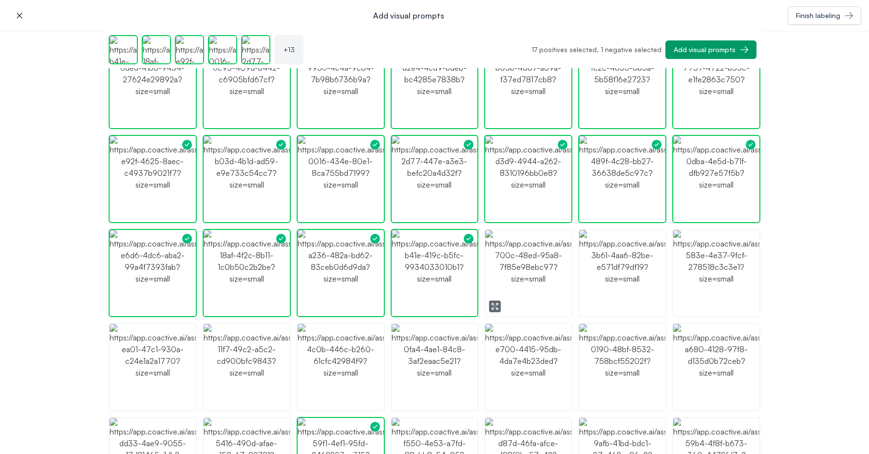
click at [496, 304] on icon "button" at bounding box center [495, 306] width 8 height 8
click at [519, 282] on img "button" at bounding box center [528, 273] width 86 height 86
click at [596, 277] on img "button" at bounding box center [622, 273] width 86 height 86
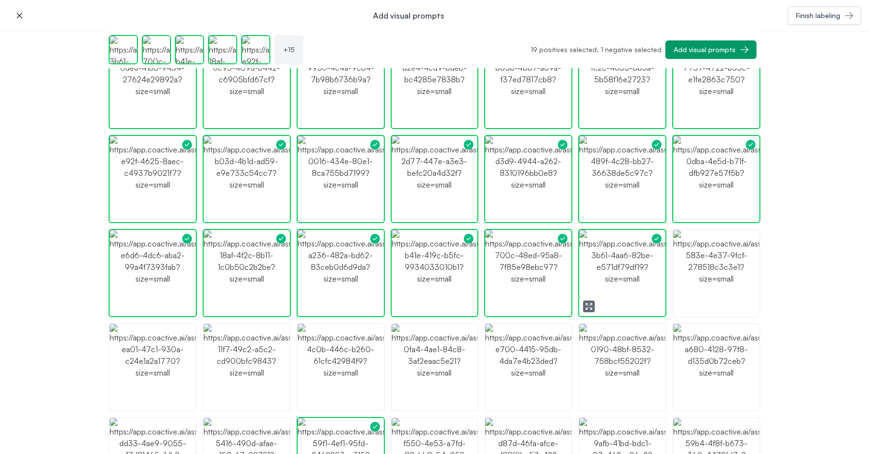
click at [588, 306] on icon "button" at bounding box center [589, 306] width 8 height 8
click at [644, 250] on img "button" at bounding box center [622, 273] width 86 height 86
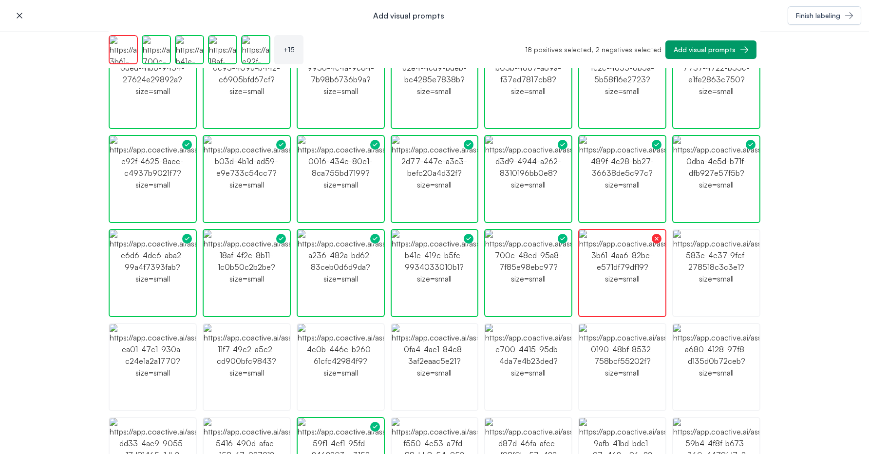
click at [659, 277] on img "button" at bounding box center [622, 273] width 86 height 86
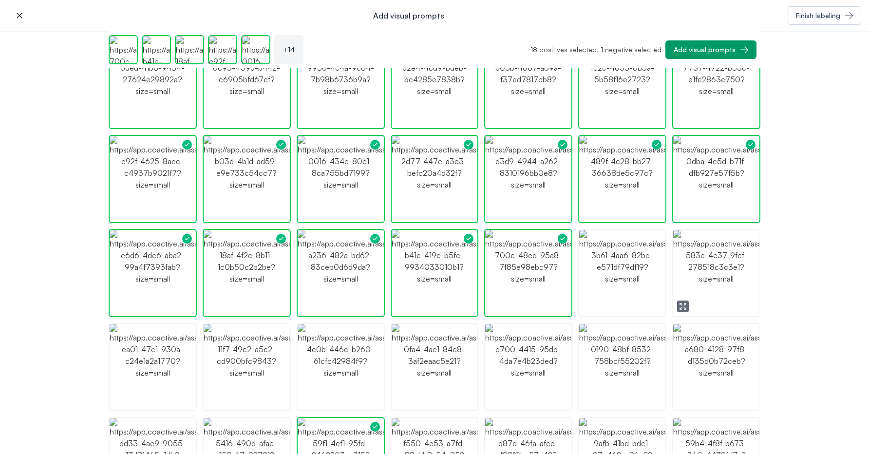
click at [708, 286] on img "button" at bounding box center [716, 273] width 86 height 86
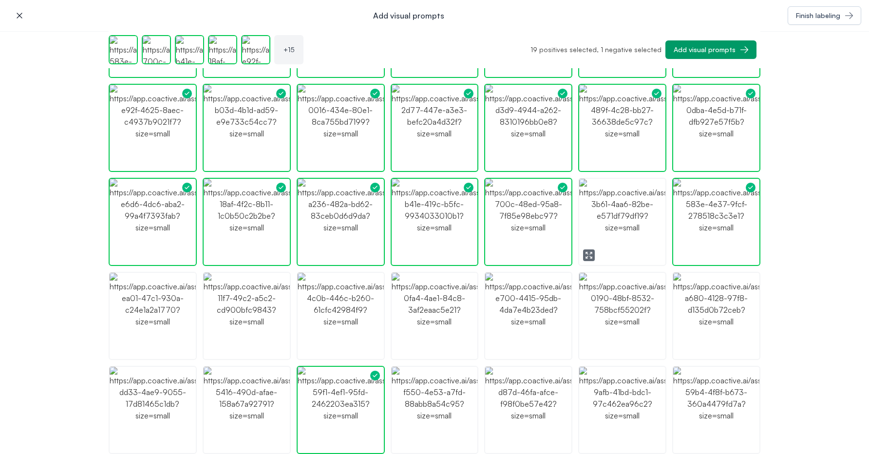
scroll to position [488, 0]
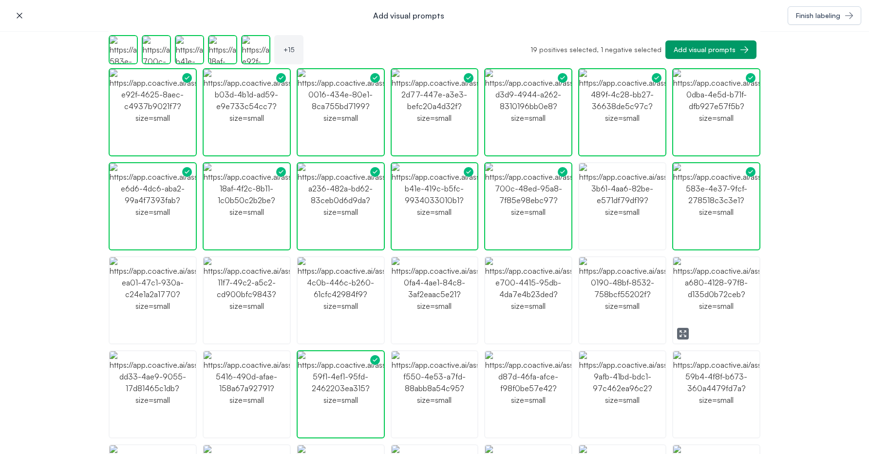
click at [700, 329] on img "button" at bounding box center [716, 300] width 86 height 86
click at [606, 316] on img "button" at bounding box center [622, 300] width 86 height 86
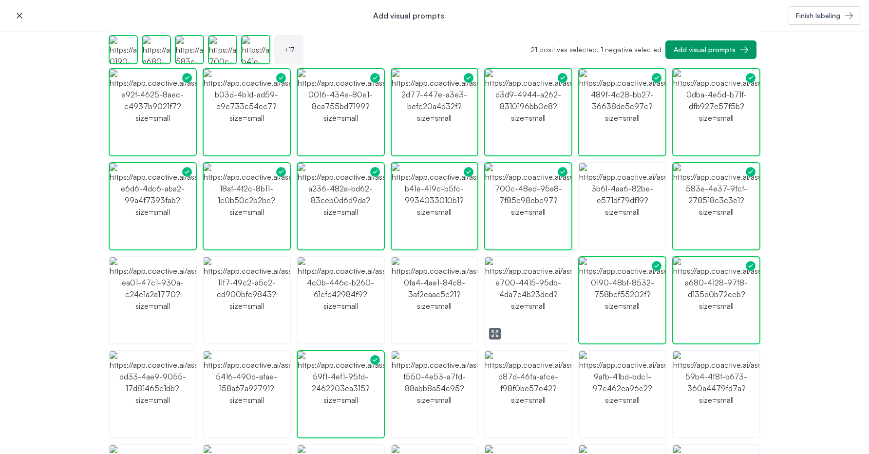
click at [541, 314] on img "button" at bounding box center [528, 300] width 86 height 86
click at [400, 331] on icon "button" at bounding box center [401, 334] width 8 height 8
click at [411, 286] on img "button" at bounding box center [435, 300] width 86 height 86
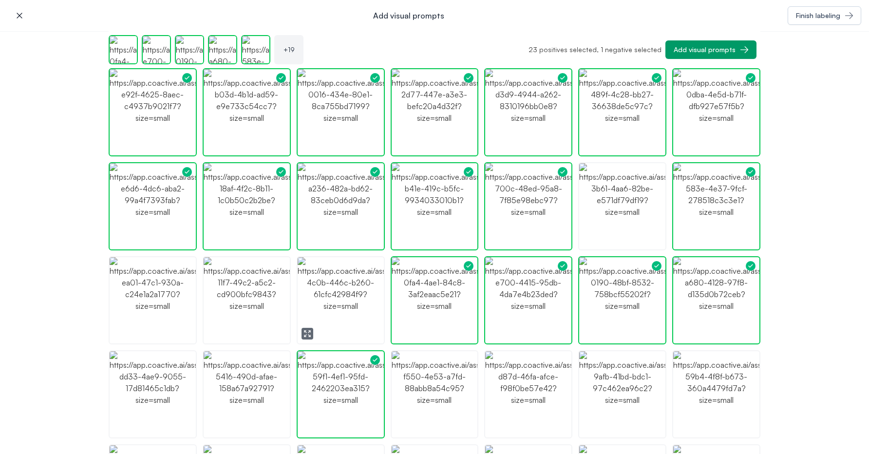
click at [312, 333] on button "button" at bounding box center [308, 334] width 12 height 12
click at [335, 293] on img "button" at bounding box center [341, 300] width 86 height 86
click at [217, 335] on button "button" at bounding box center [213, 334] width 12 height 12
click at [151, 319] on img "button" at bounding box center [153, 300] width 86 height 86
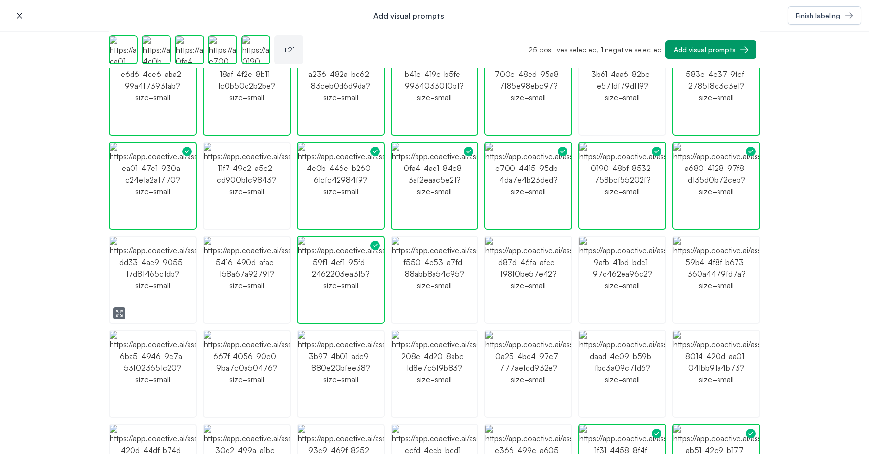
scroll to position [603, 0]
click at [155, 295] on img "button" at bounding box center [153, 279] width 86 height 86
click at [119, 310] on icon "button" at bounding box center [119, 312] width 8 height 8
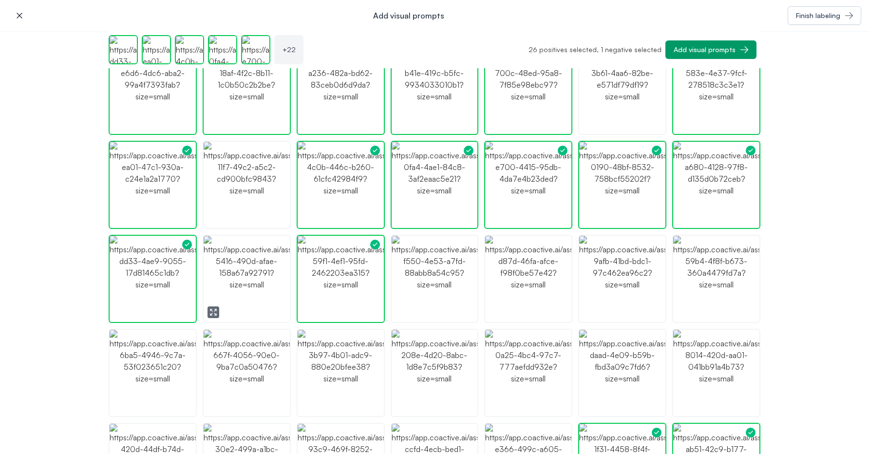
click at [241, 295] on img "button" at bounding box center [247, 279] width 86 height 86
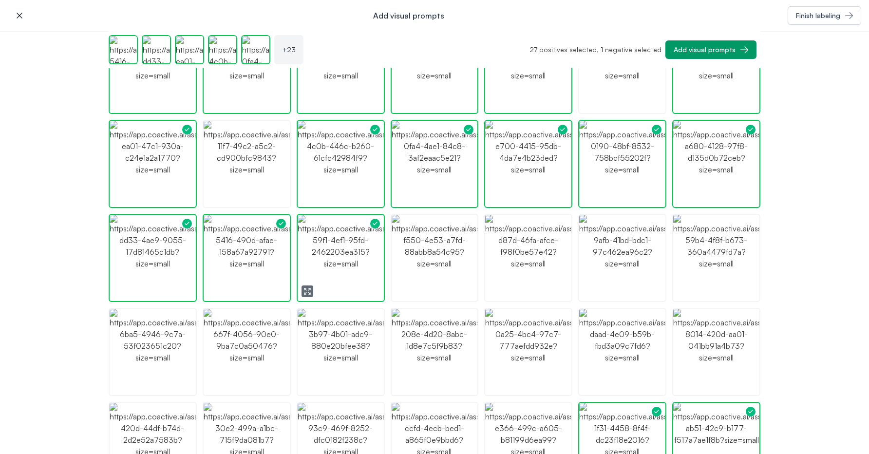
scroll to position [663, 0]
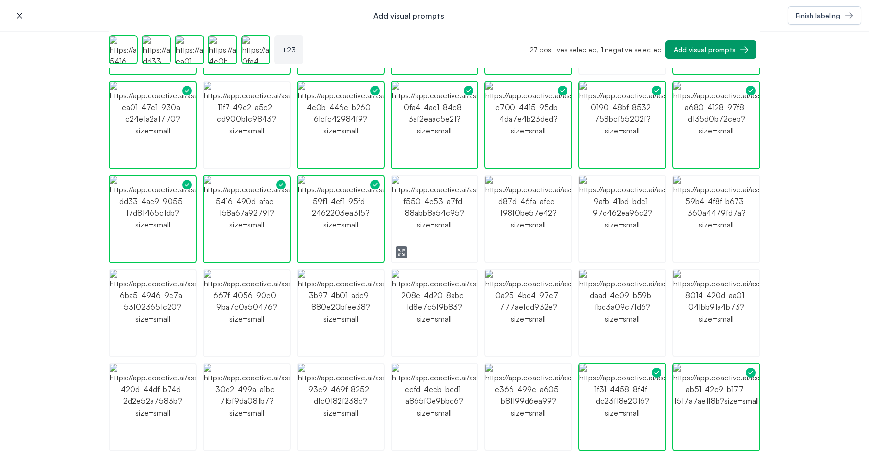
click at [400, 252] on icon "button" at bounding box center [401, 252] width 8 height 8
click at [498, 249] on icon "button" at bounding box center [495, 252] width 8 height 8
click at [514, 240] on img "button" at bounding box center [528, 219] width 86 height 86
click at [592, 247] on button "button" at bounding box center [589, 252] width 12 height 12
click at [613, 236] on img "button" at bounding box center [622, 219] width 86 height 86
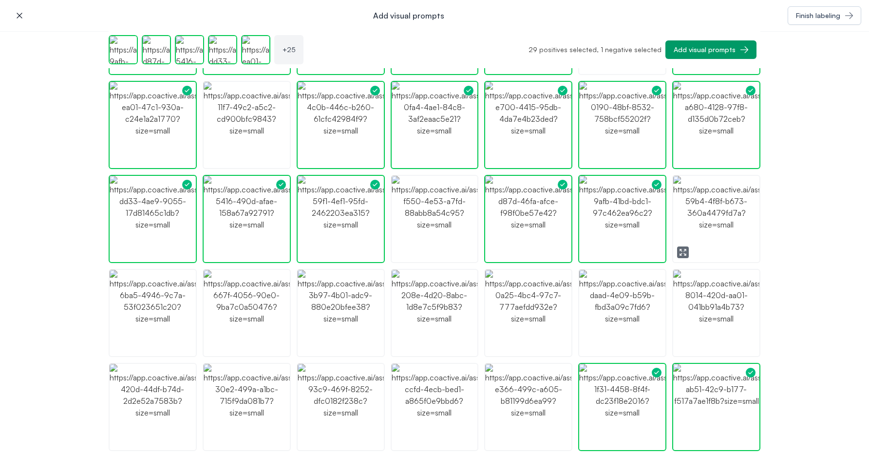
click at [690, 245] on img "button" at bounding box center [716, 219] width 86 height 86
click at [688, 250] on button "button" at bounding box center [683, 252] width 12 height 12
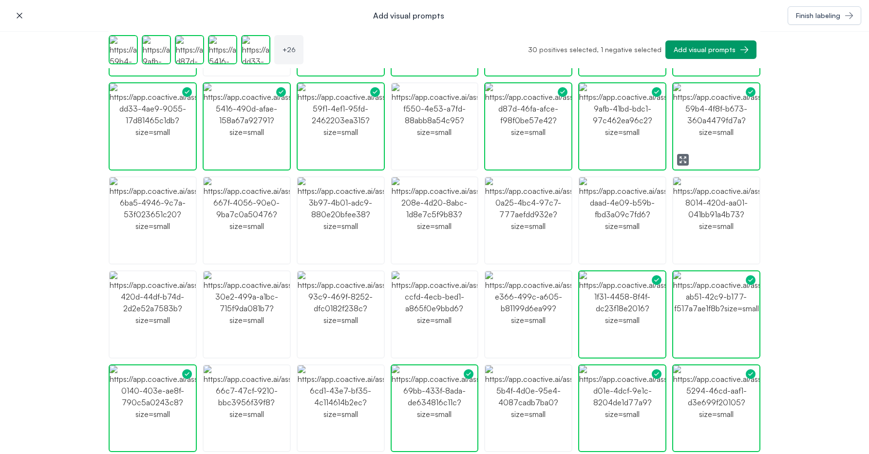
scroll to position [775, 0]
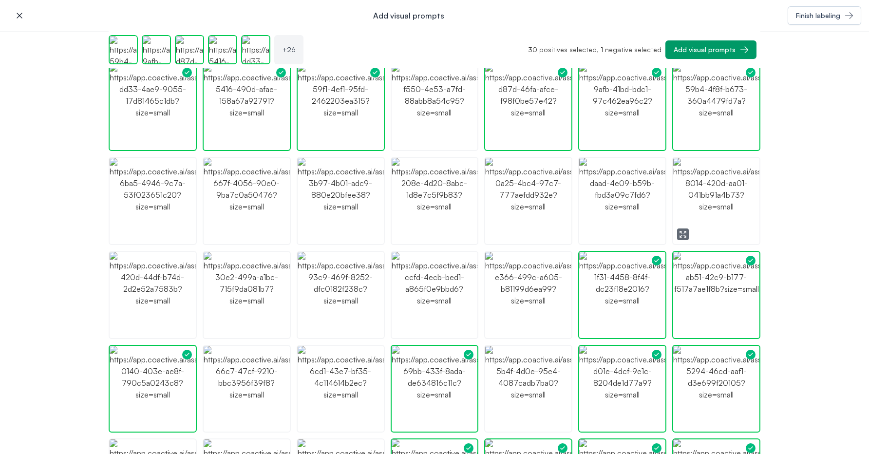
click at [688, 230] on button "button" at bounding box center [683, 234] width 12 height 12
click at [705, 223] on img "button" at bounding box center [716, 201] width 86 height 86
click at [509, 306] on img "button" at bounding box center [528, 295] width 86 height 86
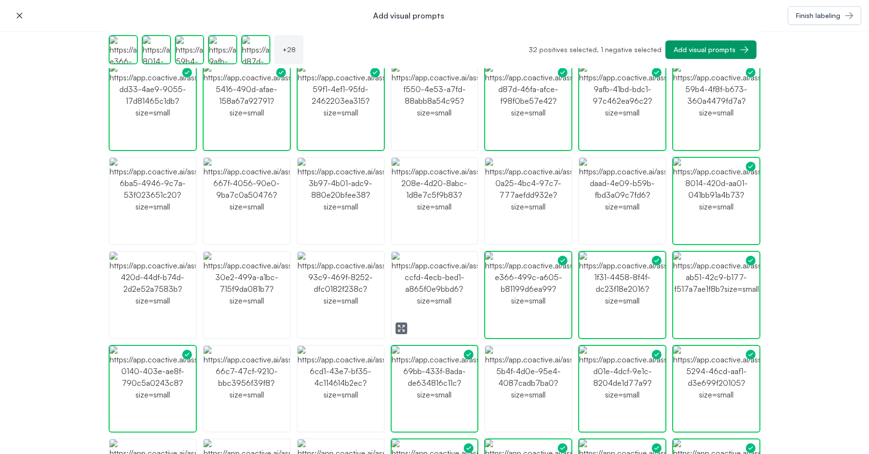
click at [407, 334] on img "button" at bounding box center [435, 295] width 86 height 86
click at [338, 320] on img "button" at bounding box center [341, 295] width 86 height 86
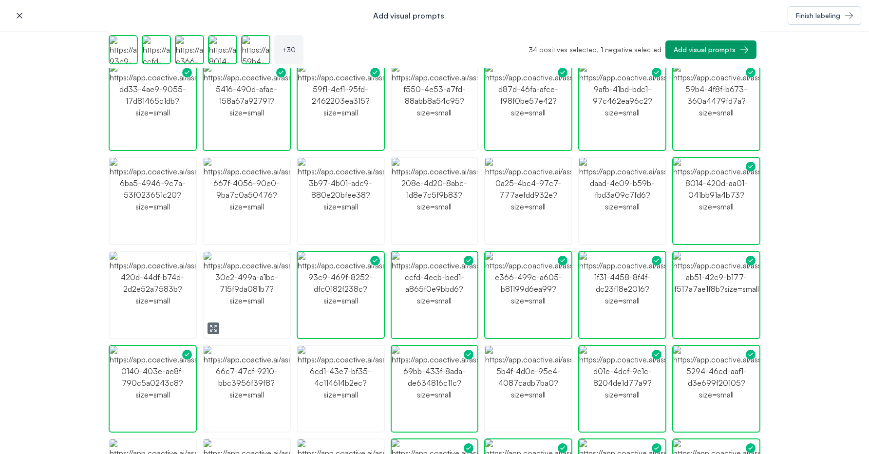
click at [214, 330] on icon "button" at bounding box center [213, 328] width 8 height 8
click at [270, 270] on img "button" at bounding box center [247, 295] width 86 height 86
click at [118, 325] on icon "button" at bounding box center [119, 328] width 8 height 8
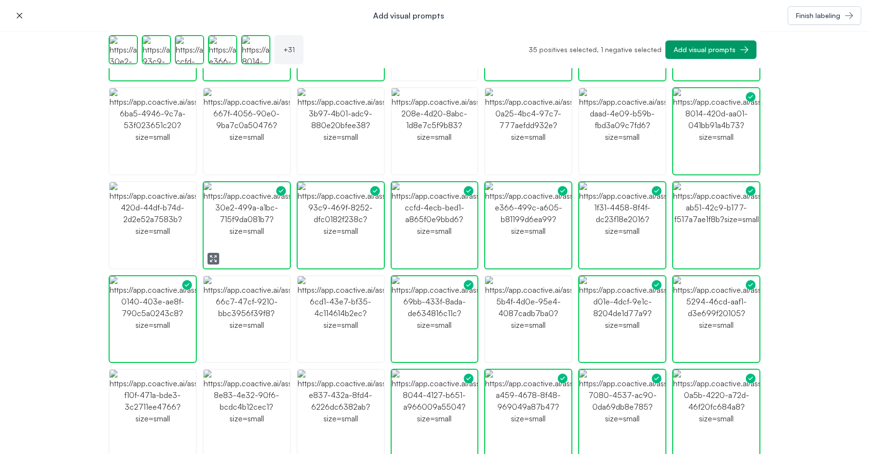
scroll to position [863, 0]
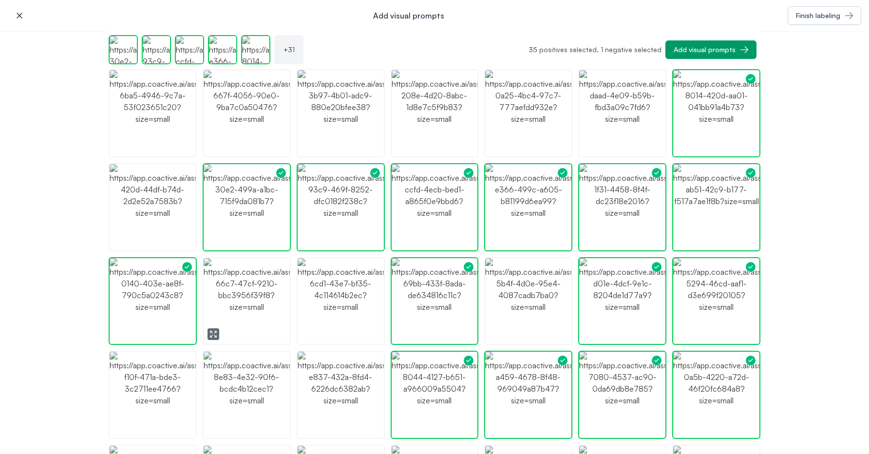
click at [249, 313] on img "button" at bounding box center [247, 301] width 86 height 86
click at [306, 333] on icon "button" at bounding box center [307, 334] width 8 height 8
click at [505, 323] on img "button" at bounding box center [528, 301] width 86 height 86
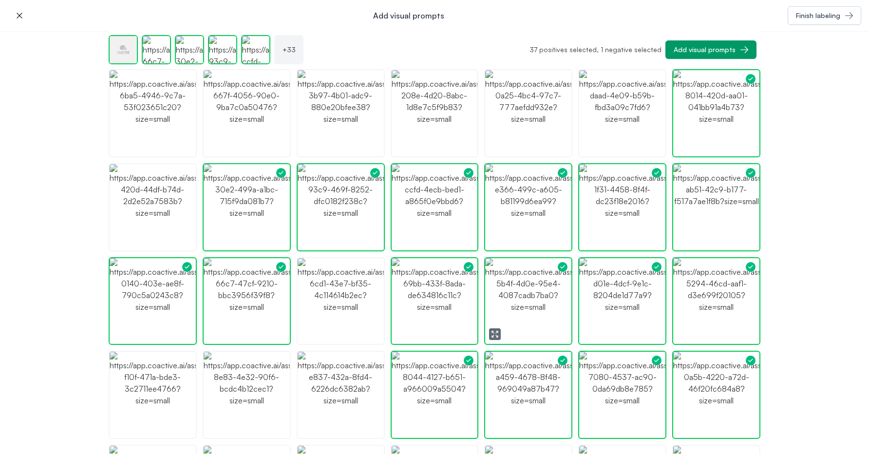
click at [495, 331] on icon "button" at bounding box center [495, 334] width 8 height 8
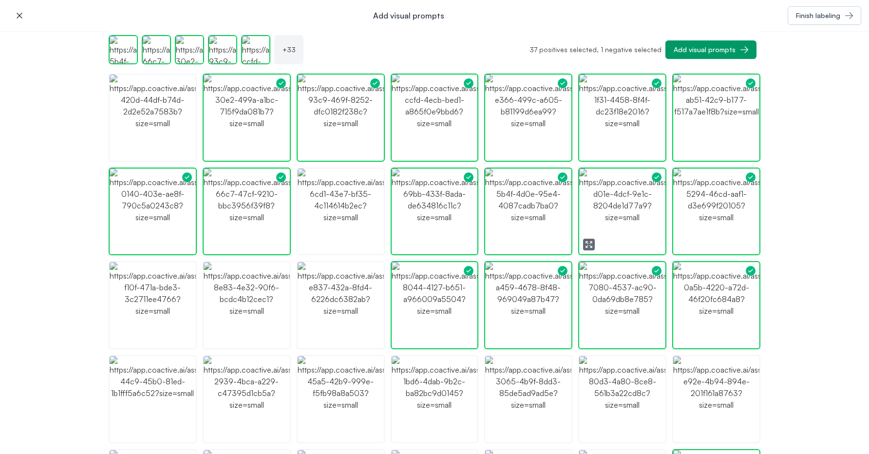
scroll to position [953, 0]
click at [129, 301] on img "button" at bounding box center [153, 305] width 86 height 86
click at [126, 318] on img "button" at bounding box center [153, 305] width 86 height 86
click at [123, 335] on icon "button" at bounding box center [119, 338] width 8 height 8
click at [173, 278] on img "button" at bounding box center [153, 305] width 86 height 86
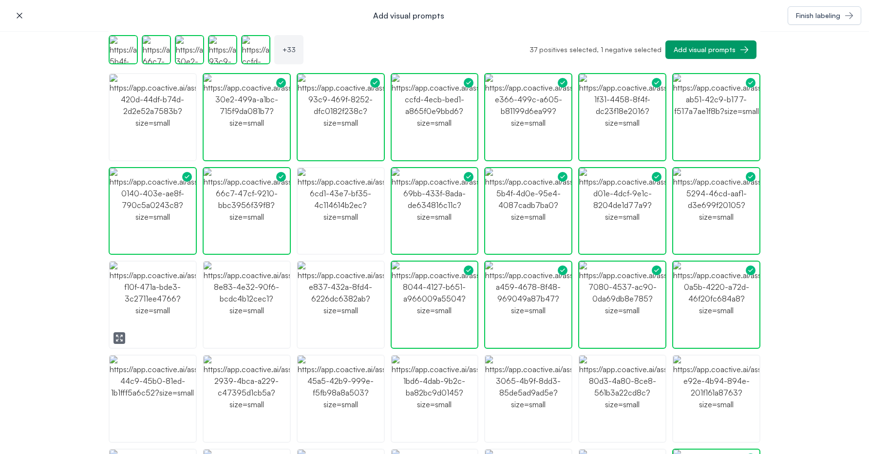
click at [173, 278] on img "button" at bounding box center [153, 305] width 86 height 86
click at [238, 314] on img "button" at bounding box center [247, 305] width 86 height 86
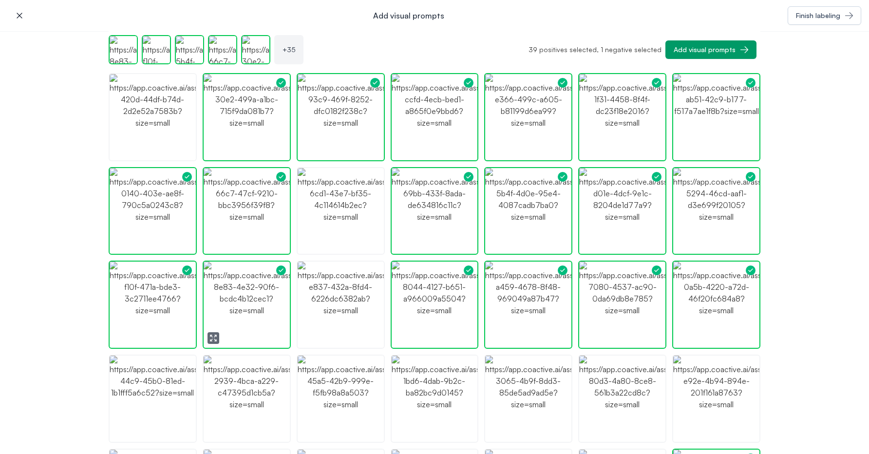
click at [238, 317] on img "button" at bounding box center [247, 305] width 86 height 86
click at [211, 338] on icon "button" at bounding box center [213, 338] width 8 height 8
click at [261, 282] on img "button" at bounding box center [247, 305] width 86 height 86
click at [260, 294] on img "button" at bounding box center [247, 305] width 86 height 86
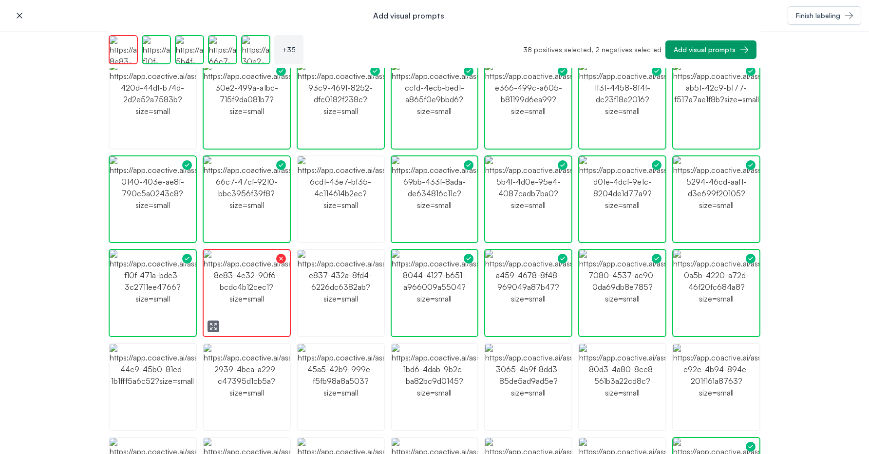
scroll to position [972, 0]
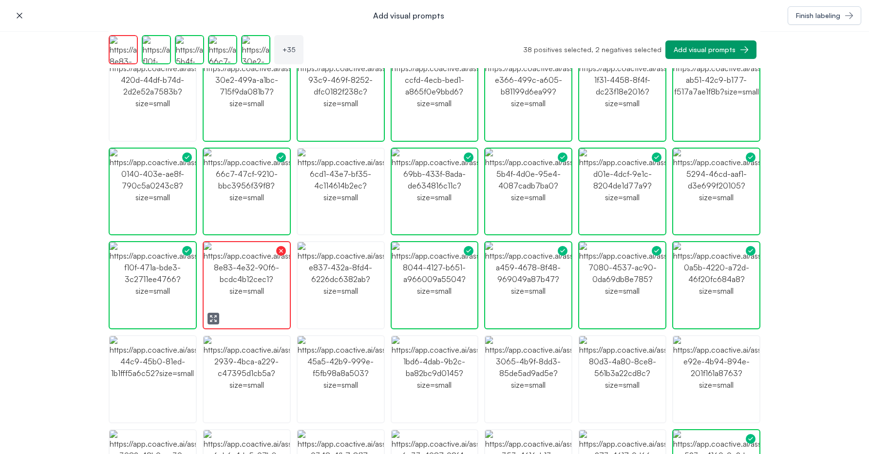
click at [212, 318] on icon "button" at bounding box center [213, 319] width 8 height 8
click at [309, 319] on icon "button" at bounding box center [307, 319] width 8 height 8
click at [404, 315] on icon "button" at bounding box center [401, 319] width 8 height 8
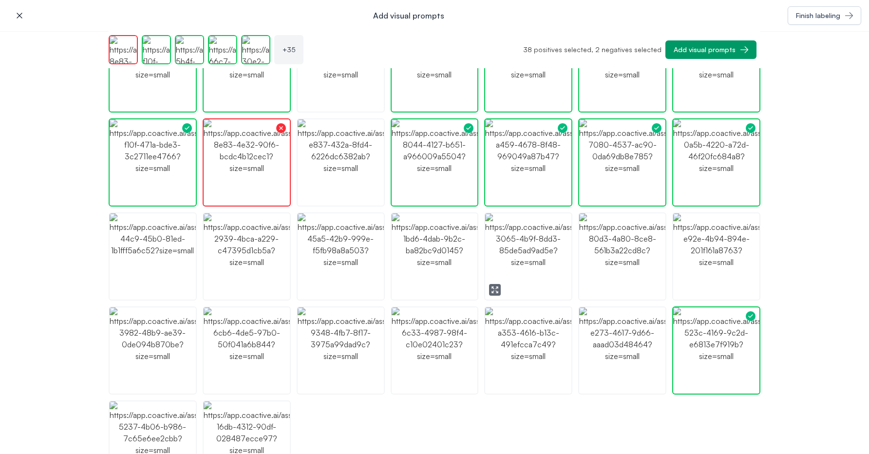
scroll to position [1115, 0]
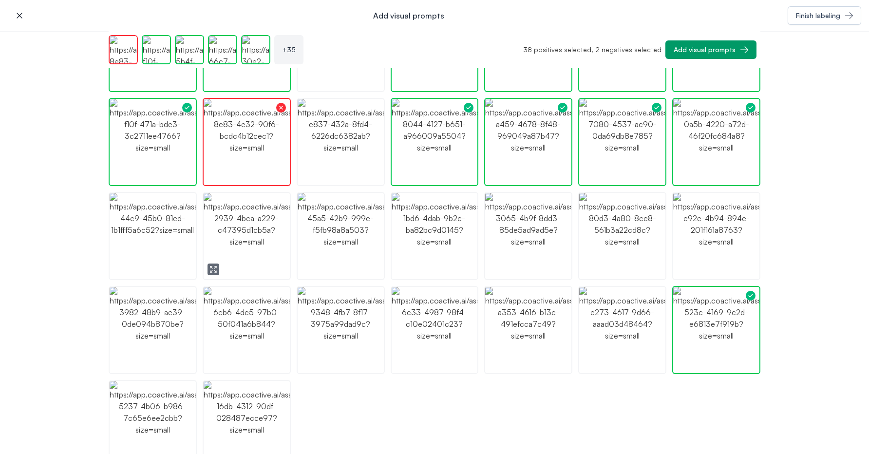
click at [283, 249] on img "button" at bounding box center [247, 236] width 86 height 86
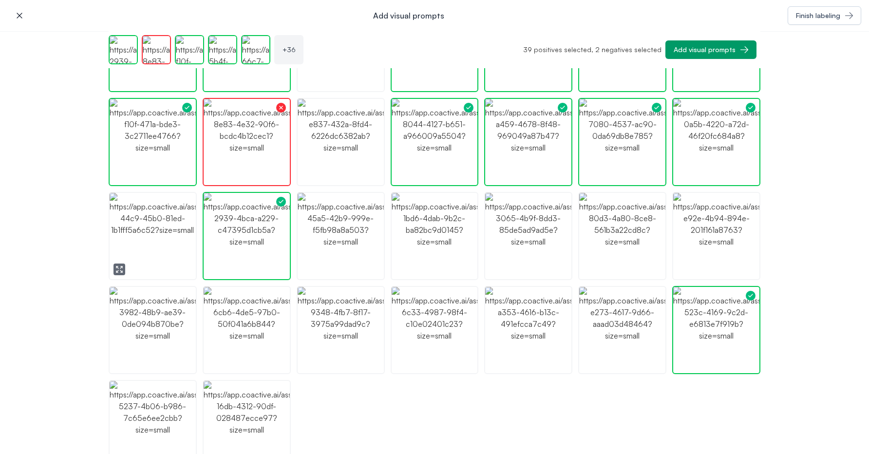
click at [117, 270] on icon "button" at bounding box center [119, 269] width 8 height 8
click at [152, 250] on img "button" at bounding box center [153, 236] width 86 height 86
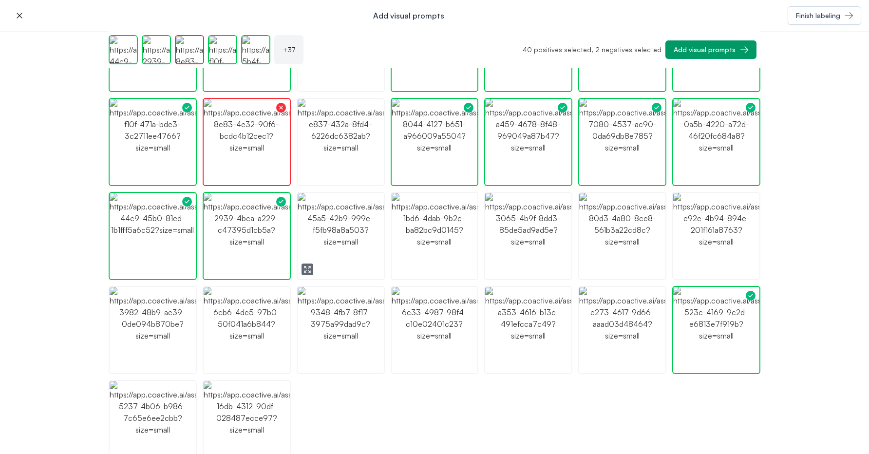
click at [354, 244] on img "button" at bounding box center [341, 236] width 86 height 86
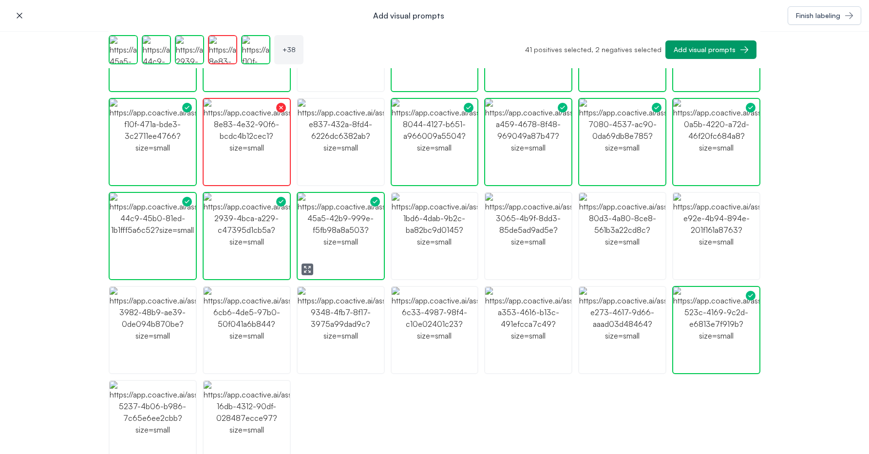
click at [305, 272] on icon "button" at bounding box center [304, 271] width 1 height 1
click at [375, 242] on img "button" at bounding box center [341, 236] width 86 height 86
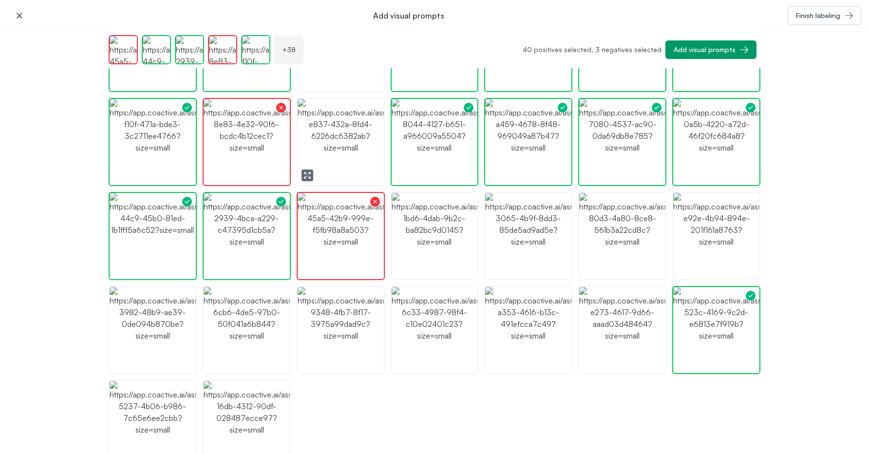
click at [310, 175] on icon "button" at bounding box center [307, 175] width 8 height 8
click at [342, 152] on img "button" at bounding box center [341, 142] width 86 height 86
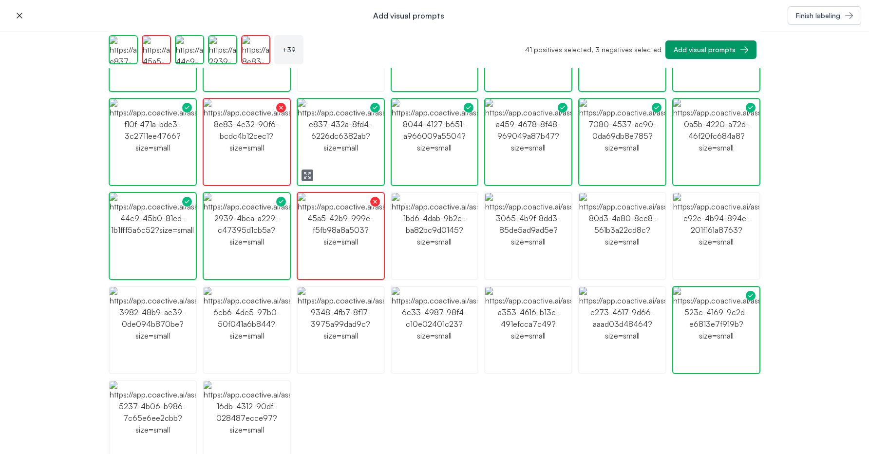
click at [342, 152] on img "button" at bounding box center [341, 142] width 86 height 86
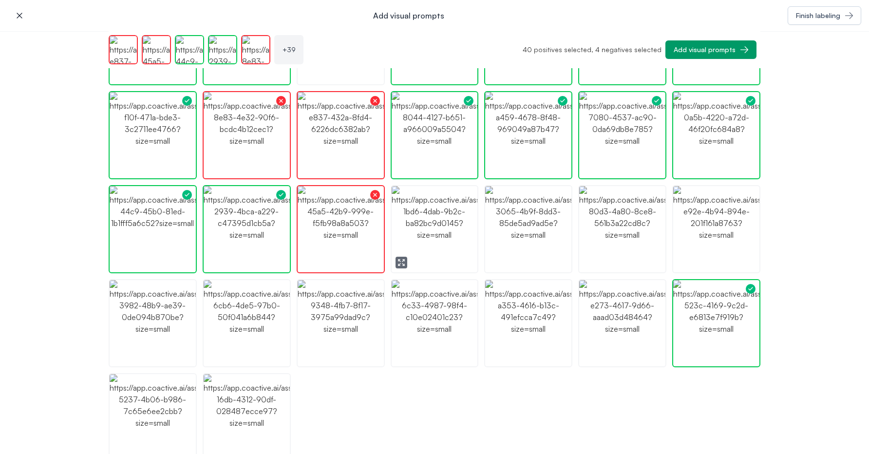
click at [396, 261] on button "button" at bounding box center [402, 263] width 12 height 12
click at [537, 258] on img "button" at bounding box center [528, 229] width 86 height 86
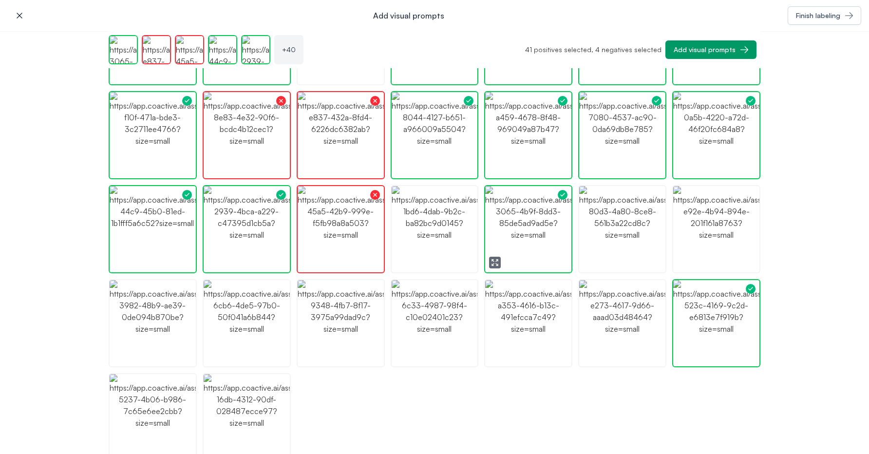
click at [500, 261] on button "button" at bounding box center [495, 263] width 12 height 12
click at [588, 264] on icon "button" at bounding box center [587, 265] width 2 height 2
click at [634, 227] on img "button" at bounding box center [622, 229] width 86 height 86
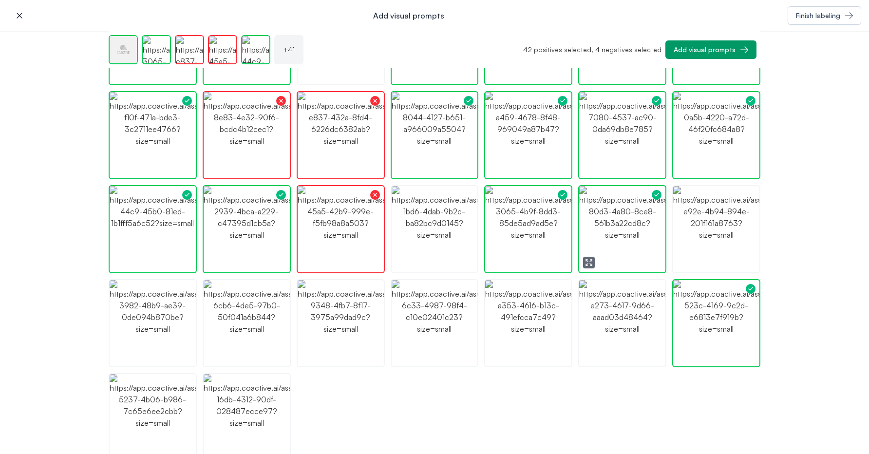
click at [634, 227] on img "button" at bounding box center [622, 229] width 86 height 86
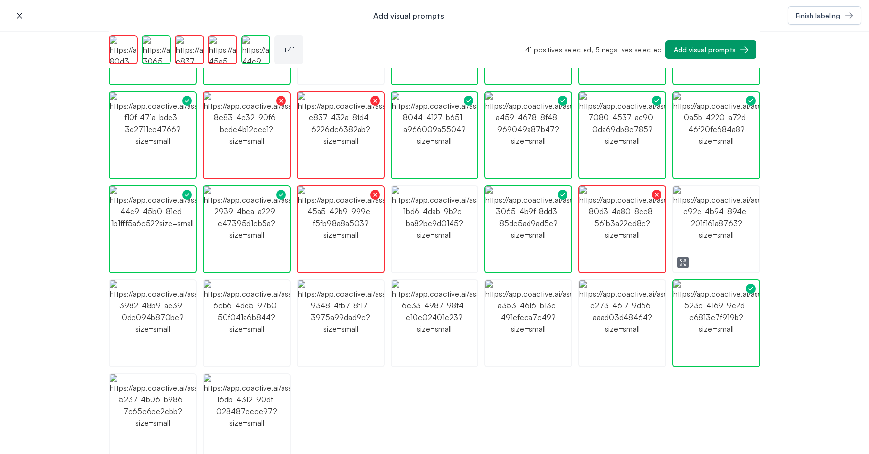
click at [685, 261] on icon "button" at bounding box center [683, 263] width 8 height 8
click at [698, 253] on img "button" at bounding box center [716, 229] width 86 height 86
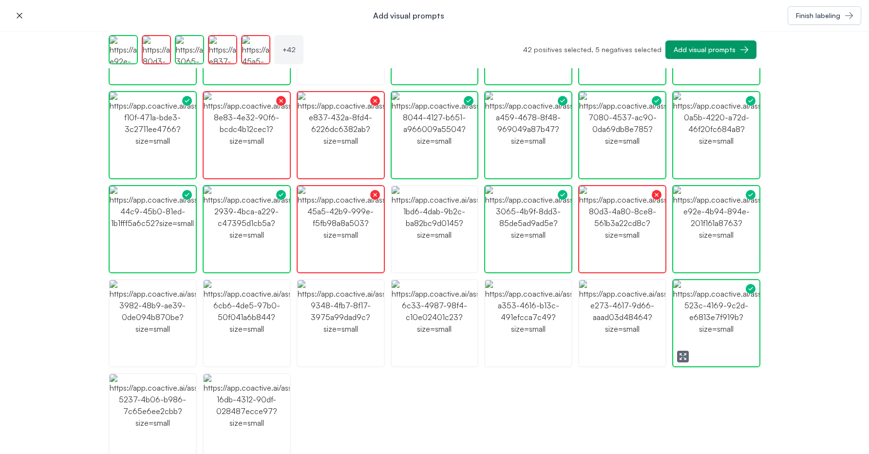
click at [685, 351] on button "button" at bounding box center [683, 357] width 12 height 12
click at [591, 349] on img "button" at bounding box center [622, 323] width 86 height 86
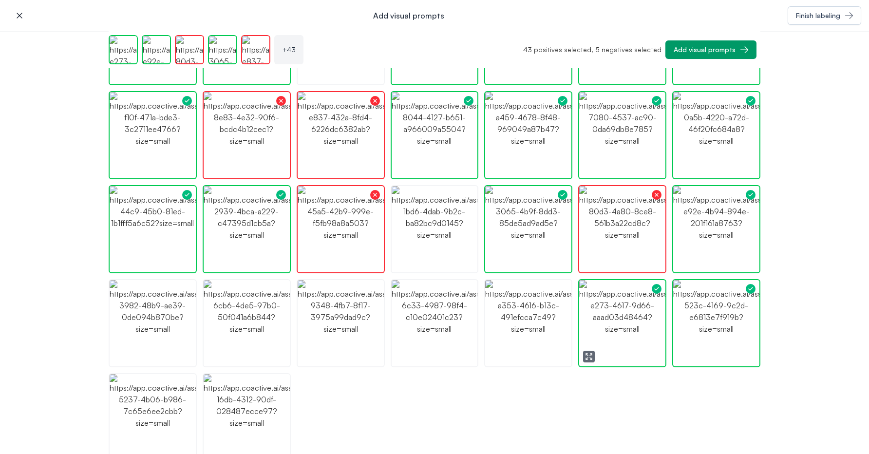
click at [586, 355] on icon "button" at bounding box center [586, 354] width 1 height 1
click at [615, 336] on img "button" at bounding box center [622, 323] width 86 height 86
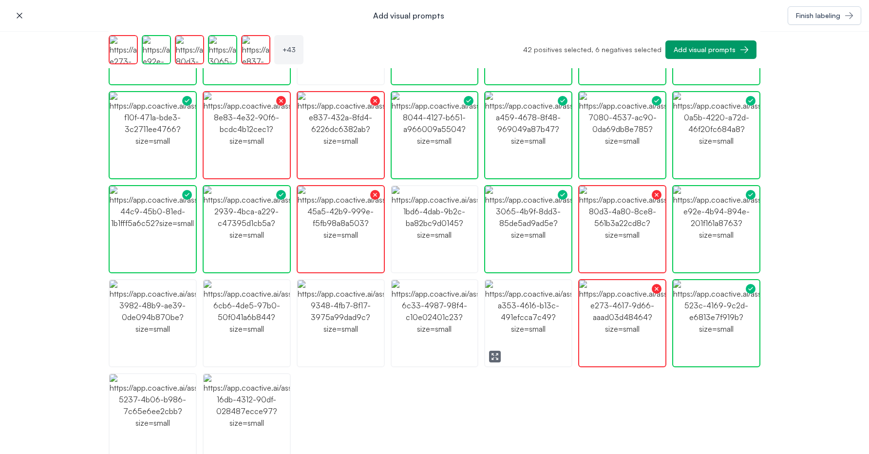
click at [525, 332] on img "button" at bounding box center [528, 323] width 86 height 86
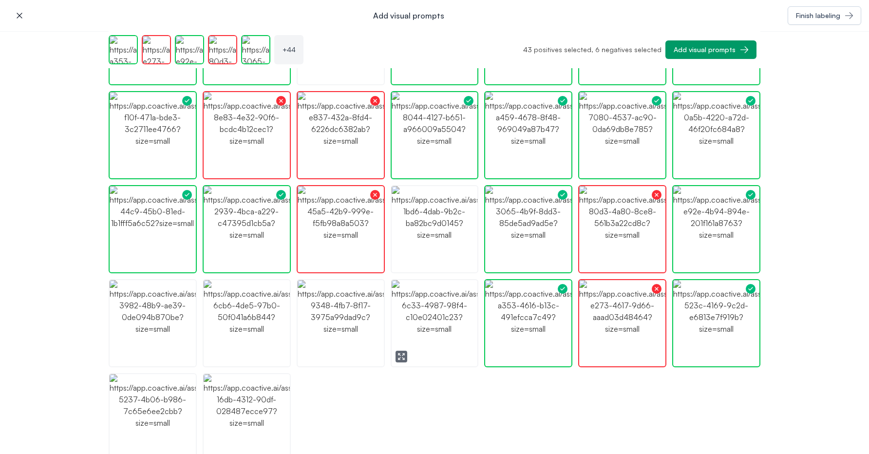
click at [403, 353] on icon "button" at bounding box center [401, 357] width 8 height 8
click at [422, 308] on img "button" at bounding box center [435, 323] width 86 height 86
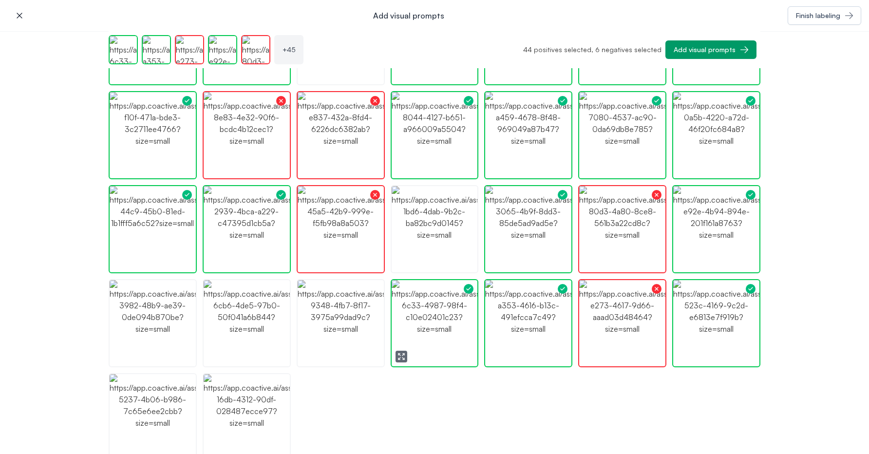
click at [424, 311] on img "button" at bounding box center [435, 323] width 86 height 86
click at [303, 360] on button "button" at bounding box center [308, 357] width 12 height 12
click at [312, 336] on img "button" at bounding box center [341, 323] width 86 height 86
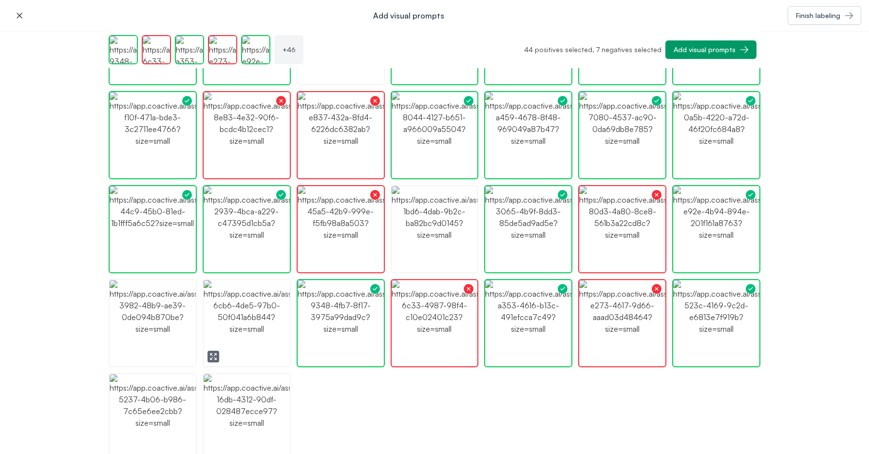
click at [268, 324] on img "button" at bounding box center [247, 323] width 86 height 86
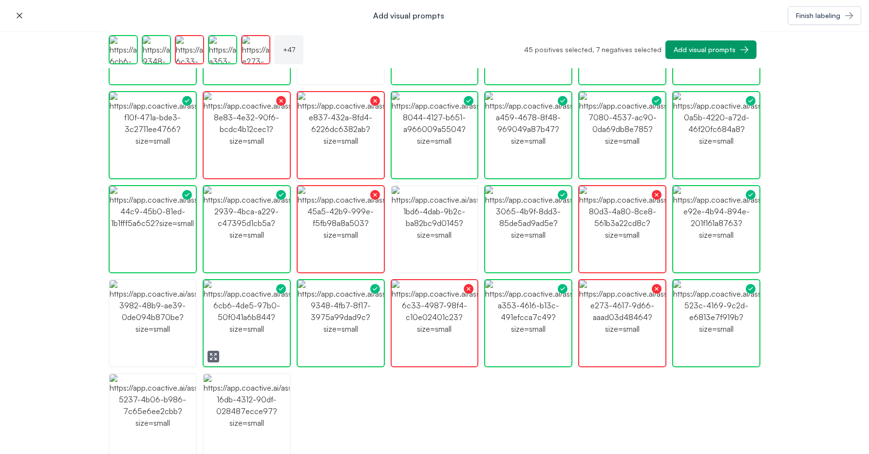
click at [216, 356] on icon "button" at bounding box center [213, 357] width 8 height 8
click at [278, 303] on img "button" at bounding box center [247, 323] width 86 height 86
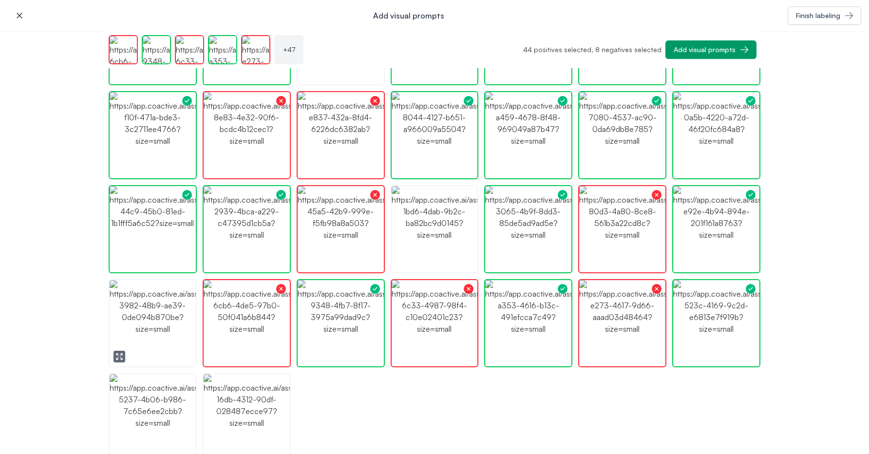
click at [122, 354] on icon "button" at bounding box center [119, 357] width 8 height 8
click at [160, 321] on img "button" at bounding box center [153, 323] width 86 height 86
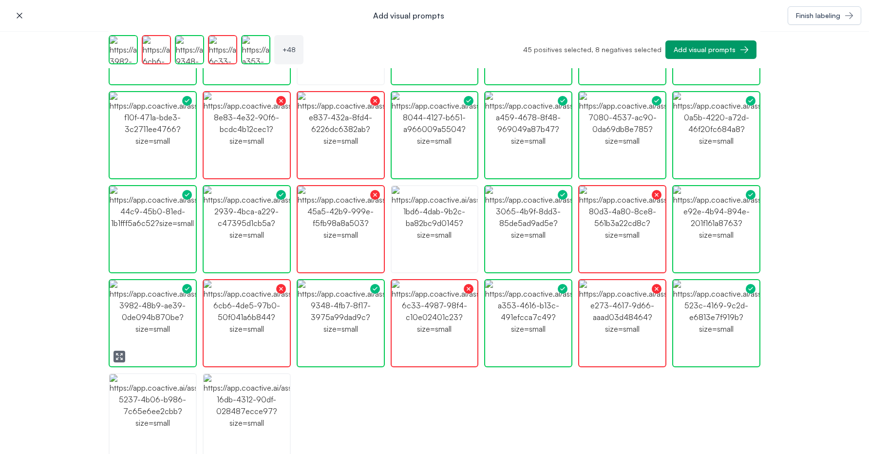
click at [166, 323] on img "button" at bounding box center [153, 323] width 86 height 86
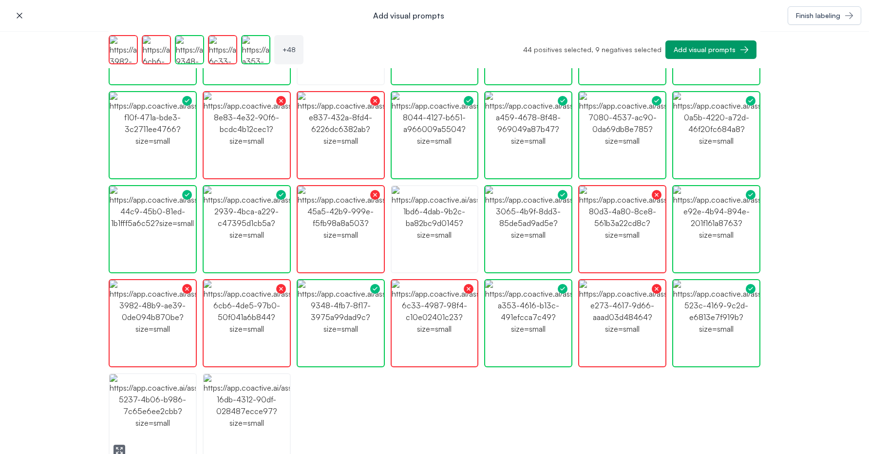
scroll to position [1145, 0]
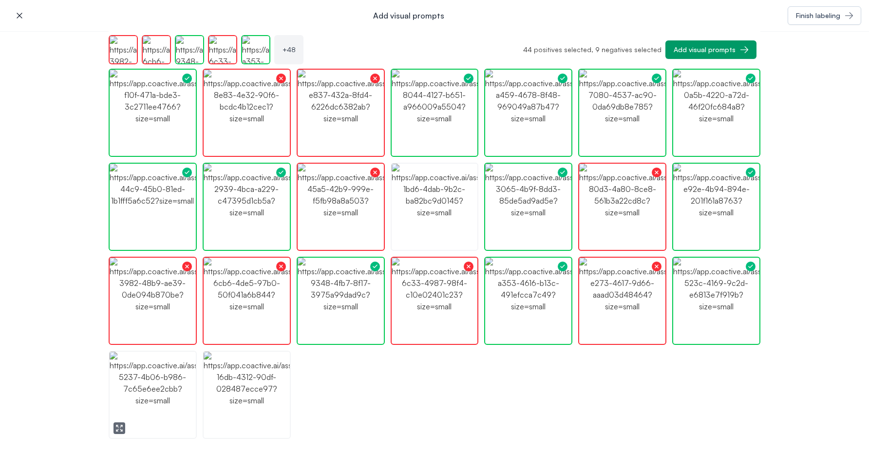
click at [121, 425] on icon "button" at bounding box center [121, 425] width 1 height 1
click at [120, 429] on icon "button" at bounding box center [119, 428] width 8 height 8
click at [213, 427] on icon "button" at bounding box center [213, 428] width 8 height 8
click at [240, 362] on img "button" at bounding box center [247, 395] width 86 height 86
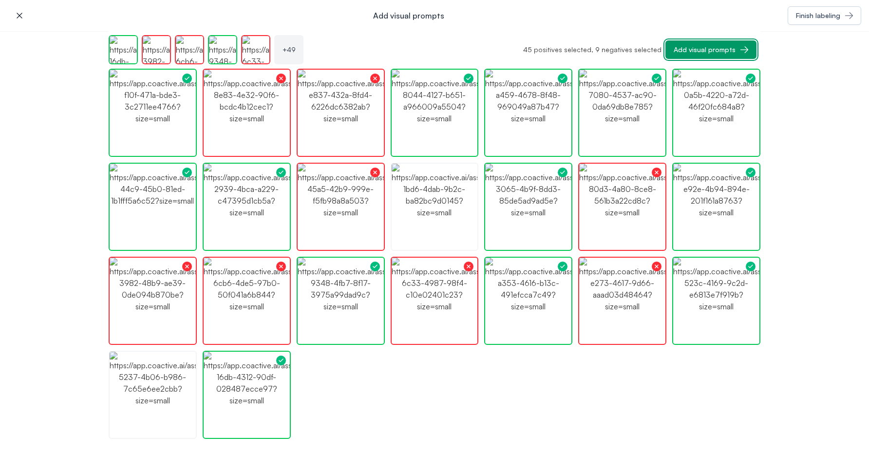
click at [684, 49] on div "Add visual prompts" at bounding box center [705, 50] width 62 height 10
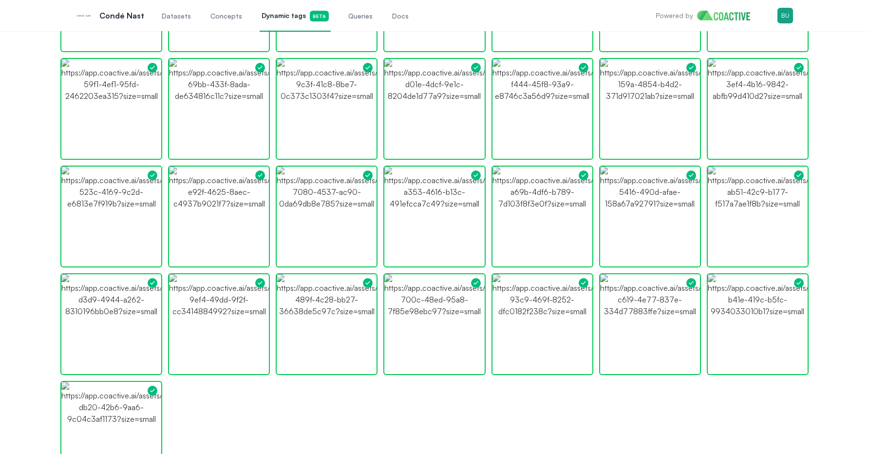
scroll to position [643, 0]
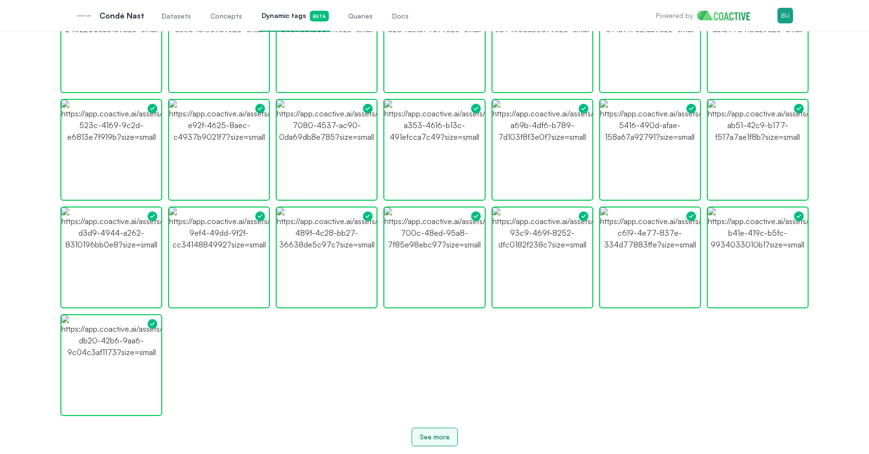
click at [434, 436] on div "See more" at bounding box center [435, 437] width 30 height 10
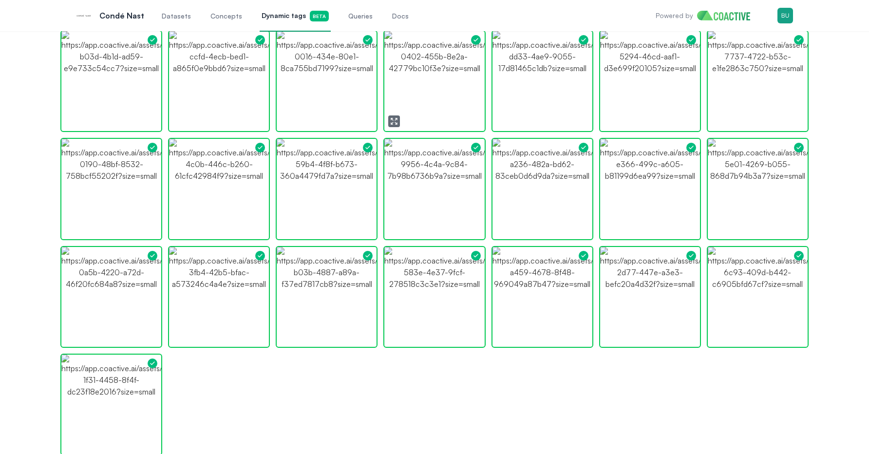
scroll to position [1152, 0]
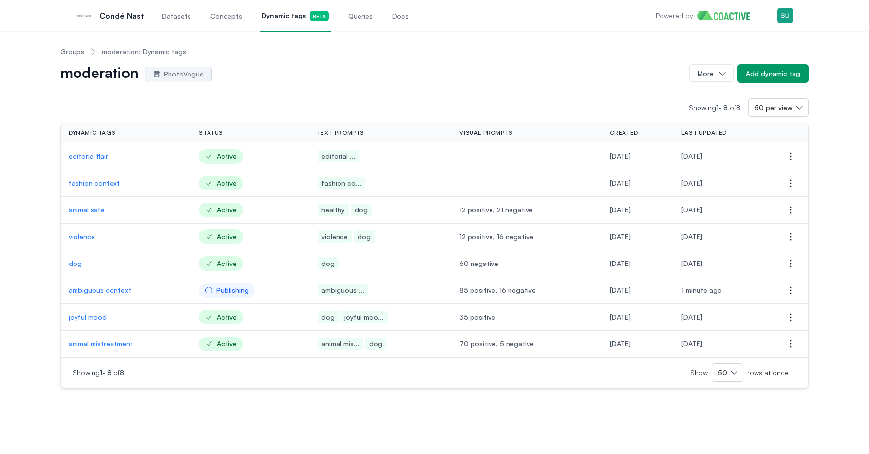
click at [373, 18] on div "Datasets Concepts Dynamic tags Beta Queries Docs" at bounding box center [285, 16] width 251 height 32
click at [359, 19] on span "Queries" at bounding box center [360, 16] width 24 height 10
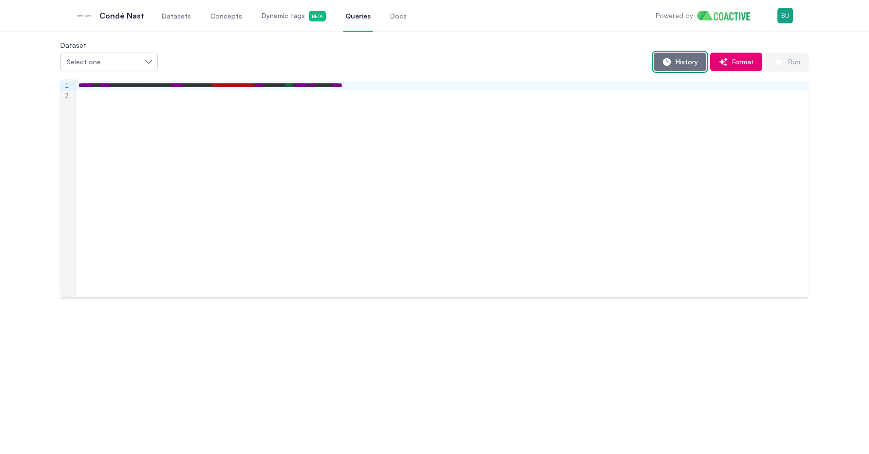
click at [682, 56] on button "History" at bounding box center [680, 62] width 53 height 19
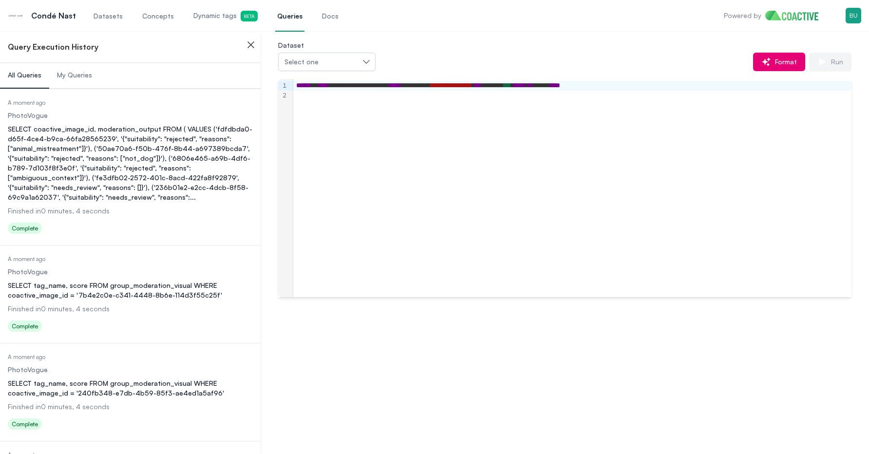
click at [50, 119] on dd "PhotoVogue" at bounding box center [130, 116] width 245 height 10
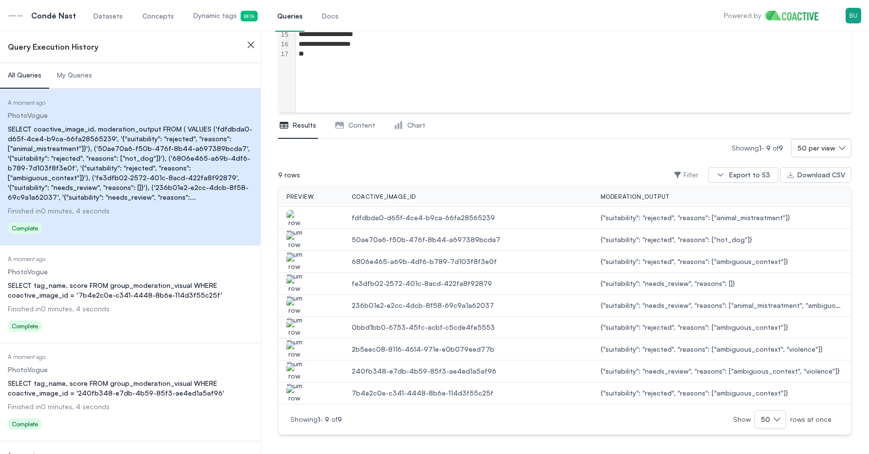
scroll to position [214, 0]
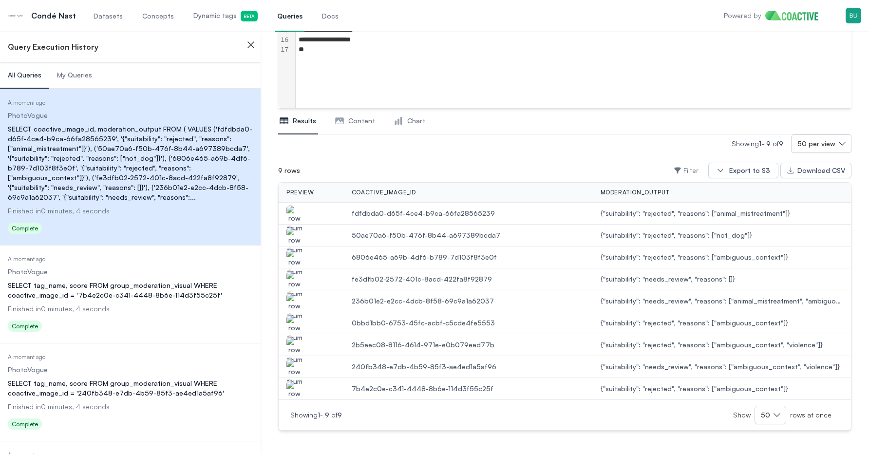
click at [299, 365] on img "button" at bounding box center [294, 372] width 16 height 27
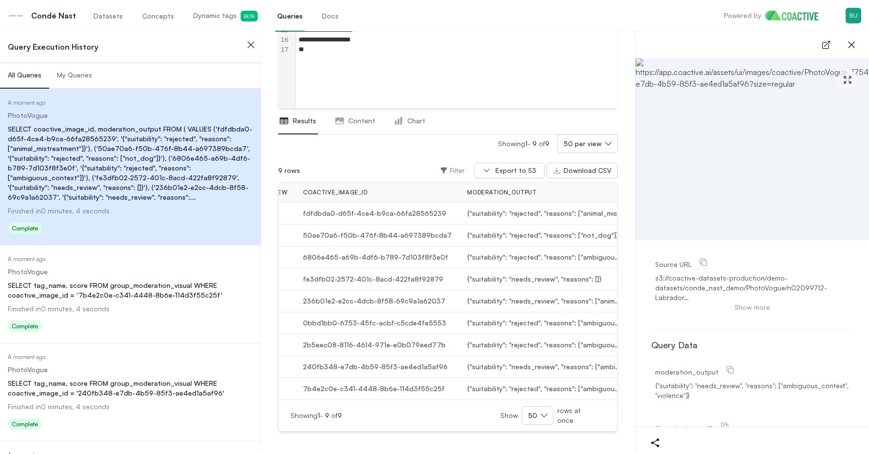
scroll to position [0, 0]
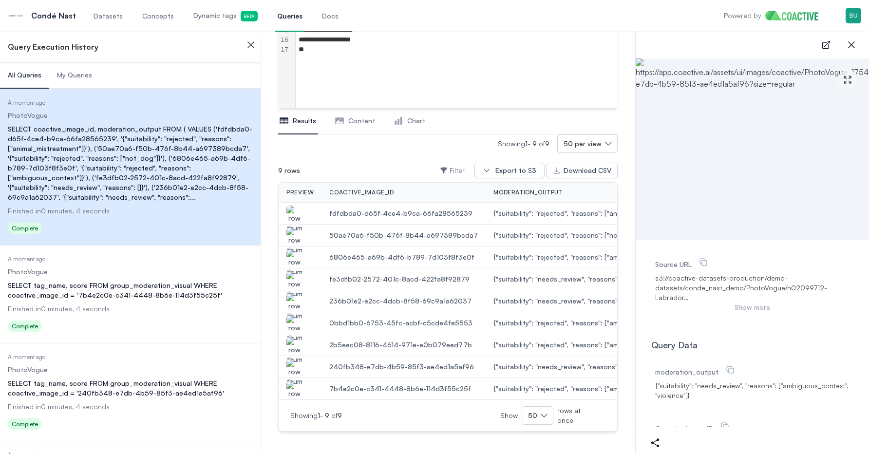
click at [248, 42] on icon "button" at bounding box center [251, 45] width 6 height 6
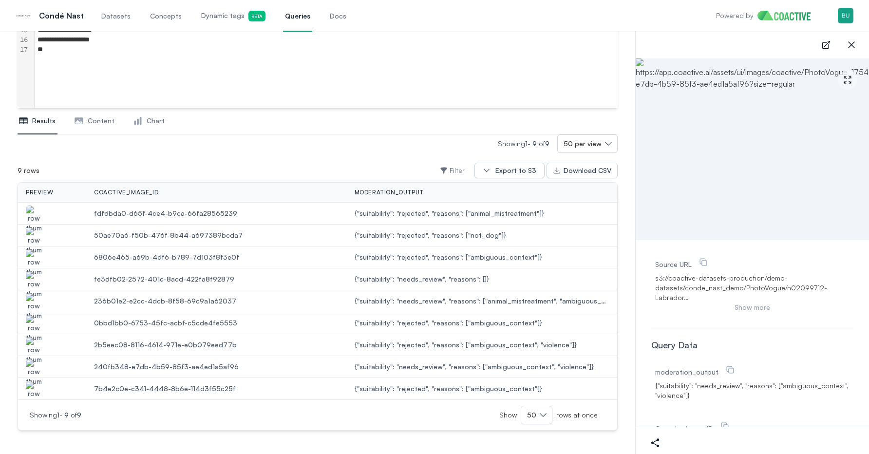
click at [36, 258] on img "button" at bounding box center [34, 262] width 16 height 27
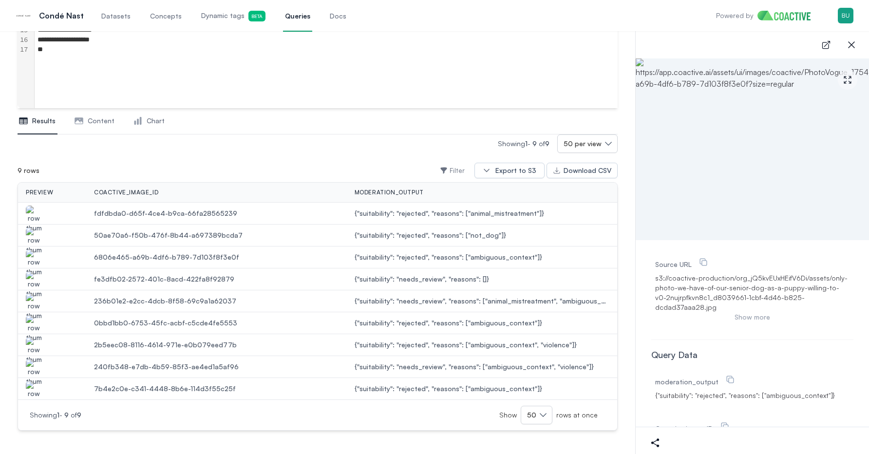
click at [36, 275] on img "button" at bounding box center [34, 284] width 16 height 27
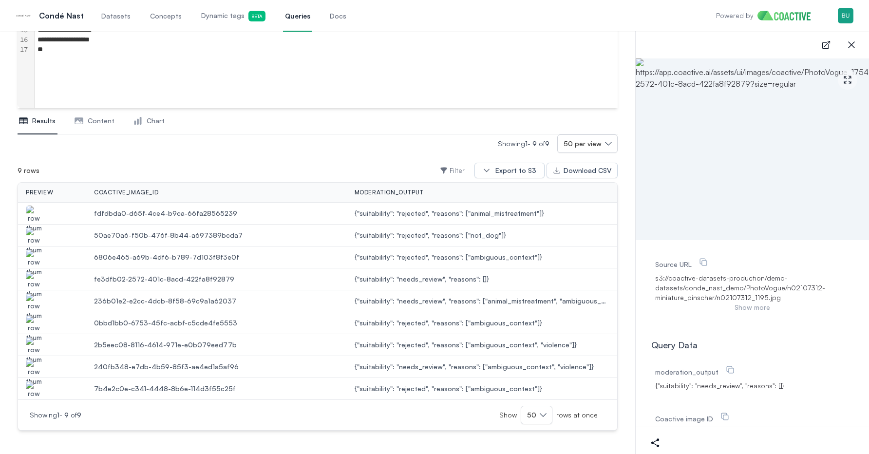
click at [36, 301] on img "button" at bounding box center [34, 306] width 16 height 27
click at [37, 319] on img "button" at bounding box center [34, 328] width 16 height 27
click at [32, 367] on img "button" at bounding box center [34, 372] width 16 height 27
click at [33, 350] on img "button" at bounding box center [34, 350] width 16 height 27
click at [33, 386] on img "button" at bounding box center [34, 394] width 16 height 27
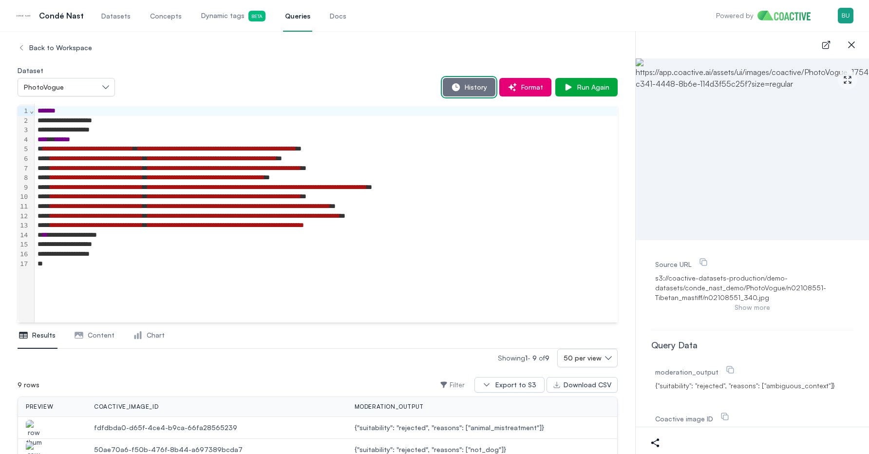
click at [467, 88] on span "History" at bounding box center [474, 87] width 26 height 10
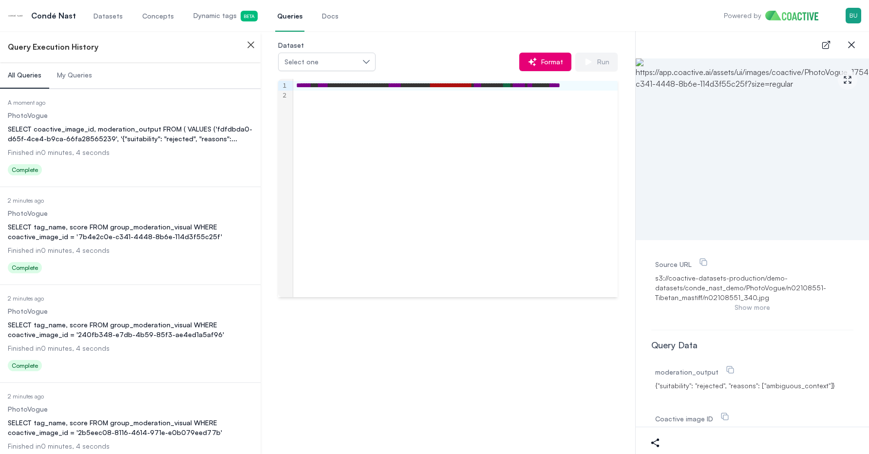
click at [148, 154] on dd "Finished in 0 minutes, 4 seconds" at bounding box center [130, 153] width 245 height 10
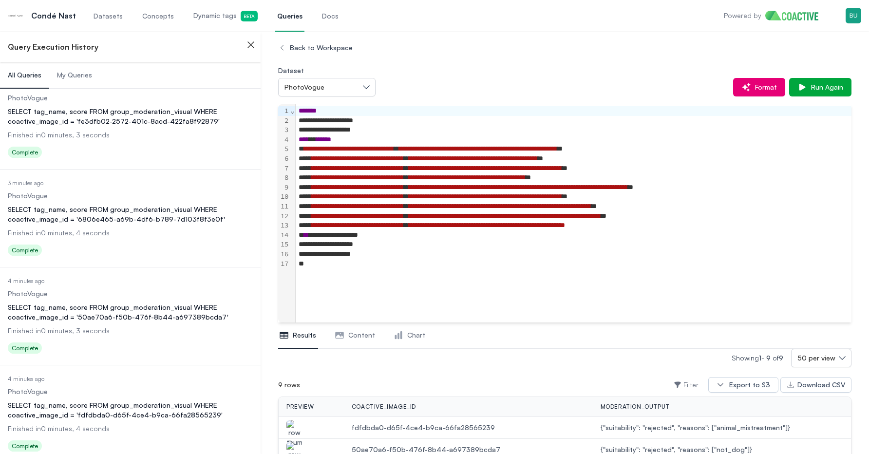
scroll to position [607, 0]
click at [154, 220] on div "SELECT tag_name, score FROM group_moderation_visual WHERE coactive_image_id = '…" at bounding box center [130, 212] width 245 height 19
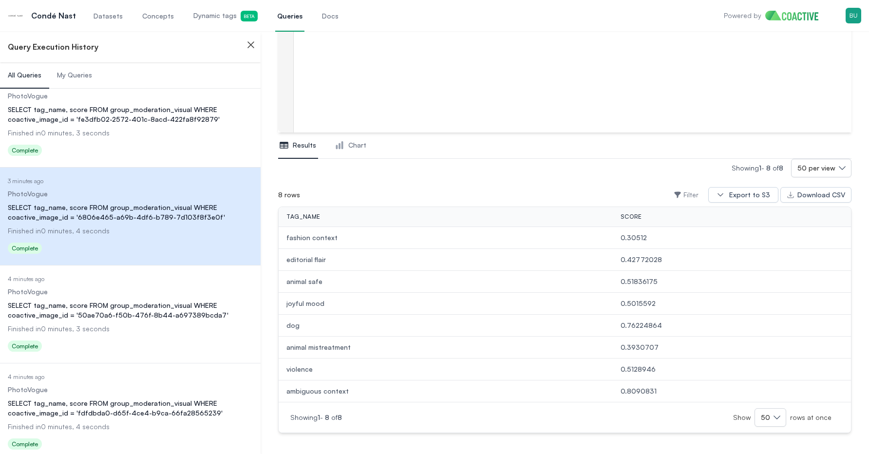
scroll to position [192, 0]
click at [202, 14] on span "Dynamic tags Beta" at bounding box center [225, 16] width 64 height 11
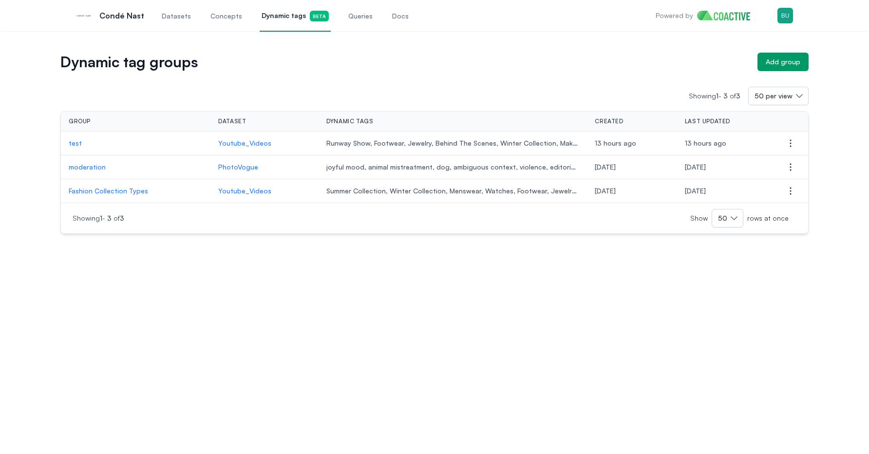
click at [96, 168] on p "moderation" at bounding box center [136, 167] width 134 height 10
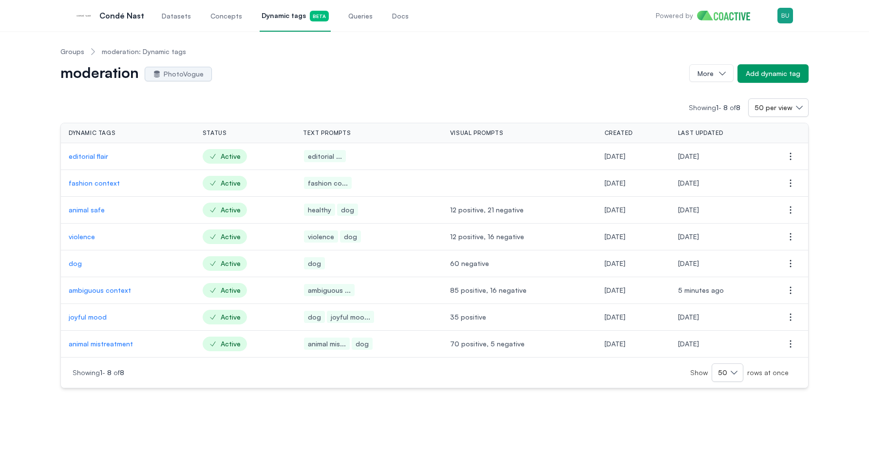
click at [104, 285] on td "ambiguous context" at bounding box center [128, 290] width 134 height 27
click at [104, 287] on p "ambiguous context" at bounding box center [128, 290] width 118 height 10
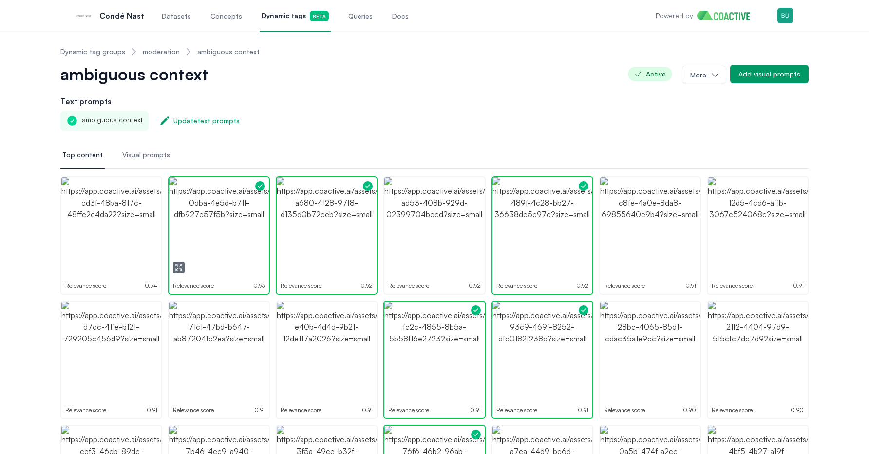
click at [180, 264] on icon "button" at bounding box center [180, 264] width 1 height 1
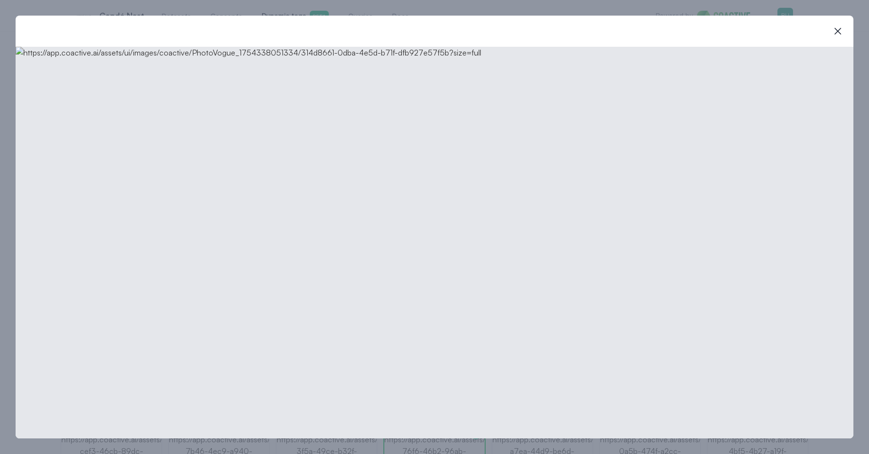
click at [822, 46] on div "close-modal" at bounding box center [435, 31] width 838 height 31
click at [836, 34] on icon "button" at bounding box center [838, 31] width 12 height 12
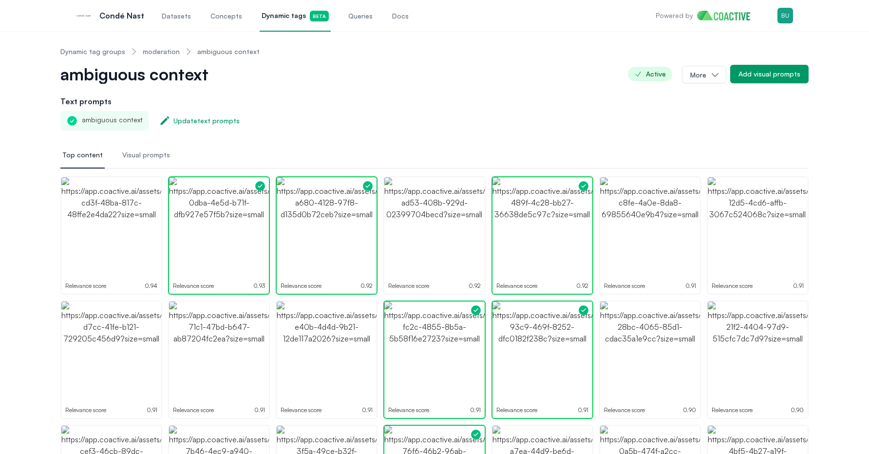
click at [348, 20] on span "Queries" at bounding box center [360, 16] width 24 height 10
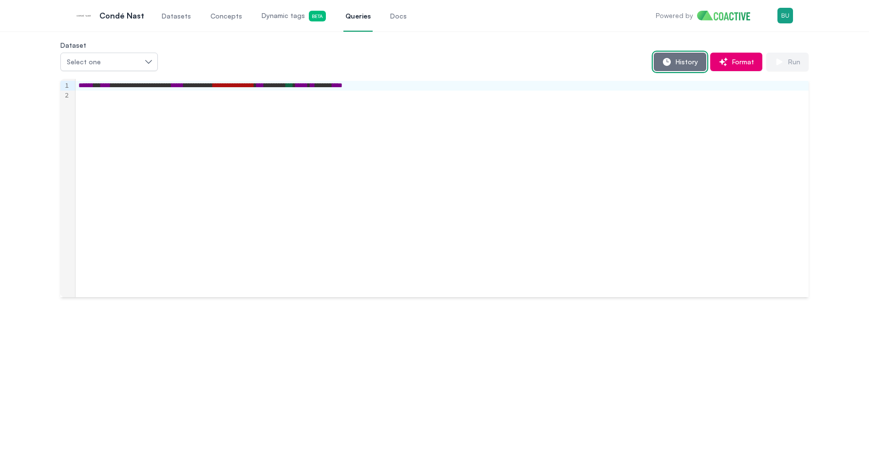
click at [690, 59] on span "History" at bounding box center [685, 62] width 26 height 10
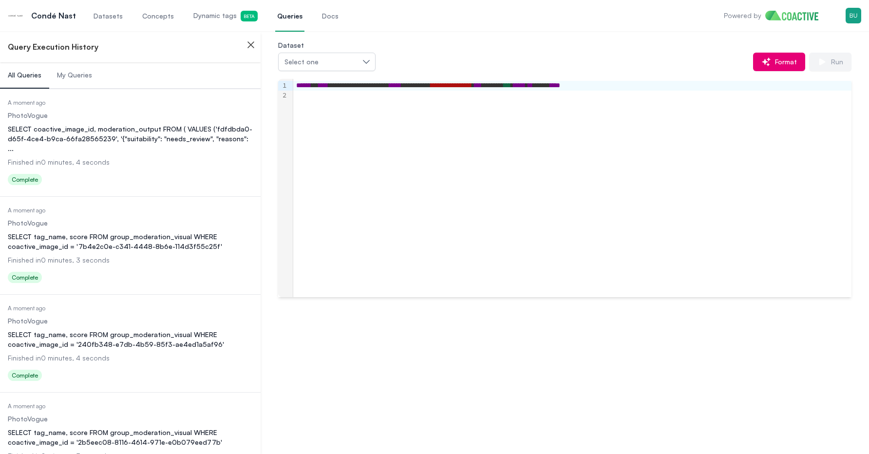
click at [122, 107] on dl "Date Executed A moment ago Dataset PhotoVogue Query SELECT coactive_image_id, m…" at bounding box center [130, 144] width 245 height 90
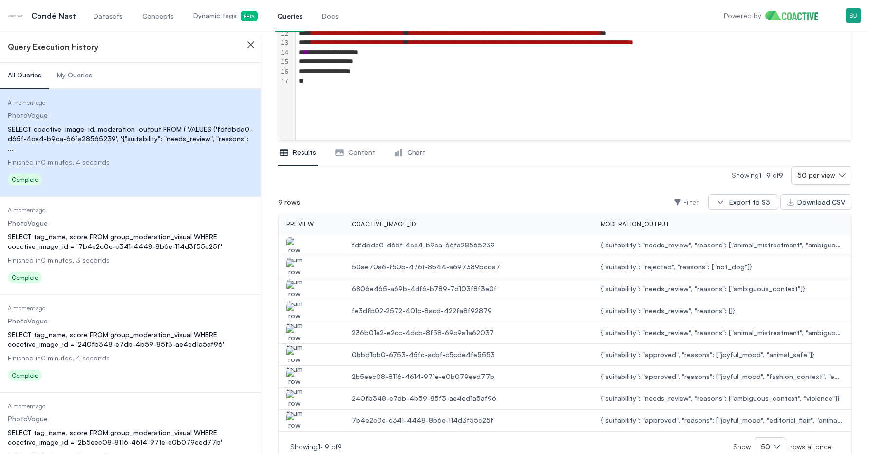
scroll to position [214, 0]
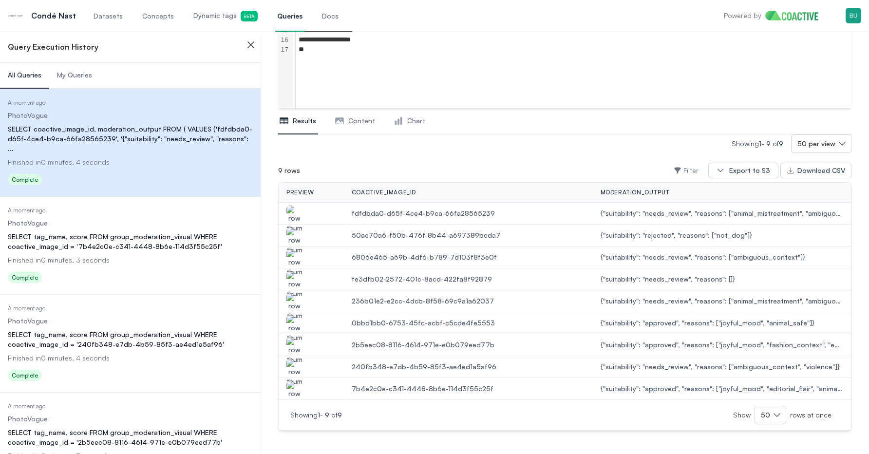
click at [298, 278] on img "button" at bounding box center [294, 284] width 16 height 27
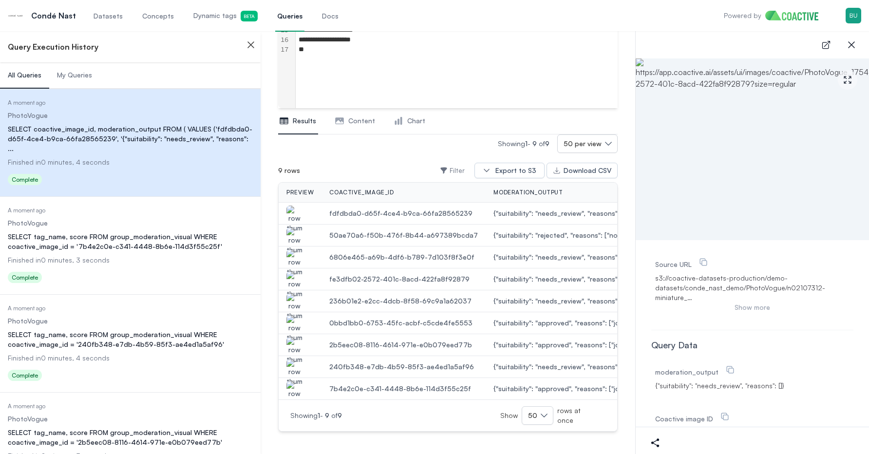
click at [295, 299] on img "button" at bounding box center [294, 306] width 16 height 27
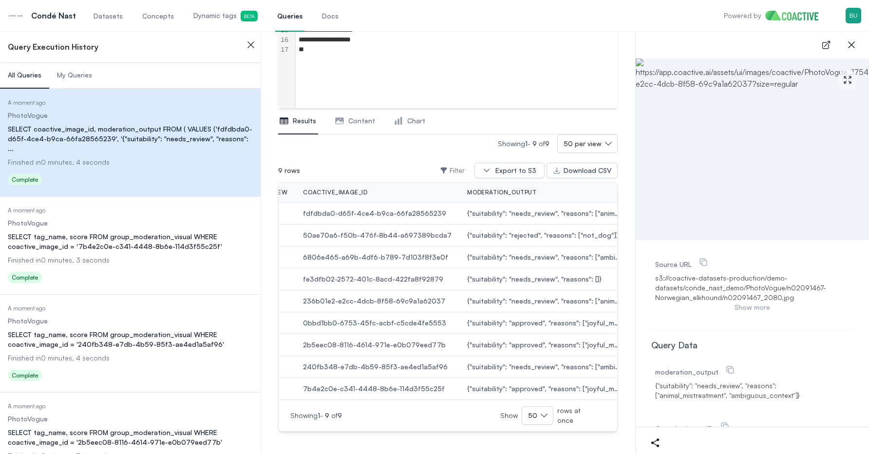
scroll to position [0, 0]
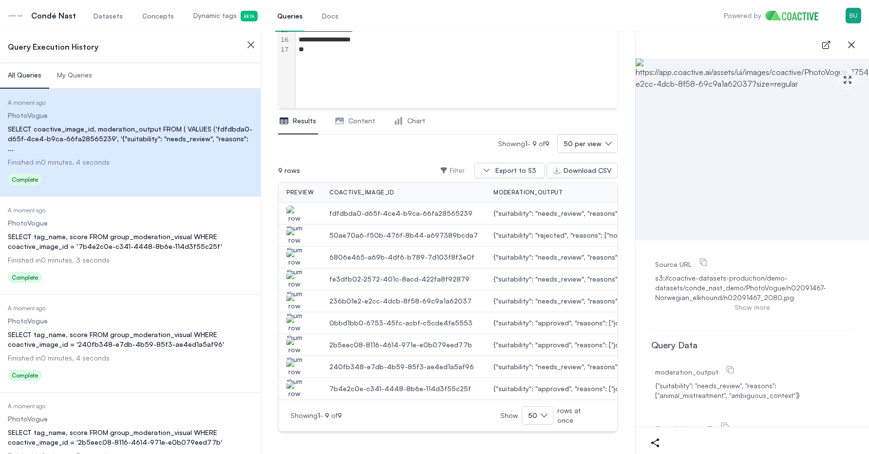
click at [286, 216] on img "button" at bounding box center [294, 219] width 16 height 27
click at [299, 232] on img "button" at bounding box center [294, 240] width 16 height 27
click at [299, 257] on img "button" at bounding box center [294, 262] width 16 height 27
click at [295, 281] on img "button" at bounding box center [294, 284] width 16 height 27
click at [294, 300] on img "button" at bounding box center [294, 306] width 16 height 27
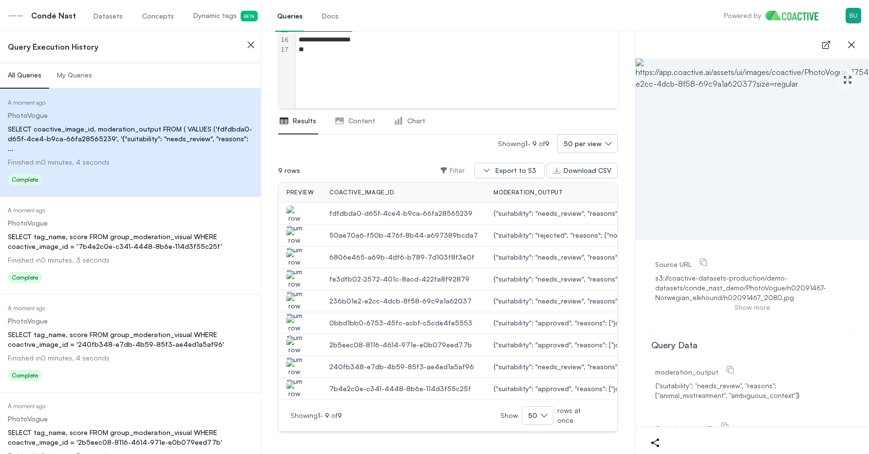
click at [295, 323] on img "button" at bounding box center [294, 328] width 16 height 27
click at [295, 342] on img "button" at bounding box center [294, 350] width 16 height 27
click at [292, 367] on img "button" at bounding box center [294, 372] width 16 height 27
click at [288, 386] on img "button" at bounding box center [294, 394] width 16 height 27
click at [288, 371] on img "button" at bounding box center [294, 372] width 16 height 27
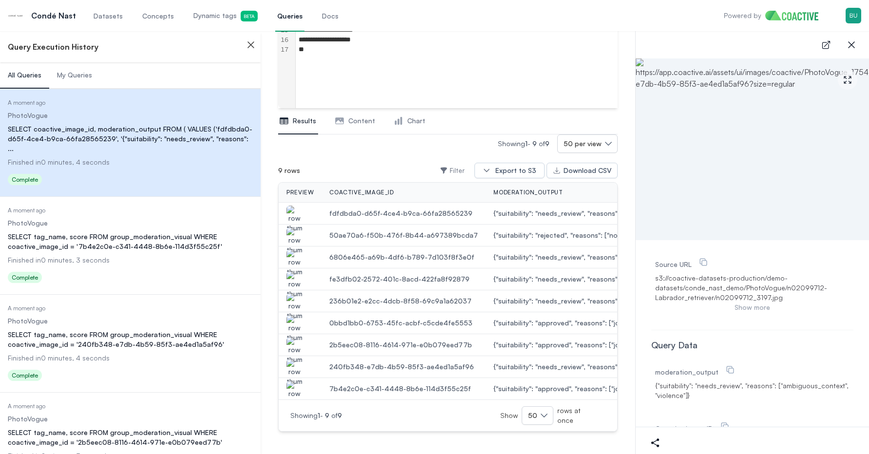
click at [293, 345] on img "button" at bounding box center [294, 350] width 16 height 27
click at [298, 320] on img "button" at bounding box center [294, 328] width 16 height 27
click at [296, 367] on img "button" at bounding box center [294, 372] width 16 height 27
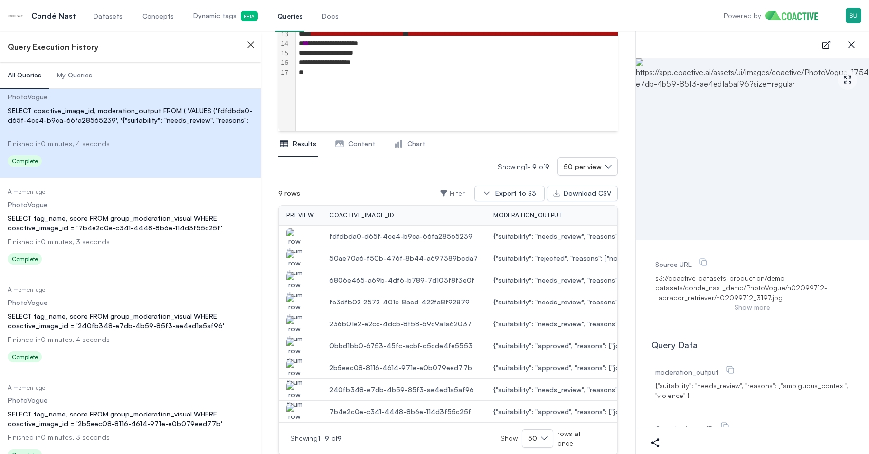
scroll to position [214, 0]
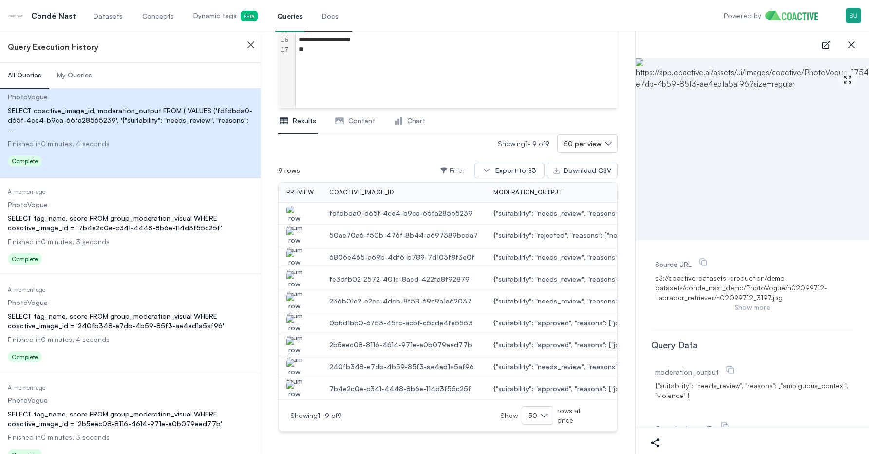
click at [218, 237] on dd "Finished in 0 minutes, 3 seconds" at bounding box center [130, 242] width 245 height 10
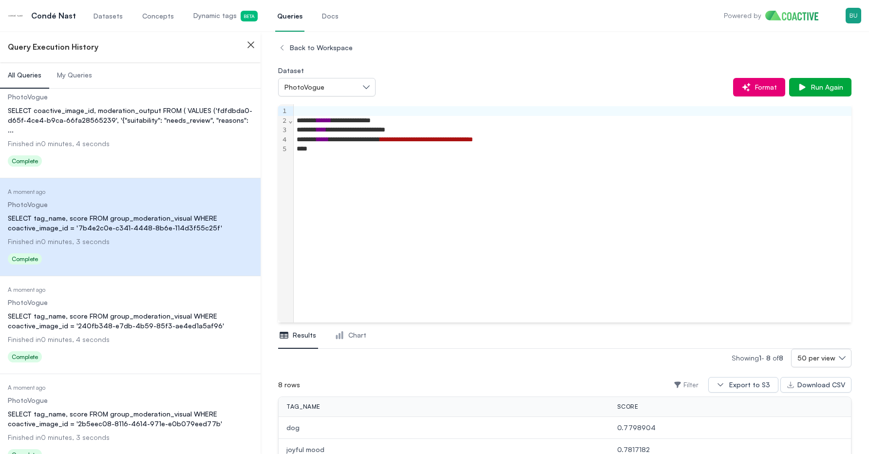
click at [185, 299] on dl "Date Executed A moment ago Dataset PhotoVogue Query SELECT tag_name, score FROM…" at bounding box center [130, 326] width 245 height 80
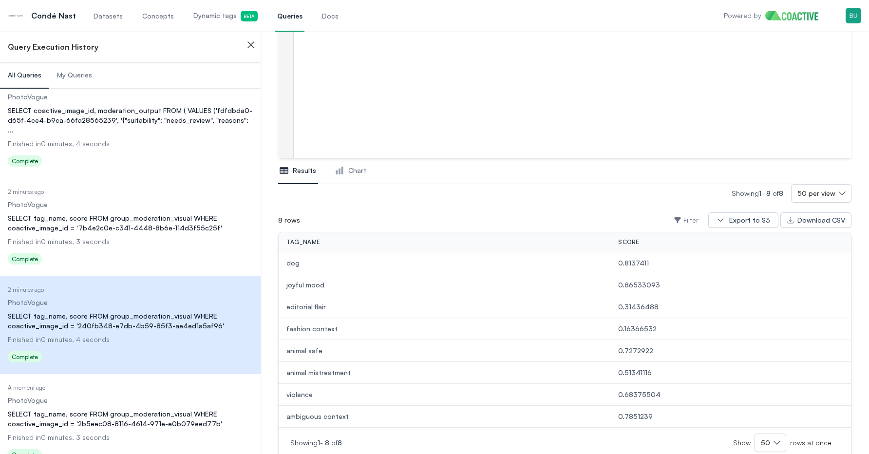
scroll to position [192, 0]
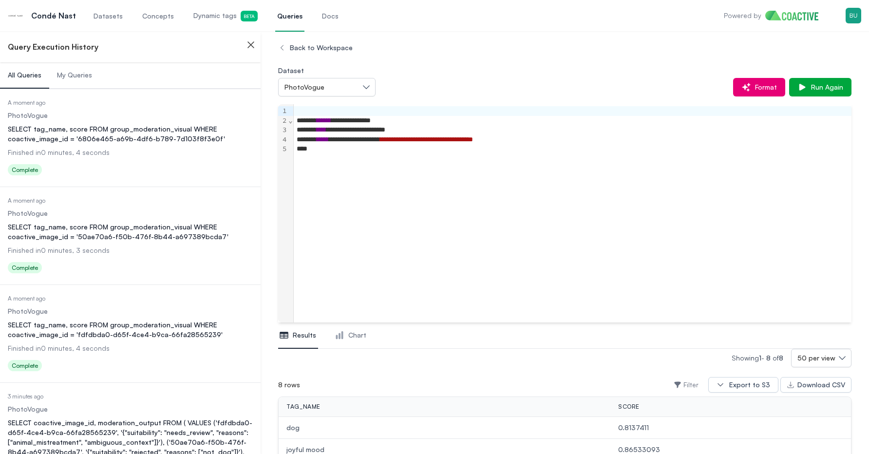
click at [115, 334] on div "SELECT tag_name, score FROM group_moderation_visual WHERE coactive_image_id = '…" at bounding box center [130, 329] width 245 height 19
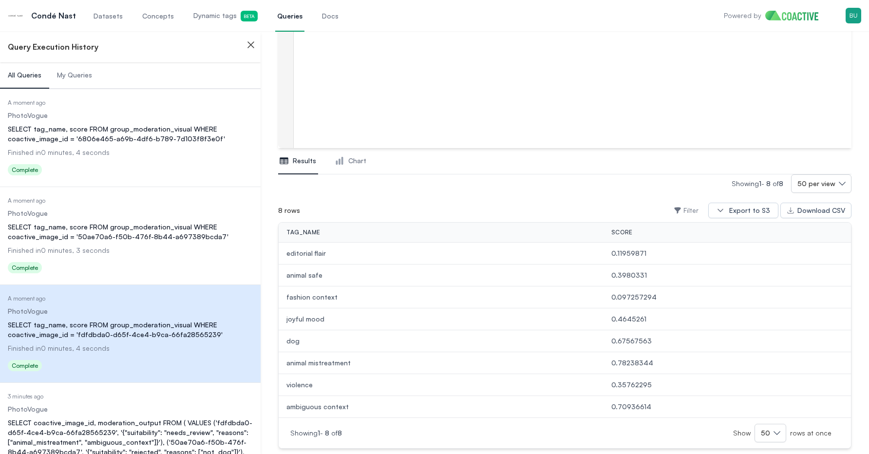
scroll to position [192, 0]
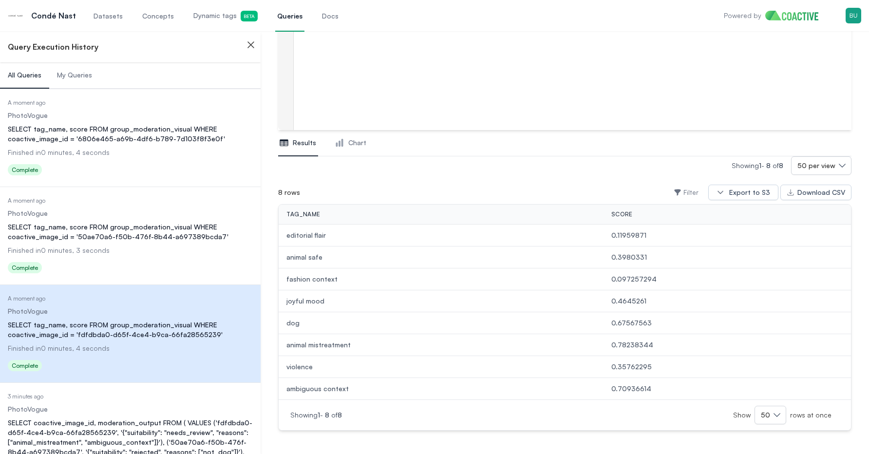
click at [174, 236] on div "SELECT tag_name, score FROM group_moderation_visual WHERE coactive_image_id = '…" at bounding box center [130, 231] width 245 height 19
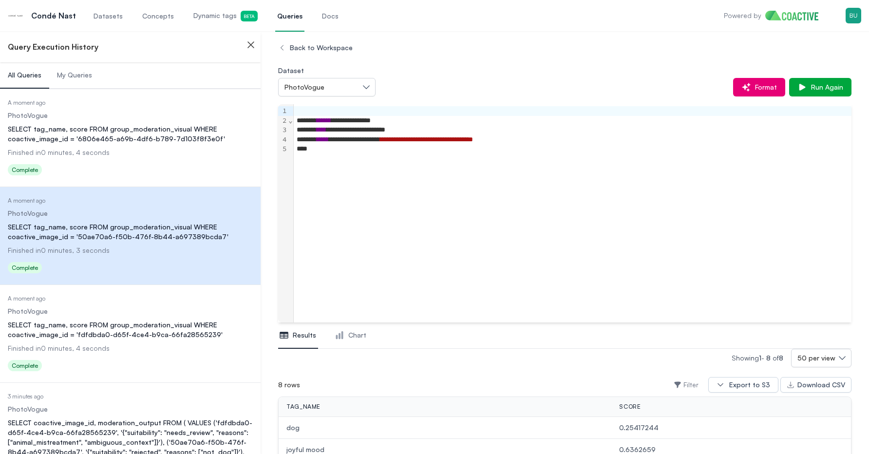
click at [195, 321] on div "SELECT tag_name, score FROM group_moderation_visual WHERE coactive_image_id = '…" at bounding box center [130, 329] width 245 height 19
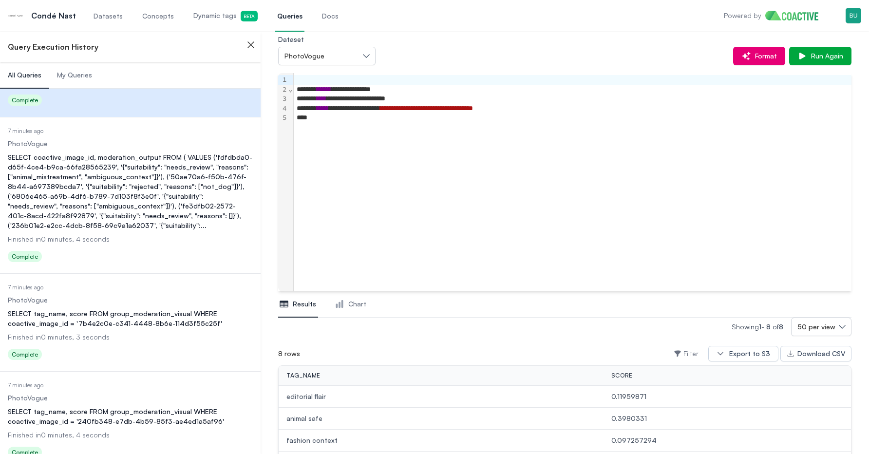
scroll to position [1028, 0]
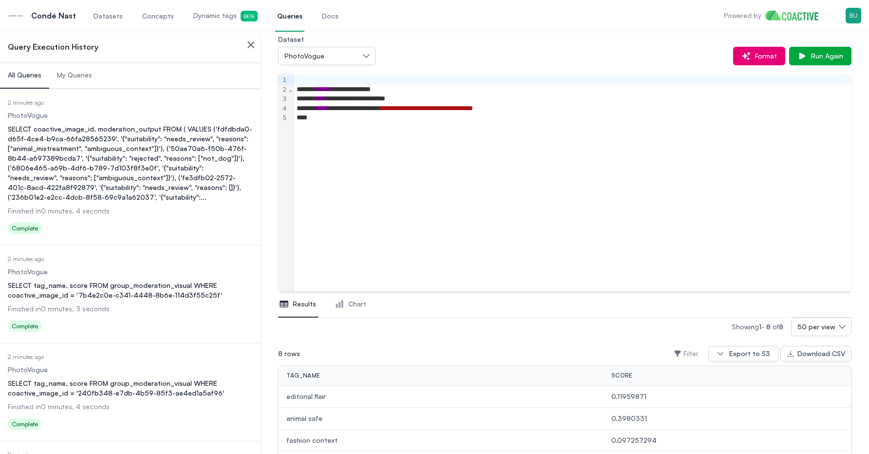
click at [130, 137] on div "SELECT coactive_image_id, moderation_output FROM ( VALUES ('fdfdbda0-d65f-4ce4-…" at bounding box center [130, 163] width 245 height 78
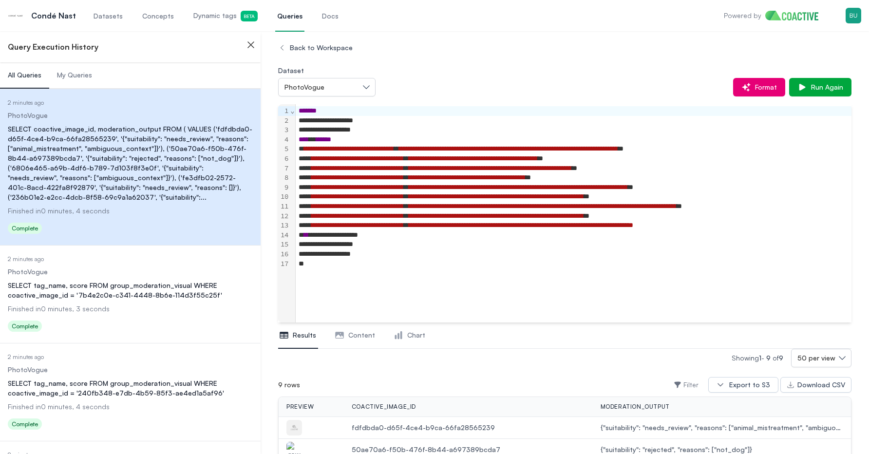
scroll to position [214, 0]
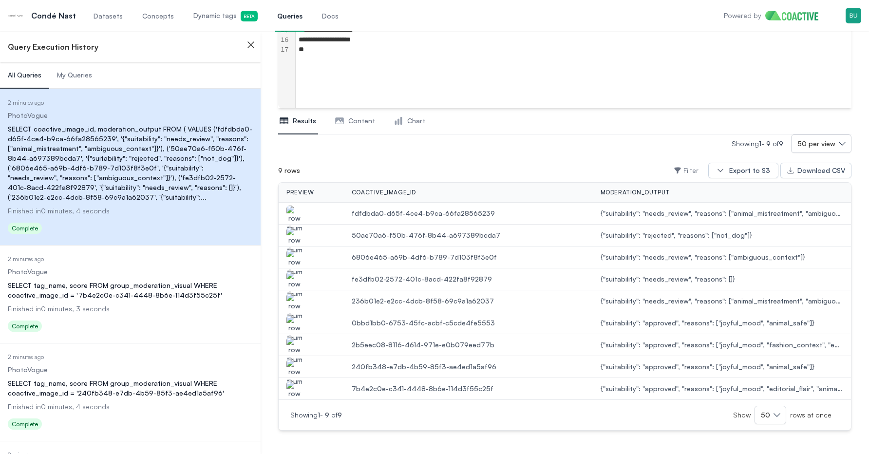
click at [291, 228] on img "button" at bounding box center [294, 240] width 16 height 27
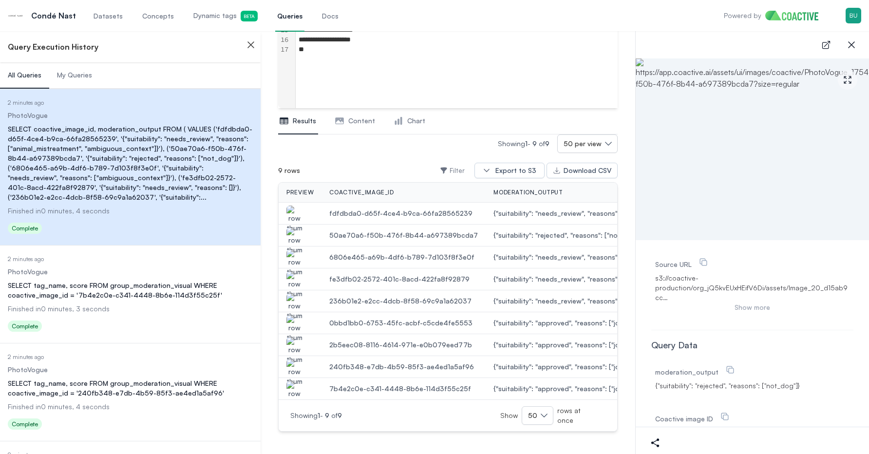
click at [250, 49] on icon "button" at bounding box center [251, 45] width 12 height 12
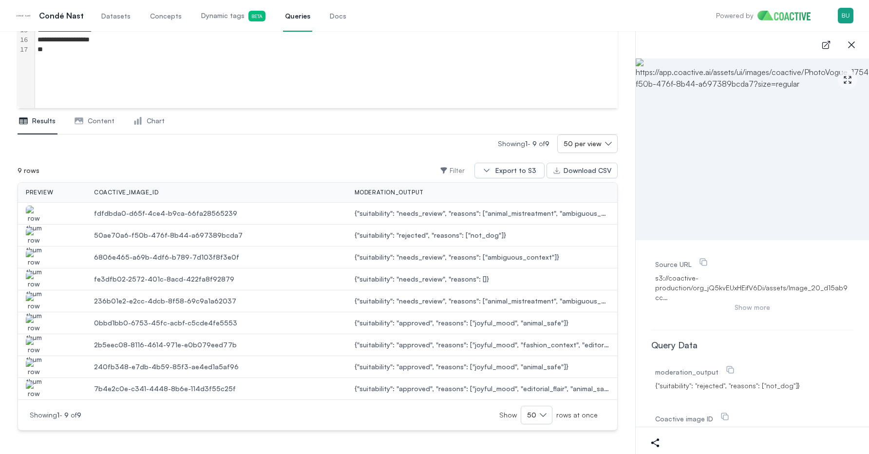
scroll to position [0, 0]
click at [36, 208] on img "button" at bounding box center [34, 219] width 16 height 27
click at [32, 257] on img "button" at bounding box center [34, 262] width 16 height 27
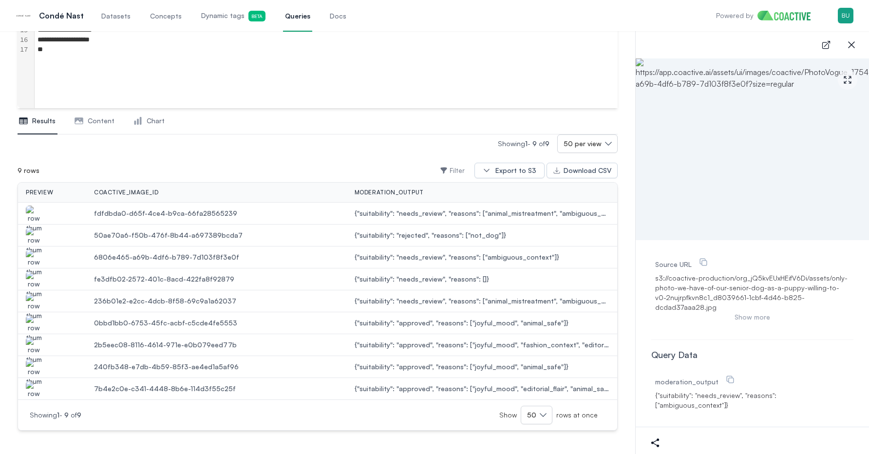
click at [34, 278] on img "button" at bounding box center [34, 284] width 16 height 27
